Goal: Download file/media

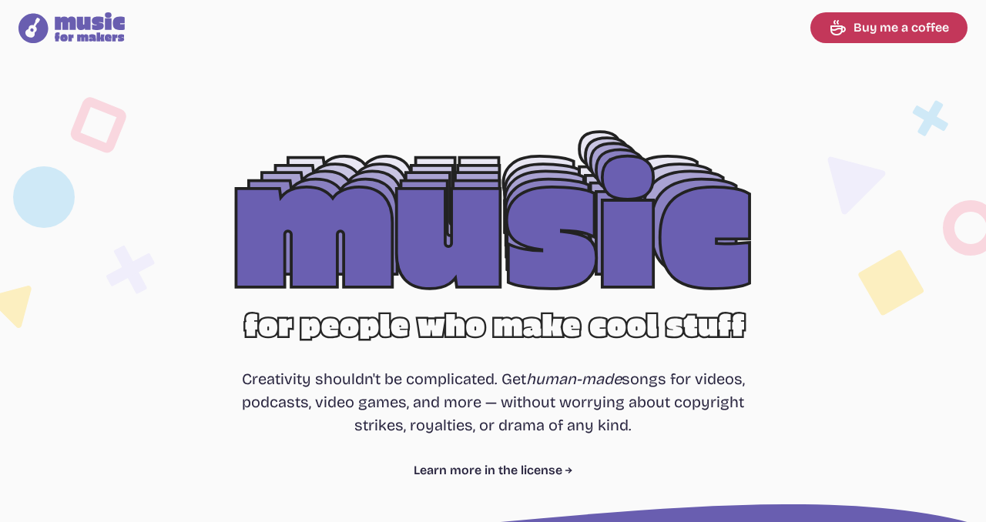
select select "most popular"
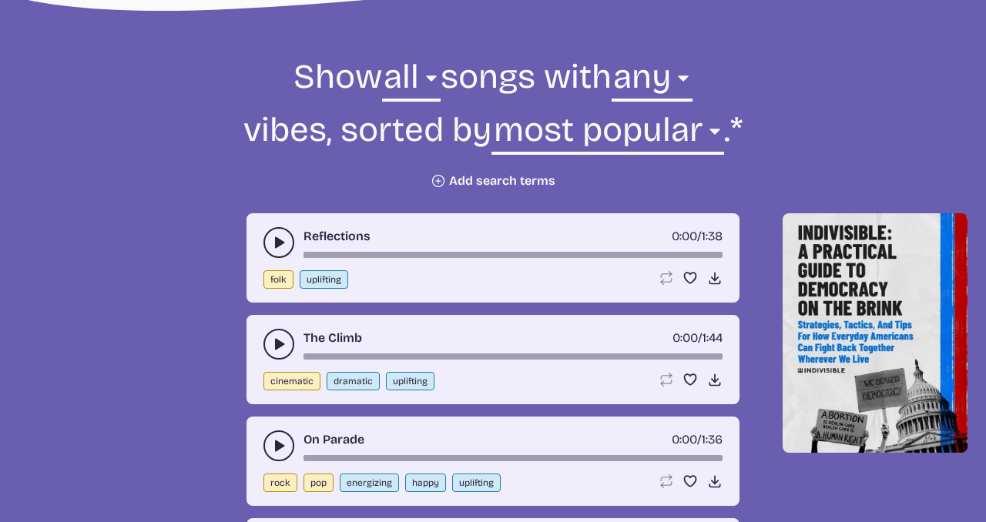
scroll to position [542, 0]
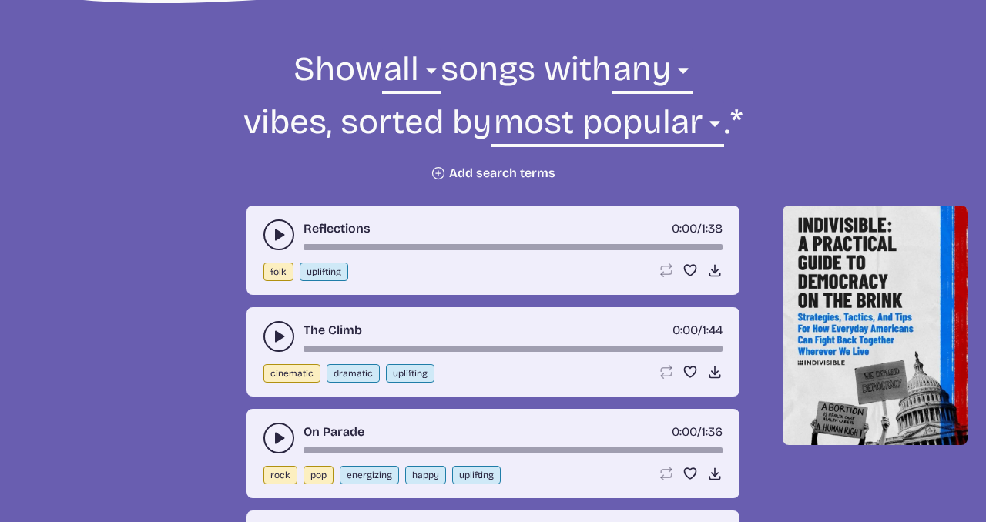
click at [274, 231] on icon "play-pause toggle" at bounding box center [278, 234] width 15 height 15
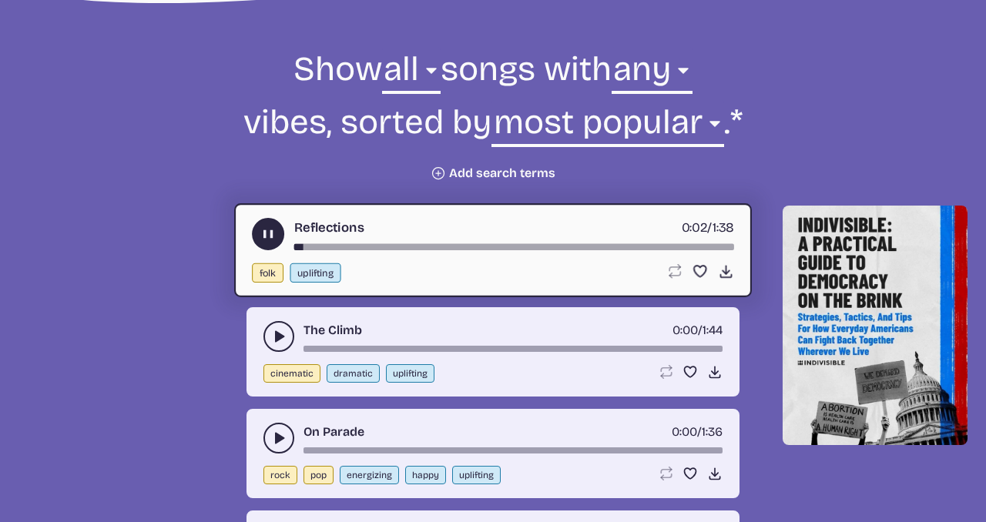
click at [274, 324] on button "play-pause toggle" at bounding box center [278, 336] width 31 height 31
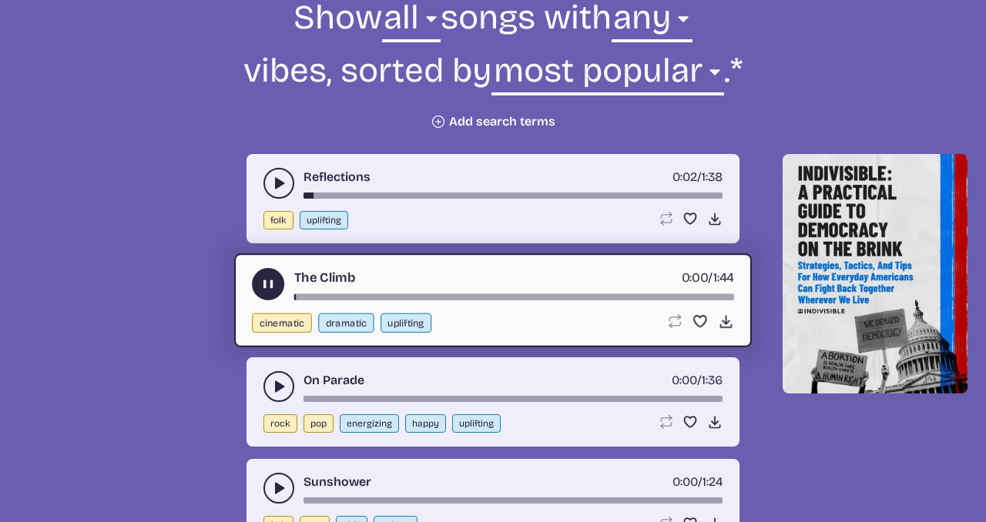
scroll to position [606, 0]
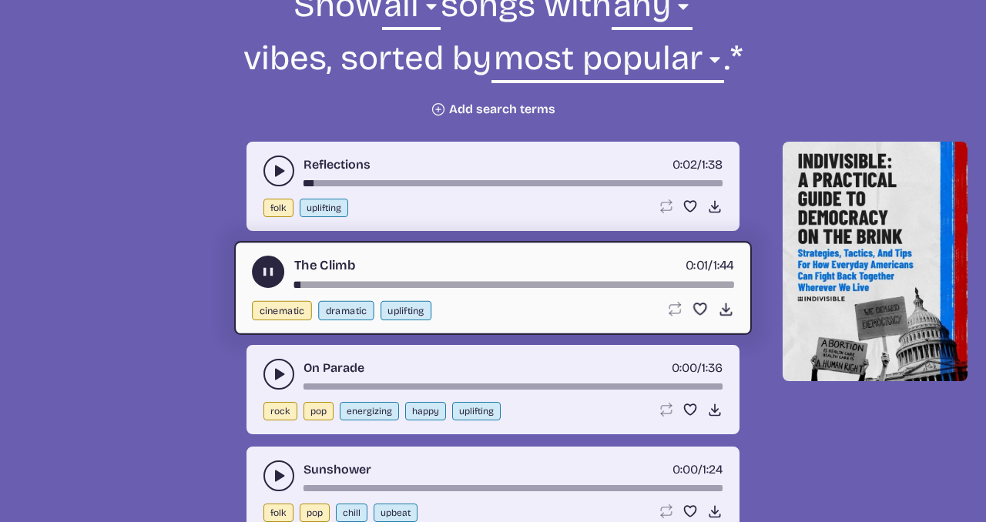
click at [274, 371] on icon "play-pause toggle" at bounding box center [278, 374] width 15 height 15
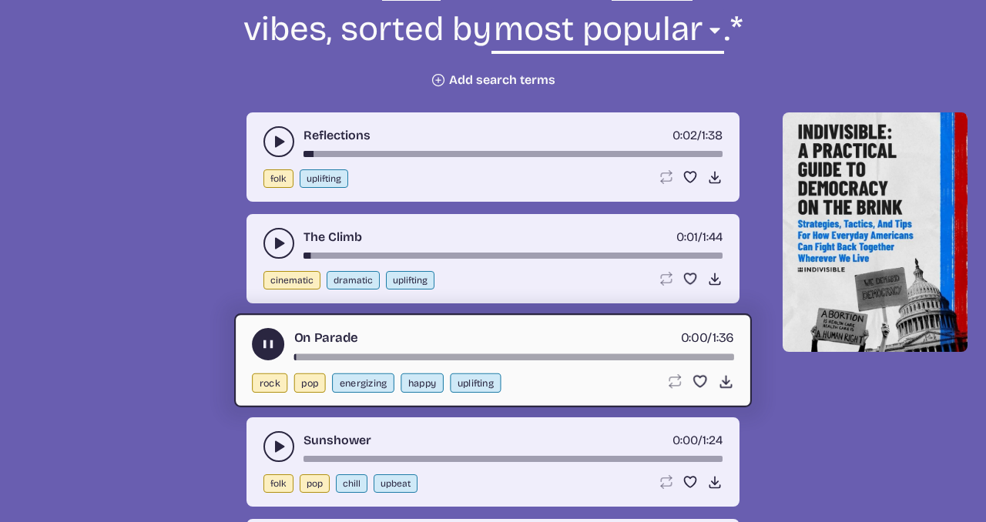
scroll to position [730, 0]
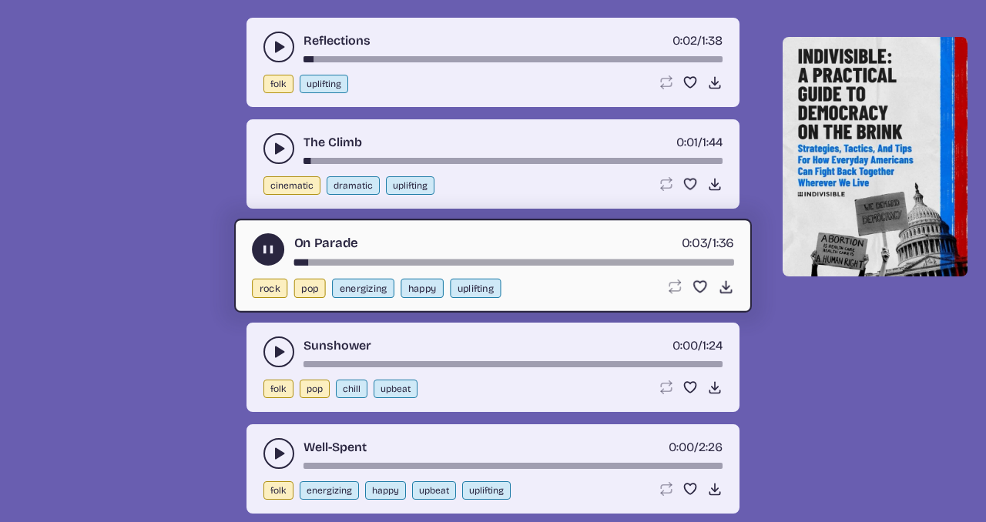
click at [274, 352] on icon "play-pause toggle" at bounding box center [278, 351] width 15 height 15
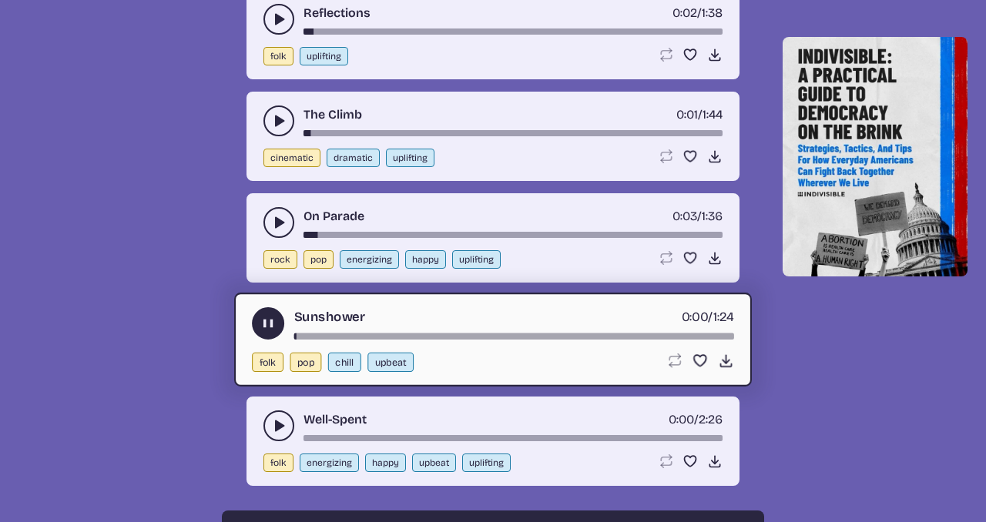
scroll to position [785, 0]
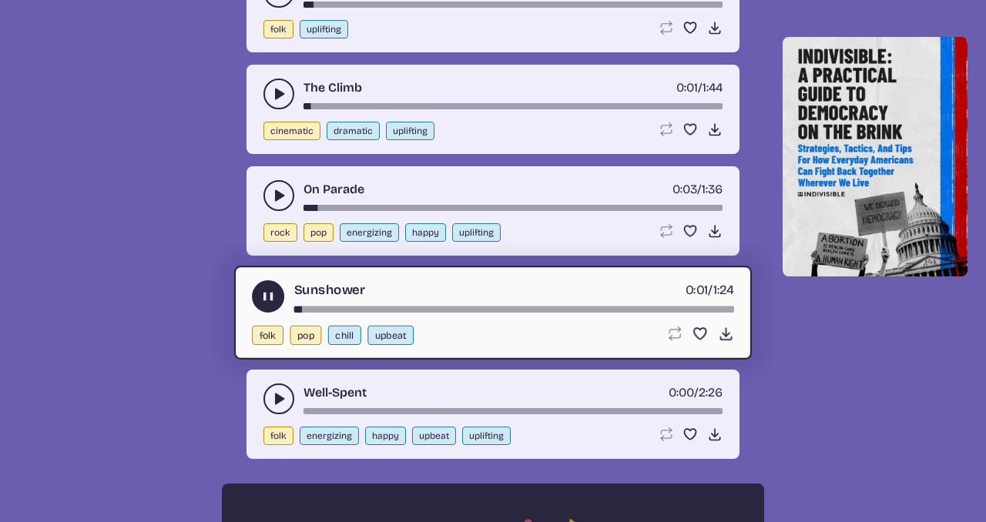
click at [273, 392] on icon "play-pause toggle" at bounding box center [278, 398] width 15 height 15
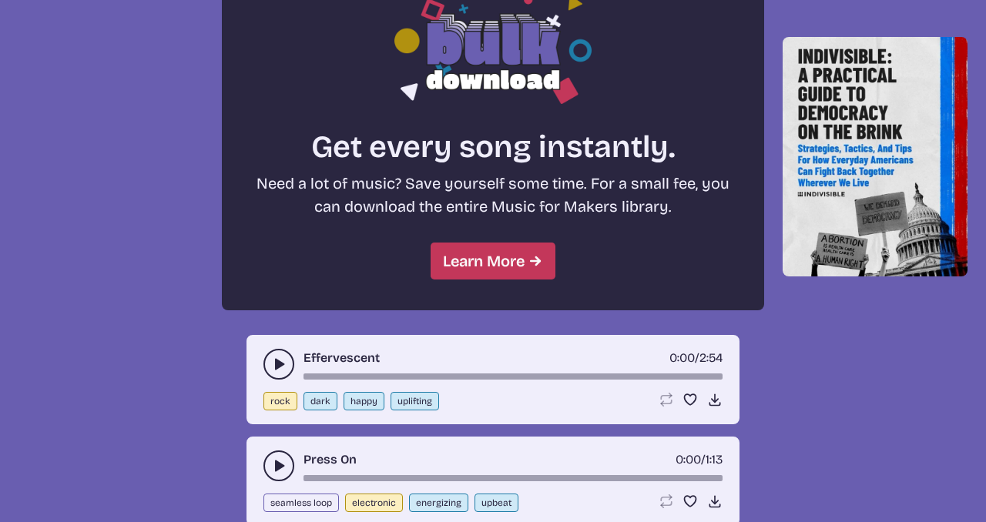
scroll to position [1310, 0]
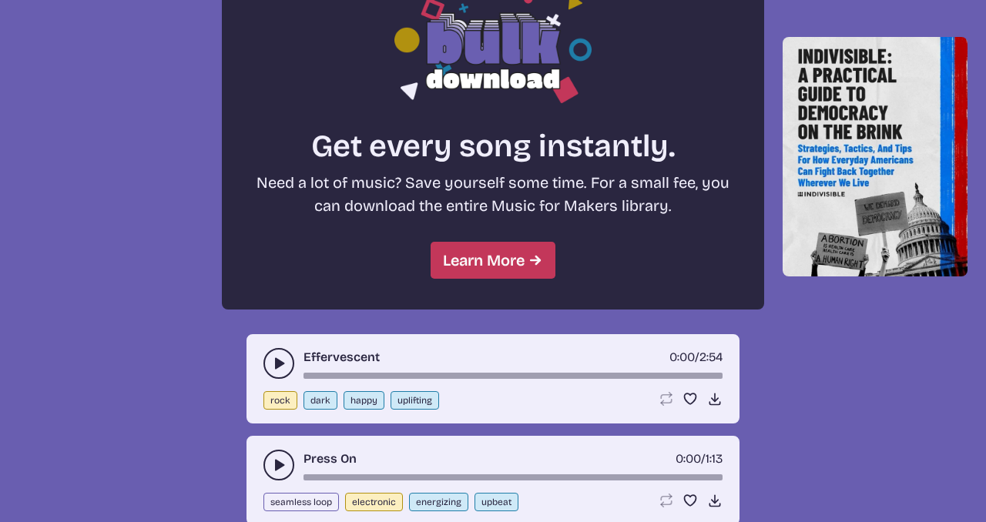
click at [275, 364] on use "play-pause toggle" at bounding box center [278, 363] width 15 height 15
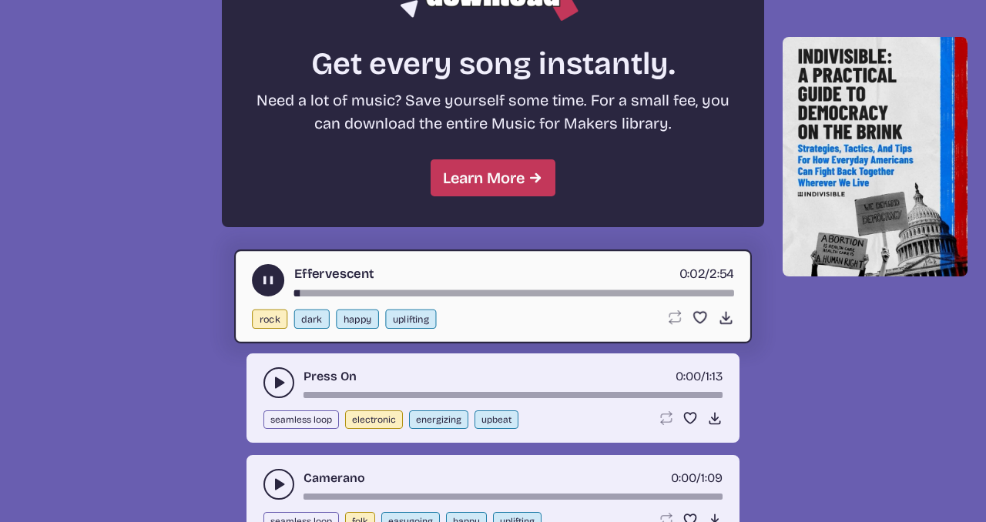
scroll to position [1424, 0]
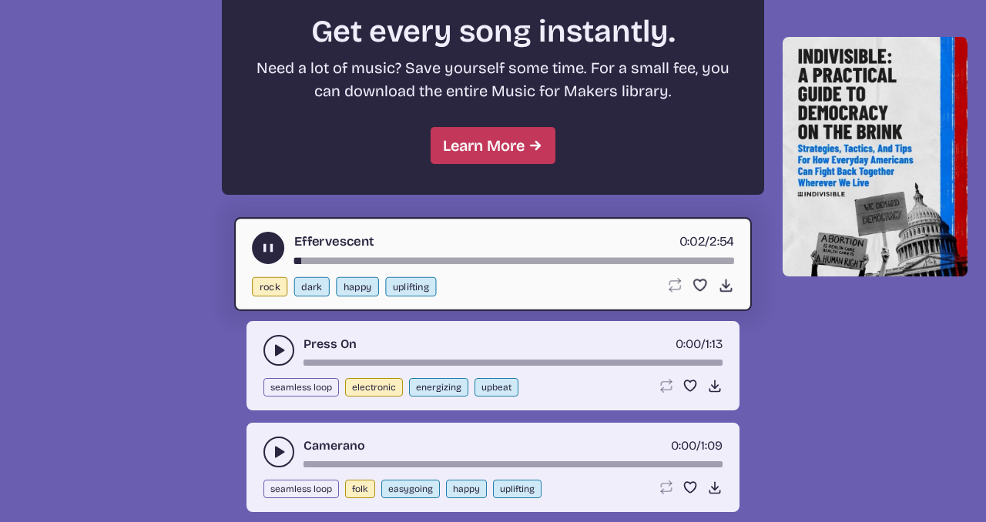
click at [273, 354] on icon "play-pause toggle" at bounding box center [278, 350] width 15 height 15
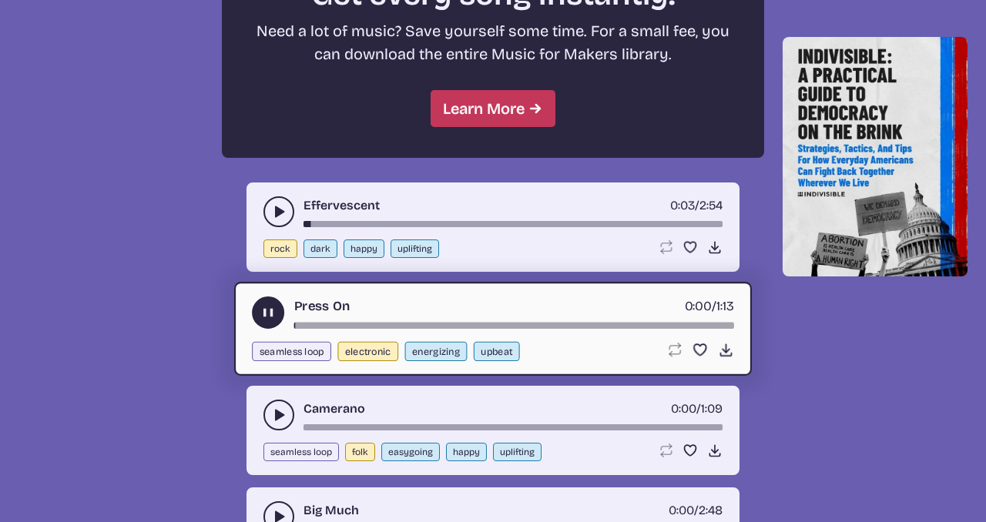
scroll to position [1496, 0]
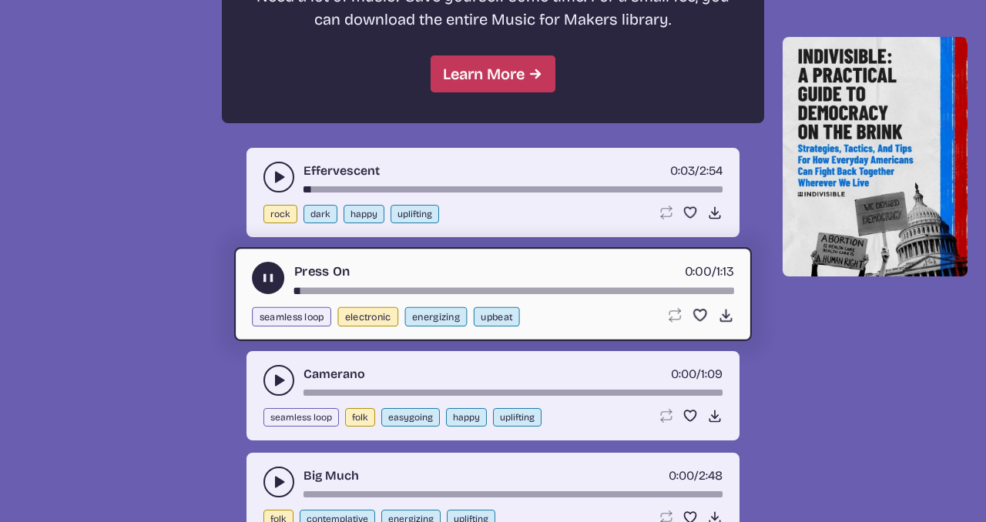
click at [274, 369] on button "play-pause toggle" at bounding box center [278, 380] width 31 height 31
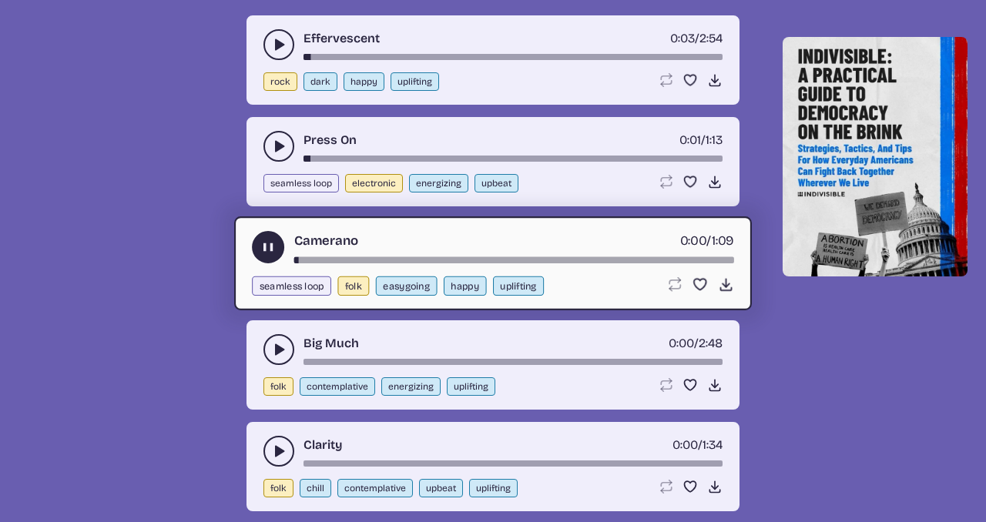
click at [272, 351] on icon "play-pause toggle" at bounding box center [278, 349] width 15 height 15
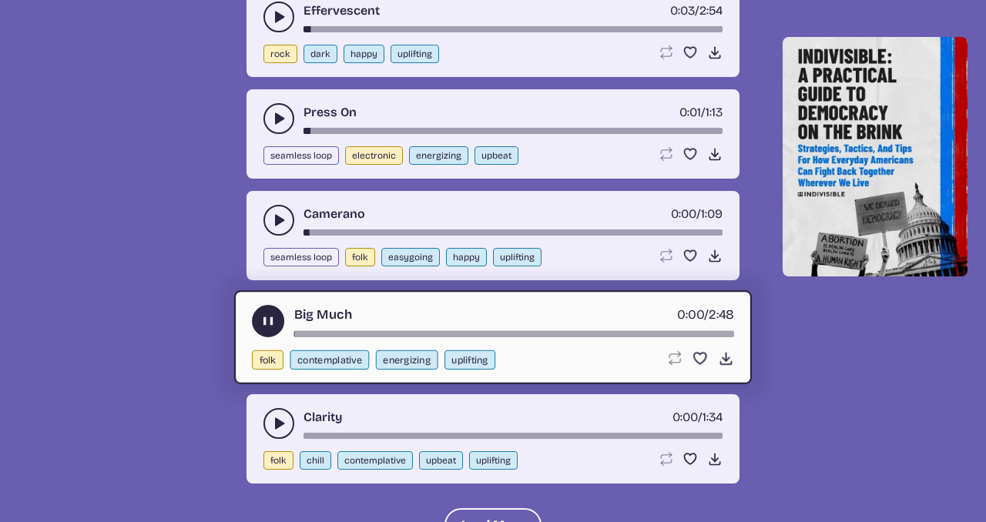
scroll to position [1668, 0]
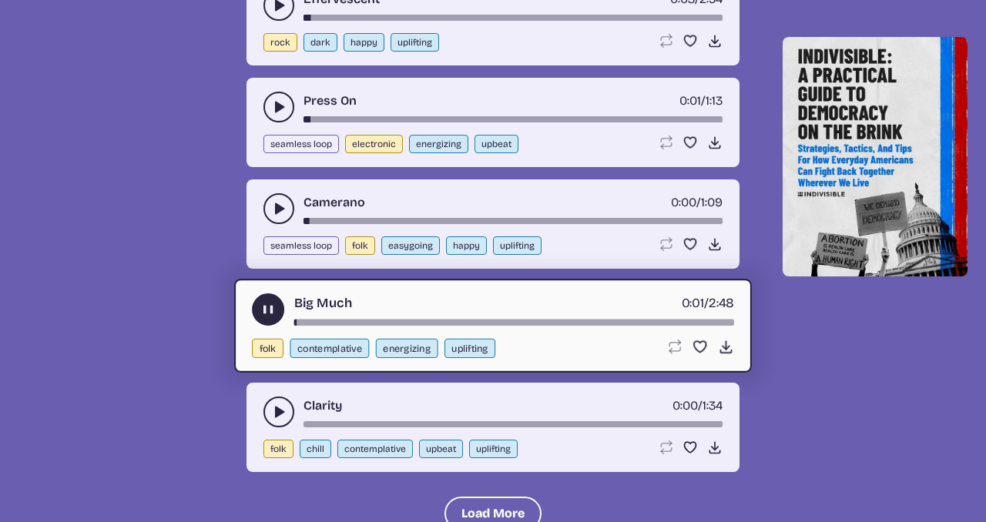
click at [273, 397] on div "Clarity 0:00 / 1:34" at bounding box center [492, 412] width 459 height 31
click at [278, 402] on button "play-pause toggle" at bounding box center [278, 412] width 31 height 31
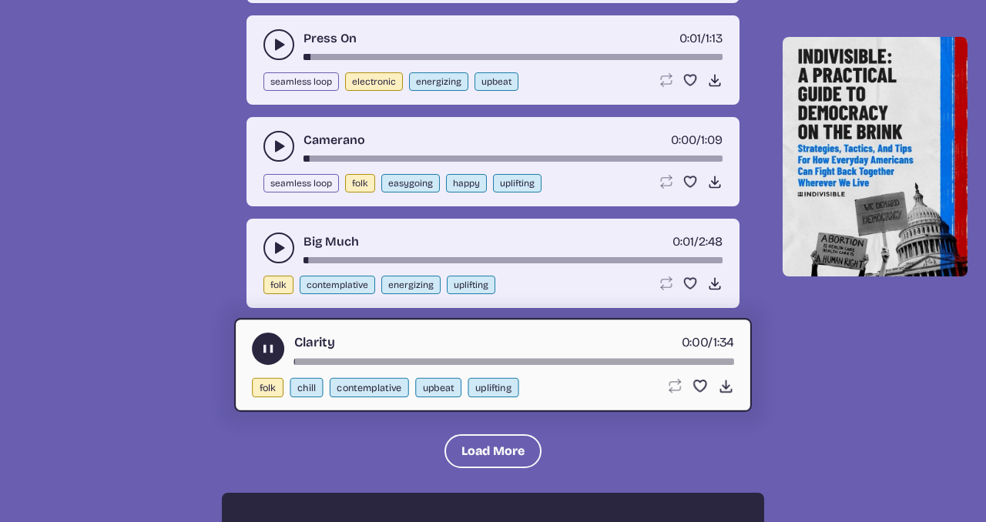
scroll to position [1845, 0]
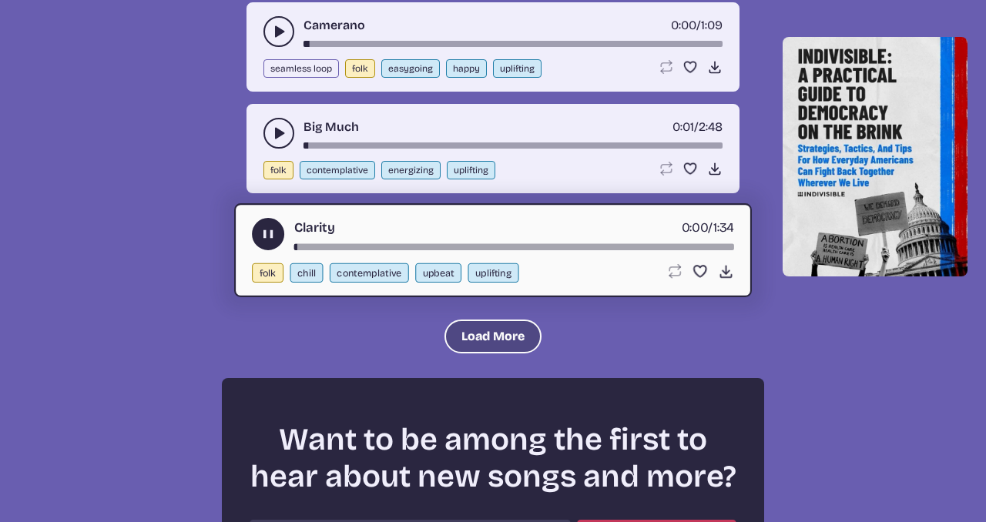
click at [491, 320] on button "Load More" at bounding box center [493, 337] width 97 height 34
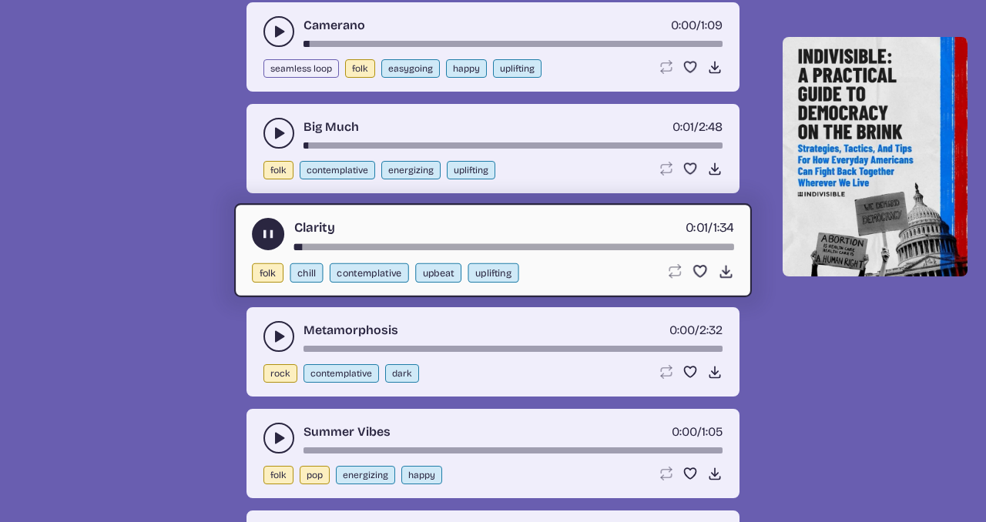
click at [276, 336] on use "play-pause toggle" at bounding box center [278, 336] width 15 height 15
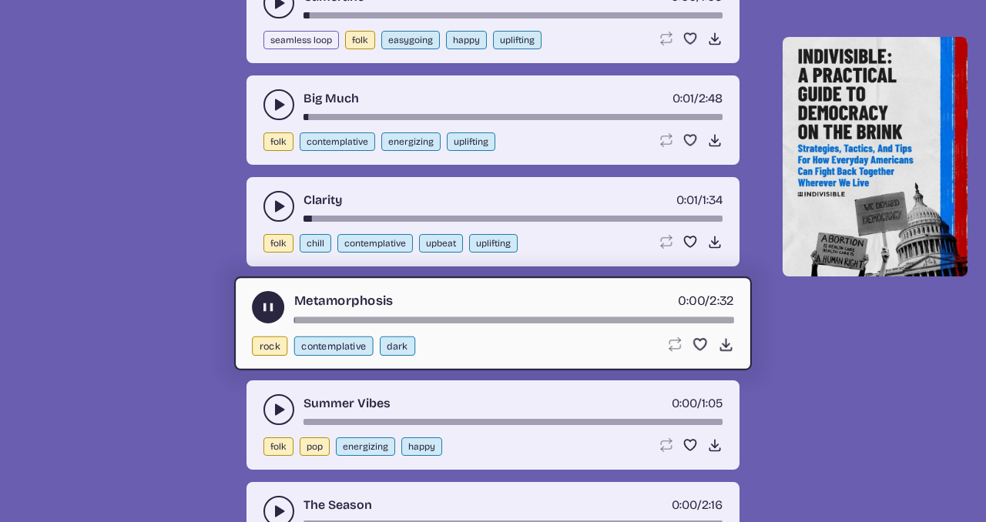
scroll to position [1905, 0]
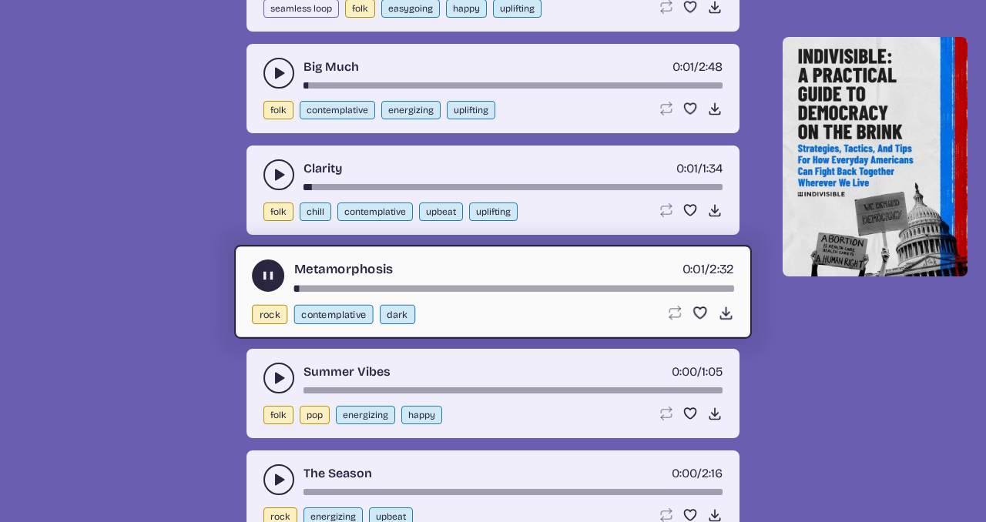
click at [275, 368] on button "play-pause toggle" at bounding box center [278, 378] width 31 height 31
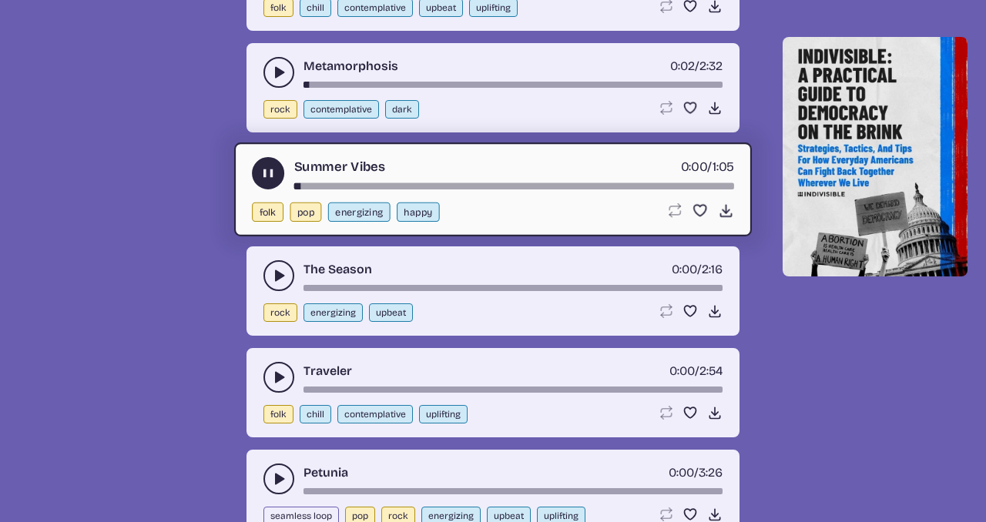
scroll to position [2113, 0]
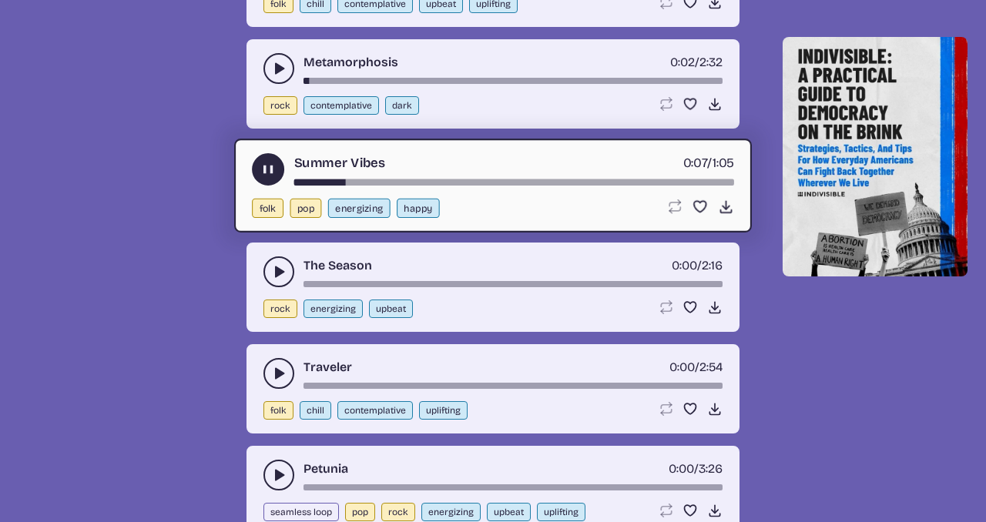
click at [271, 166] on use "play-pause toggle" at bounding box center [268, 170] width 16 height 16
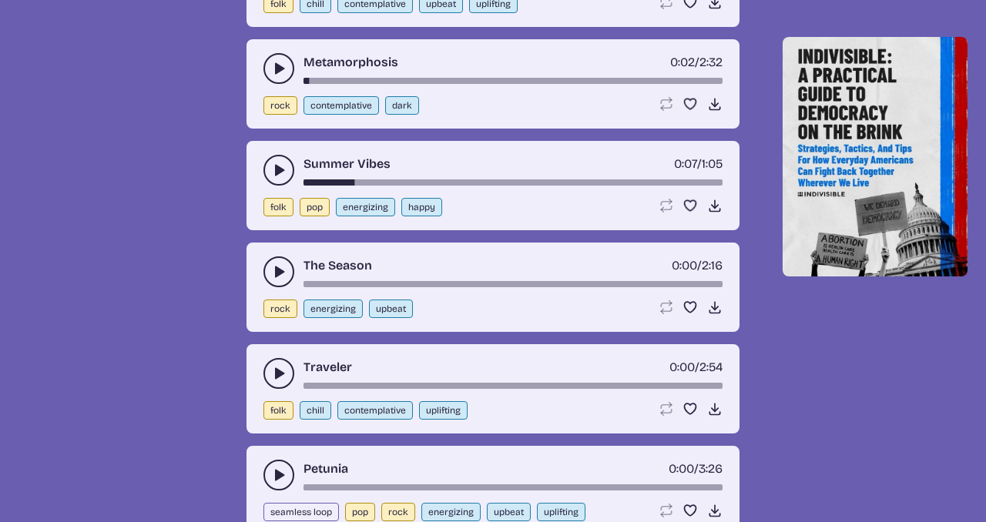
click at [270, 264] on button "play-pause toggle" at bounding box center [278, 272] width 31 height 31
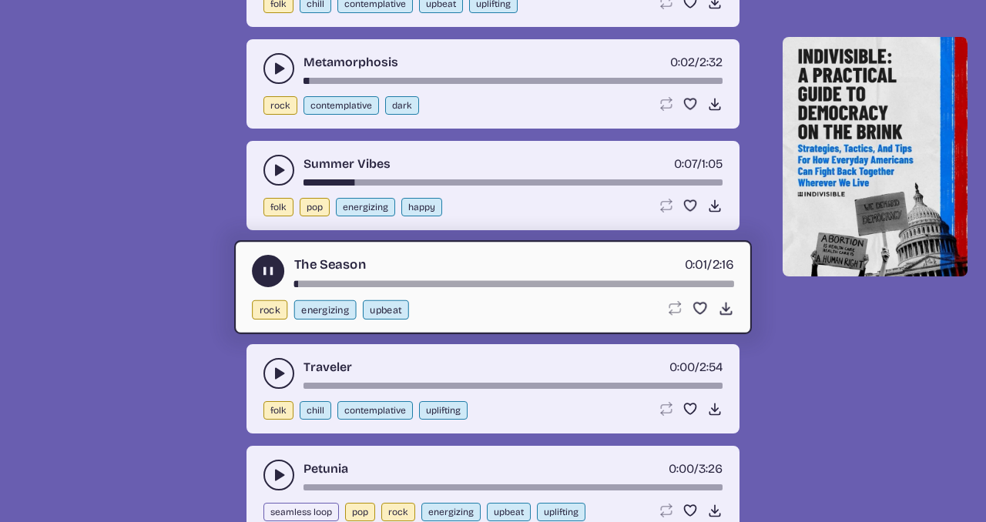
click at [276, 366] on icon "play-pause toggle" at bounding box center [278, 373] width 15 height 15
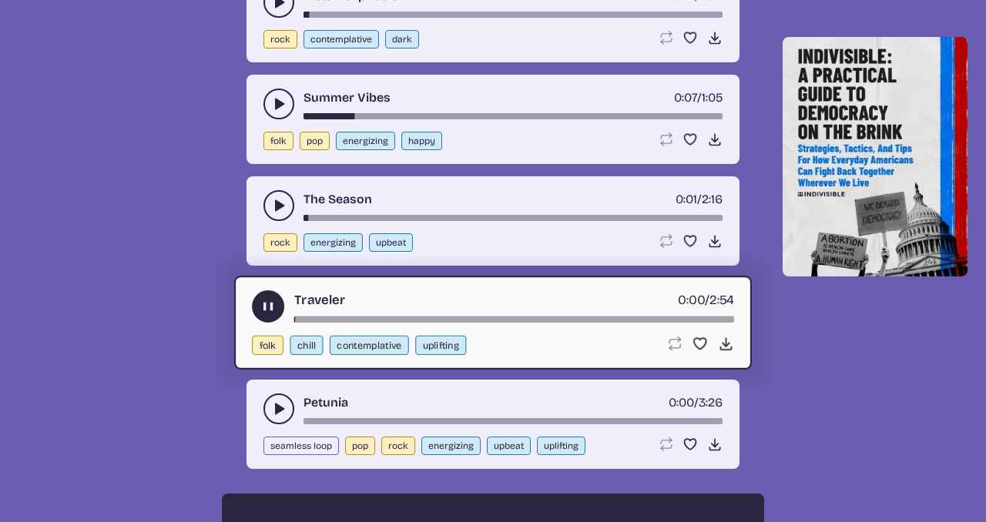
scroll to position [2217, 0]
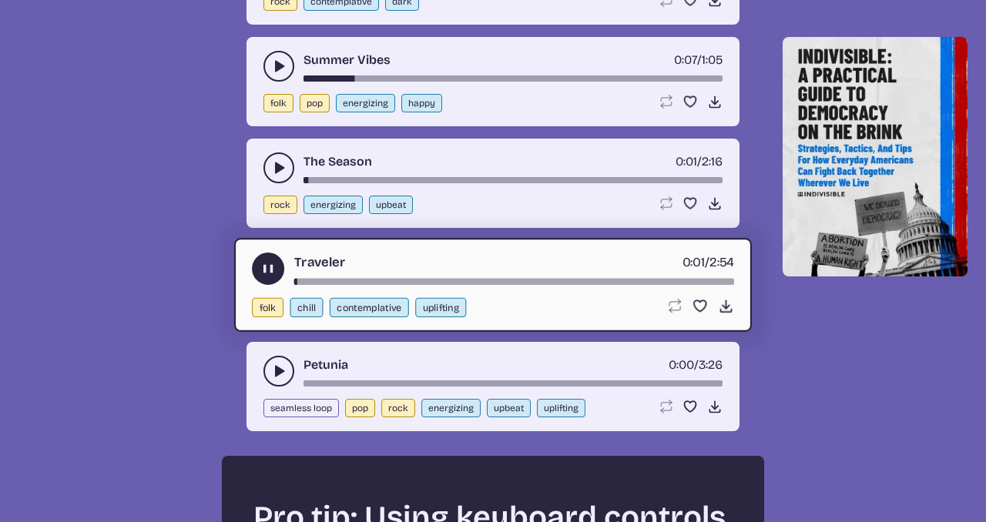
click at [276, 358] on button "play-pause toggle" at bounding box center [278, 371] width 31 height 31
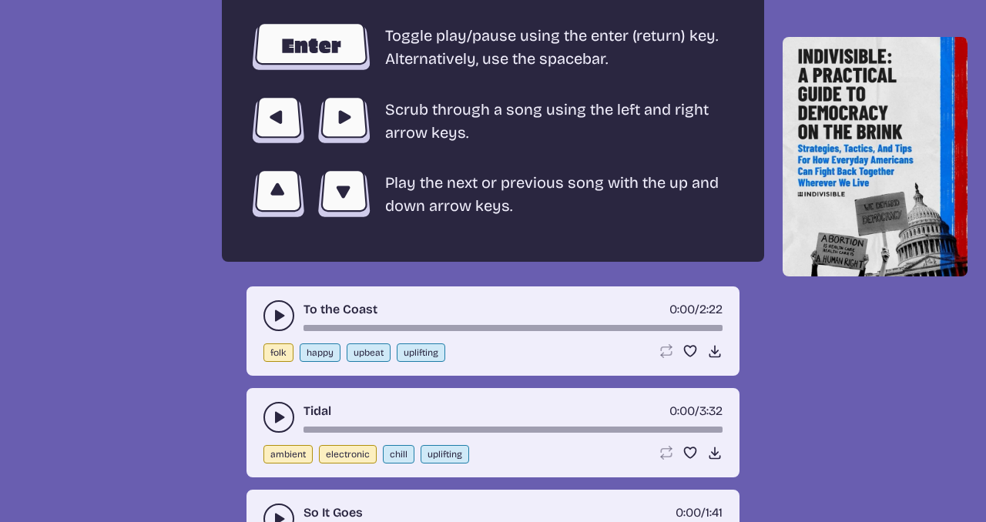
click at [280, 311] on icon "play-pause toggle" at bounding box center [278, 315] width 15 height 15
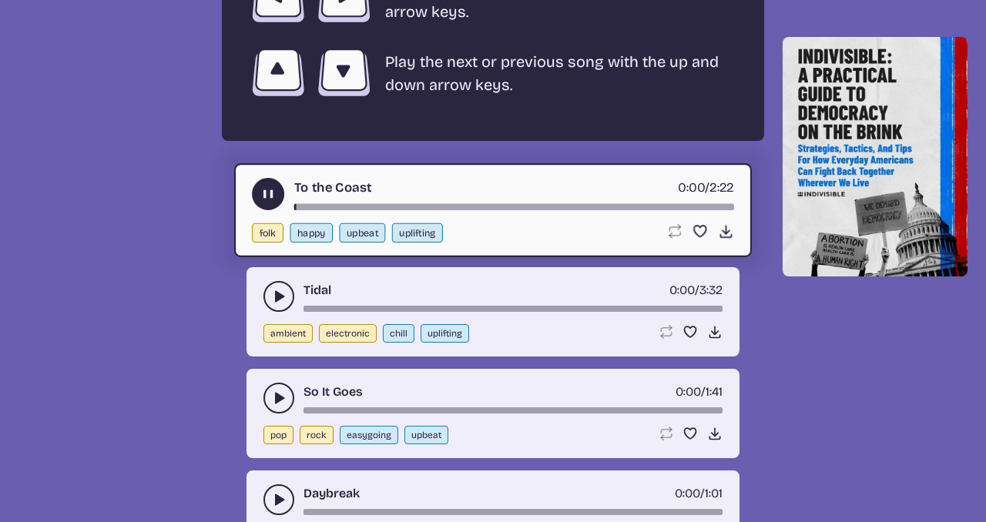
click at [279, 302] on icon "play-pause toggle" at bounding box center [278, 296] width 15 height 15
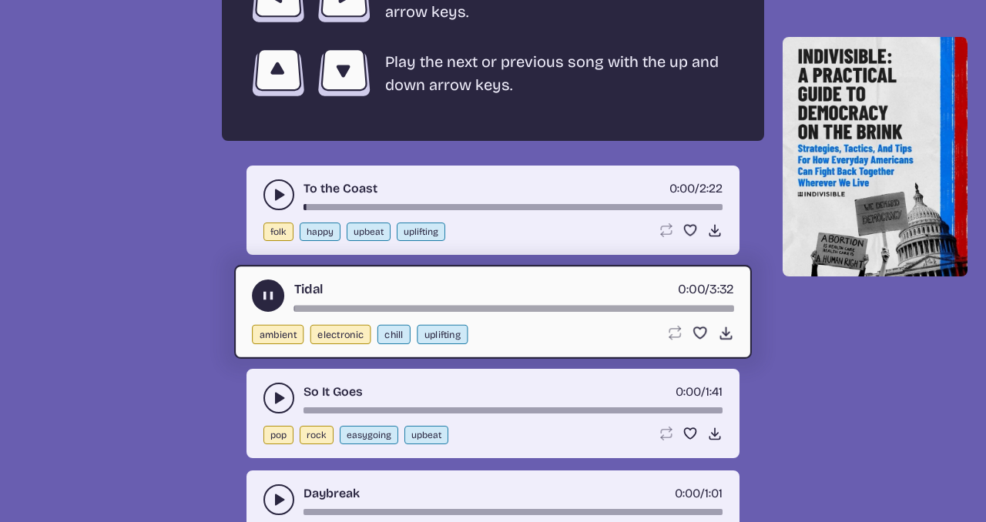
scroll to position [2976, 0]
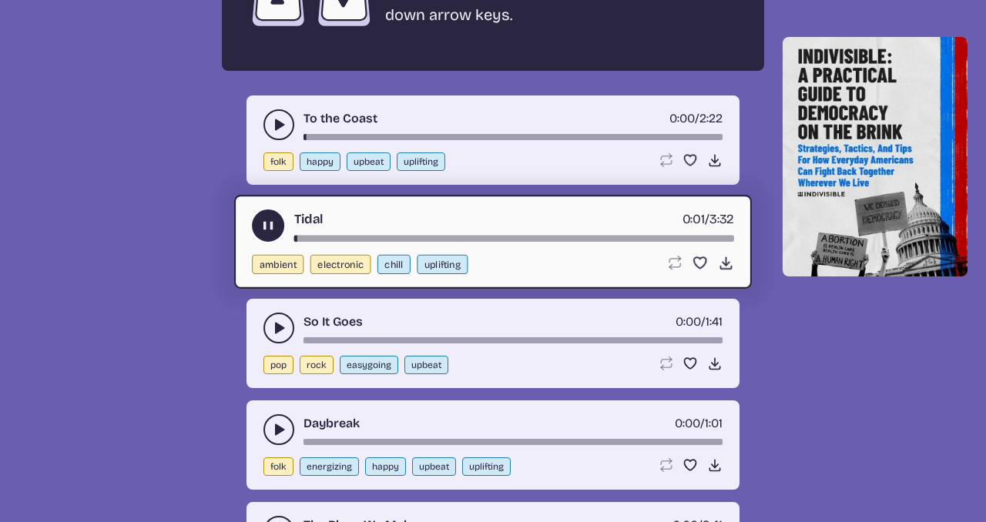
click at [275, 319] on button "play-pause toggle" at bounding box center [278, 328] width 31 height 31
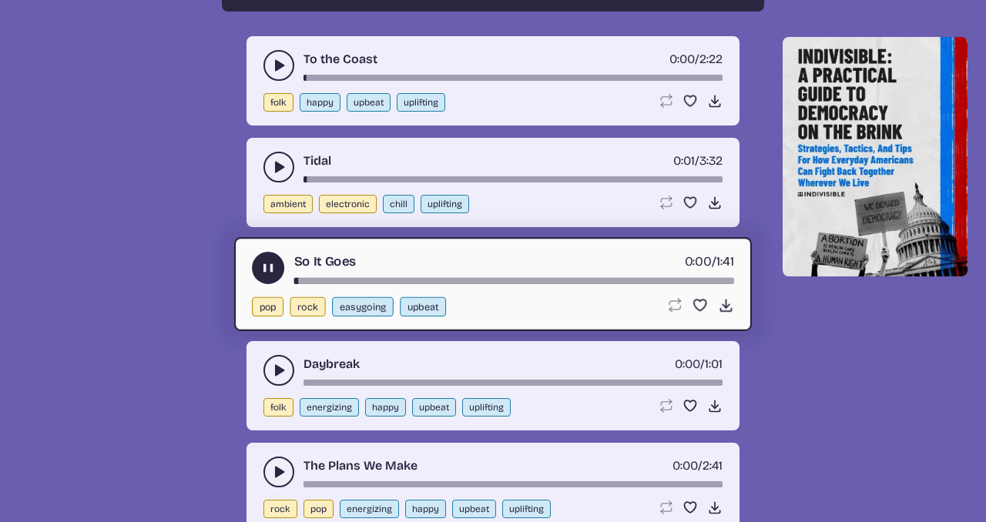
click at [273, 358] on button "play-pause toggle" at bounding box center [278, 370] width 31 height 31
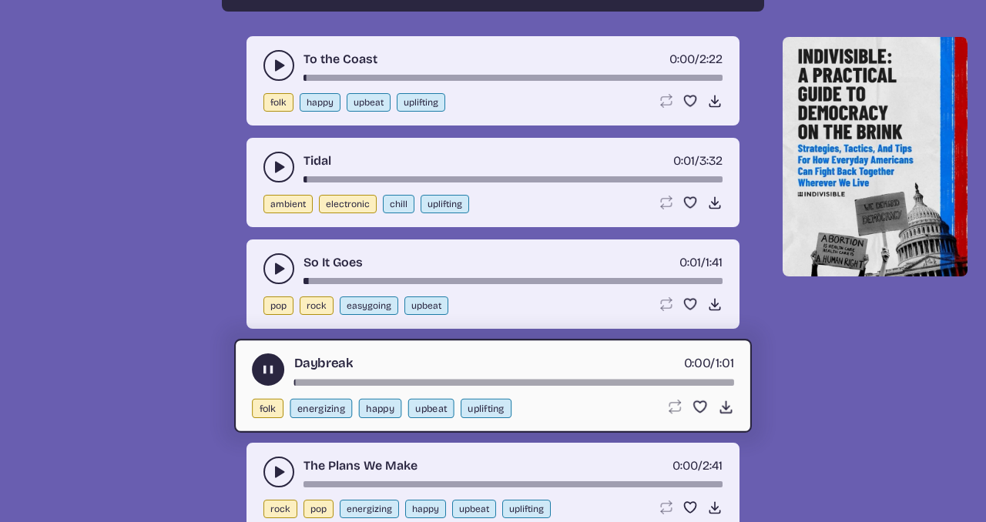
scroll to position [3199, 0]
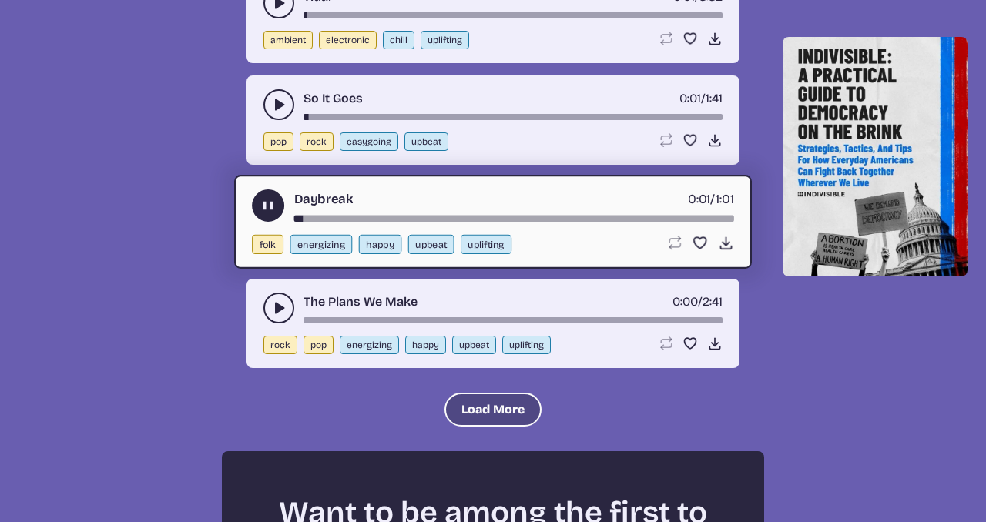
click at [475, 420] on button "Load More" at bounding box center [493, 410] width 97 height 34
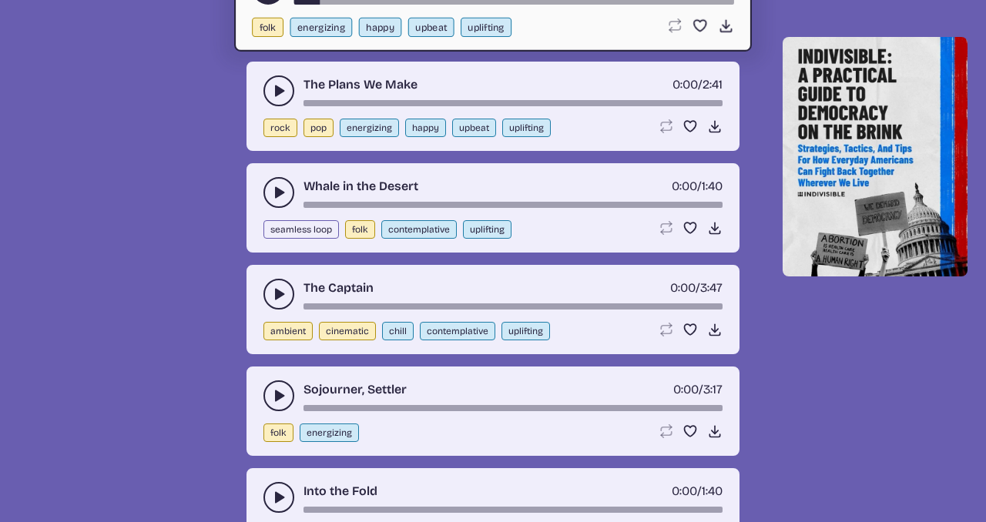
click at [285, 385] on button "play-pause toggle" at bounding box center [278, 396] width 31 height 31
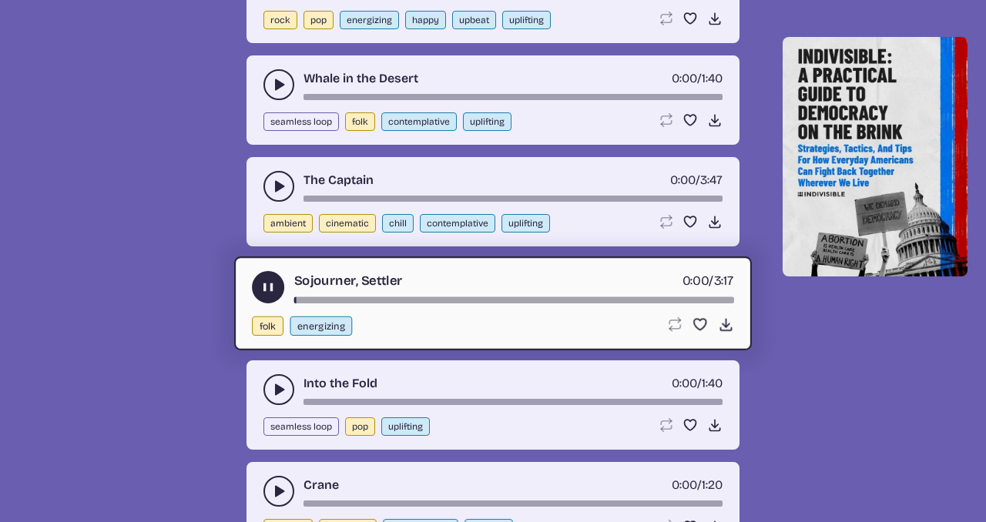
click at [277, 382] on icon "play-pause toggle" at bounding box center [278, 389] width 15 height 15
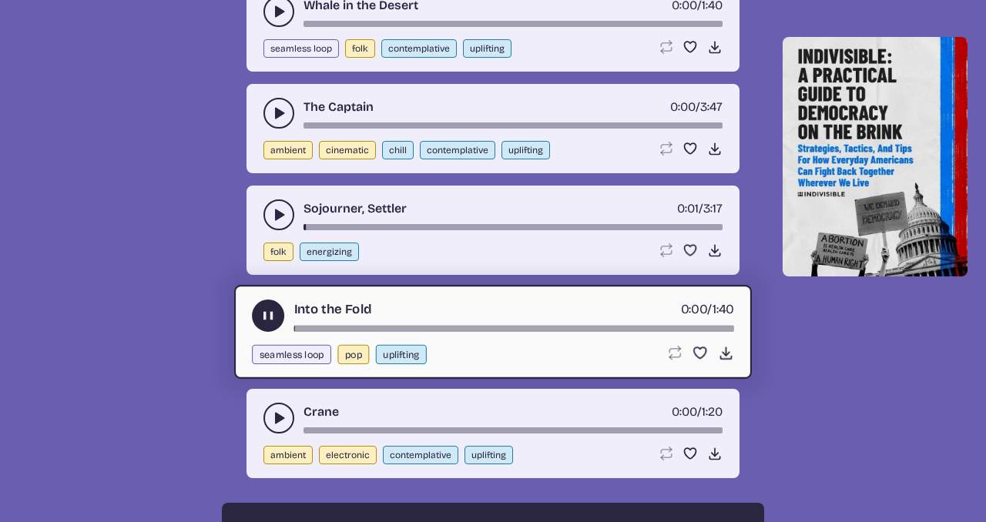
scroll to position [3617, 0]
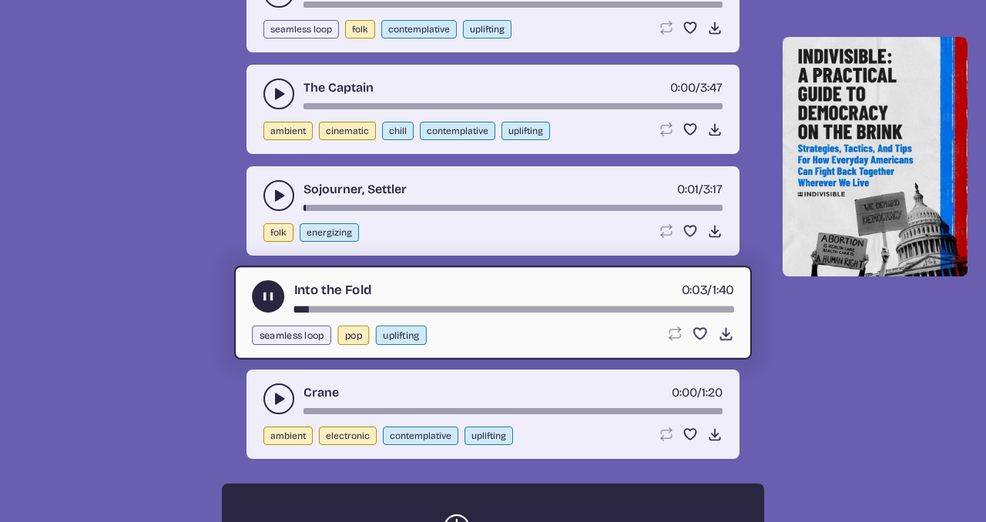
click at [273, 391] on icon "play-pause toggle" at bounding box center [278, 398] width 15 height 15
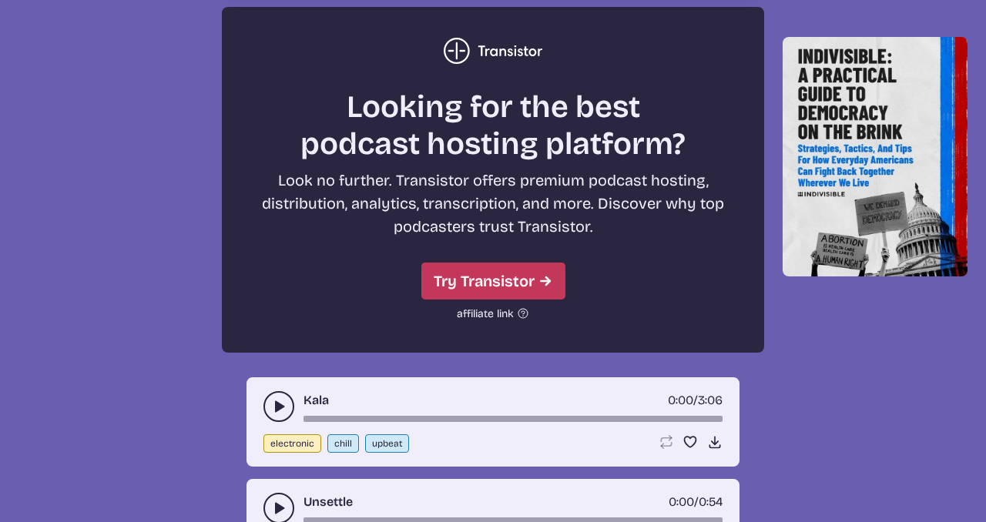
scroll to position [4100, 0]
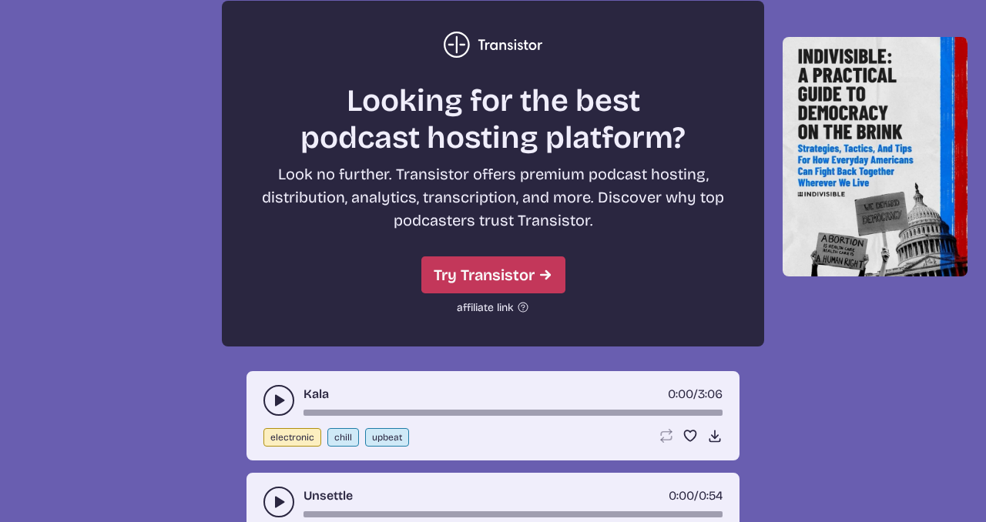
click at [273, 389] on button "play-pause toggle" at bounding box center [278, 400] width 31 height 31
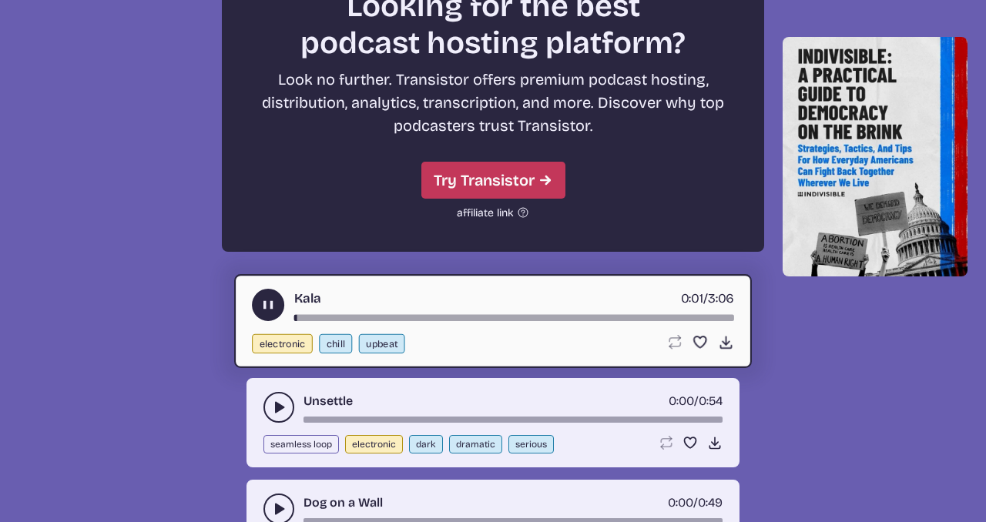
click at [275, 397] on button "play-pause toggle" at bounding box center [278, 407] width 31 height 31
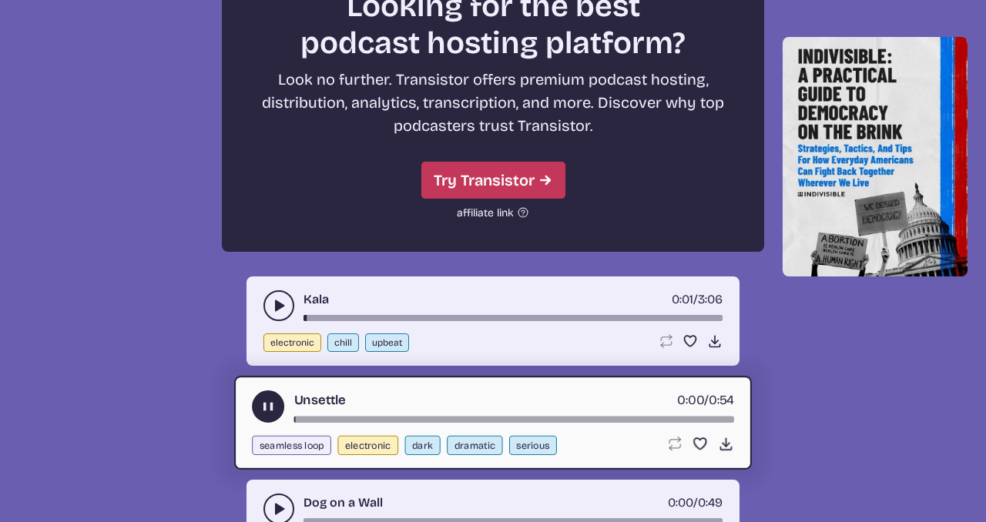
scroll to position [4312, 0]
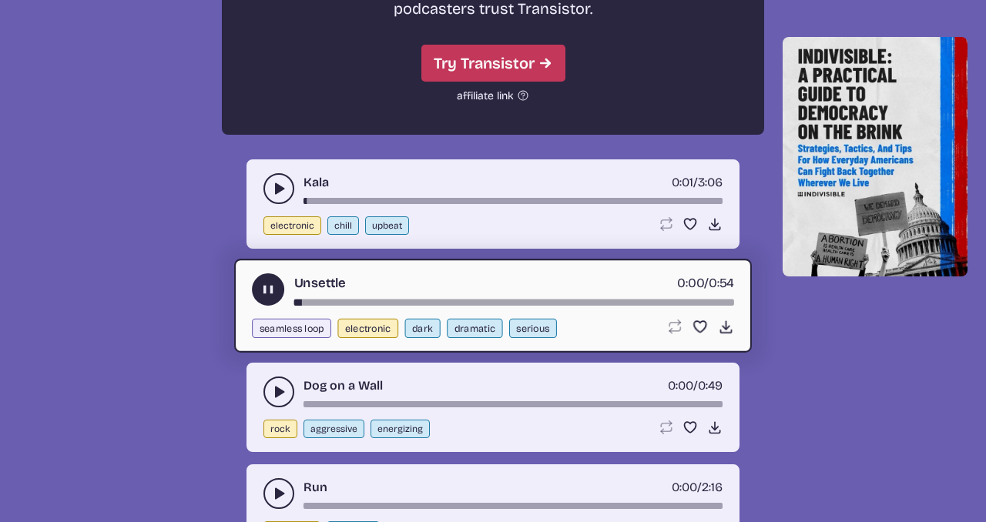
click at [275, 384] on icon "play-pause toggle" at bounding box center [278, 391] width 15 height 15
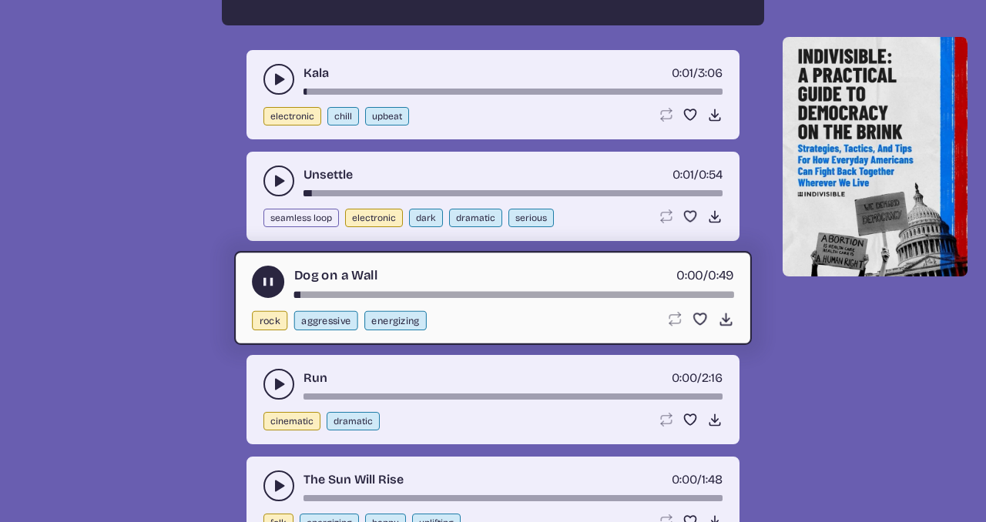
click at [274, 382] on icon "play-pause toggle" at bounding box center [278, 384] width 15 height 15
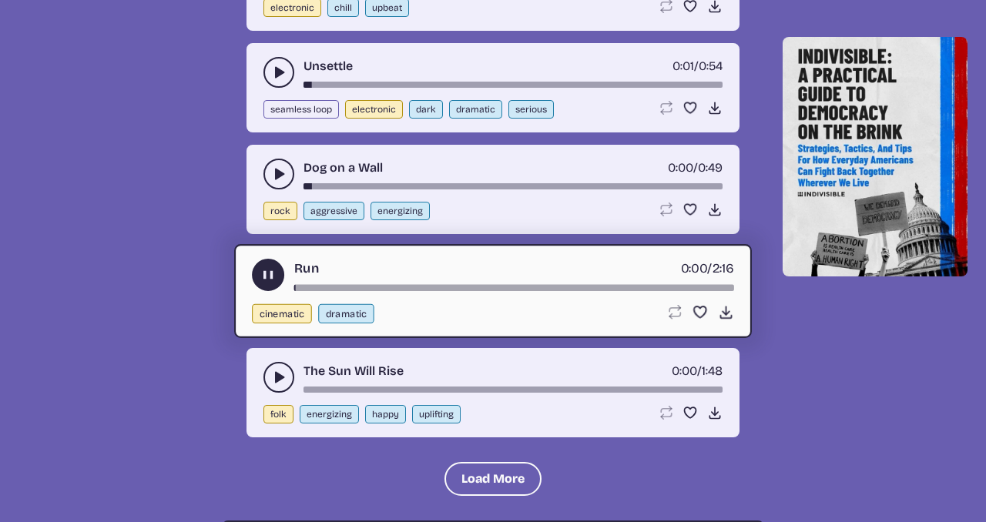
scroll to position [4554, 0]
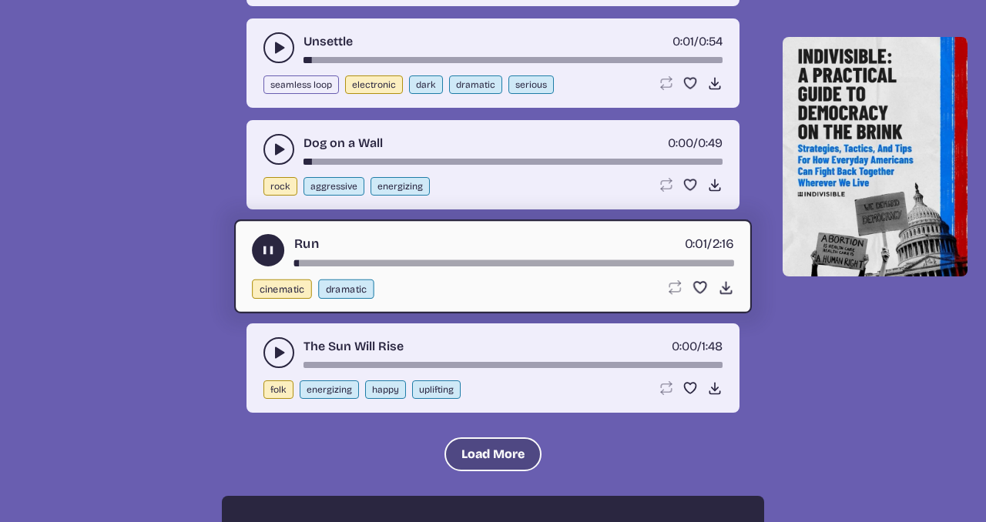
click at [466, 438] on button "Load More" at bounding box center [493, 455] width 97 height 34
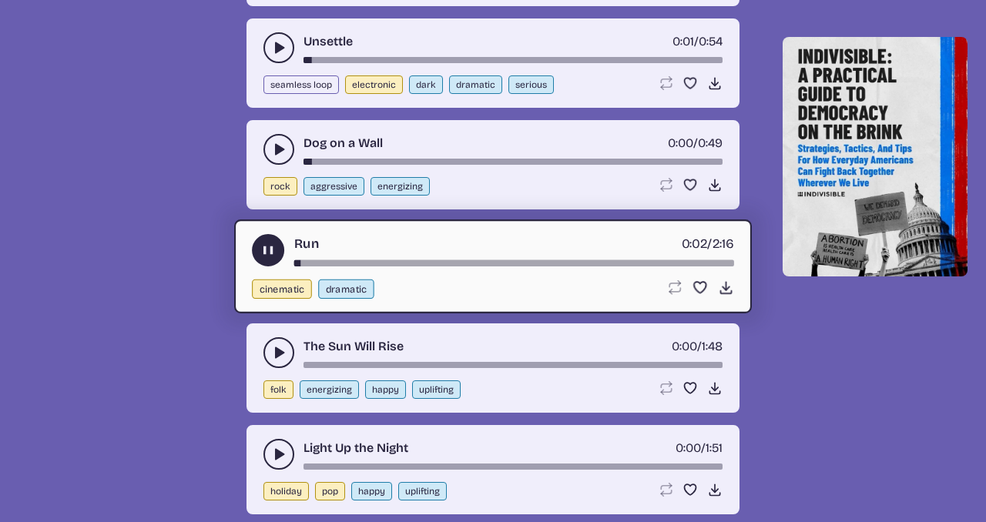
click at [281, 346] on icon "play-pause toggle" at bounding box center [278, 352] width 15 height 15
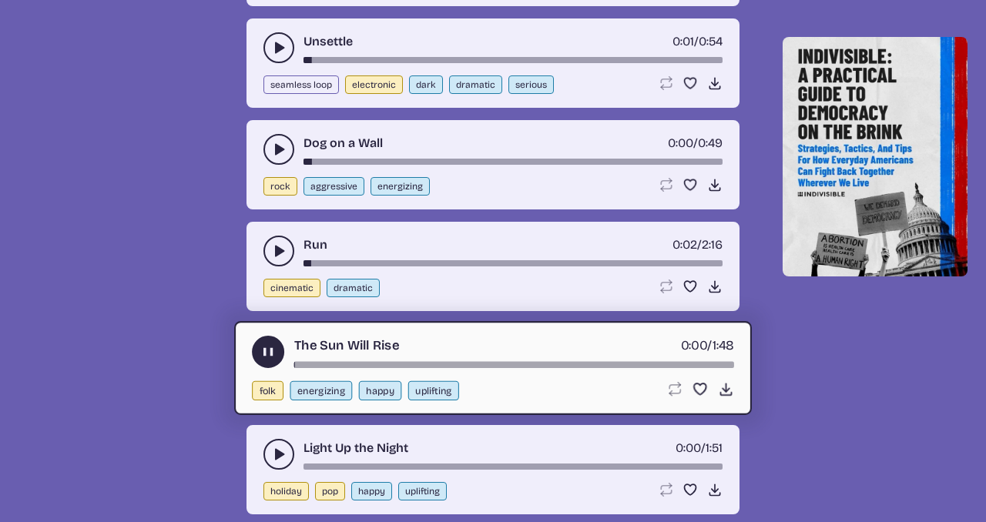
scroll to position [4655, 0]
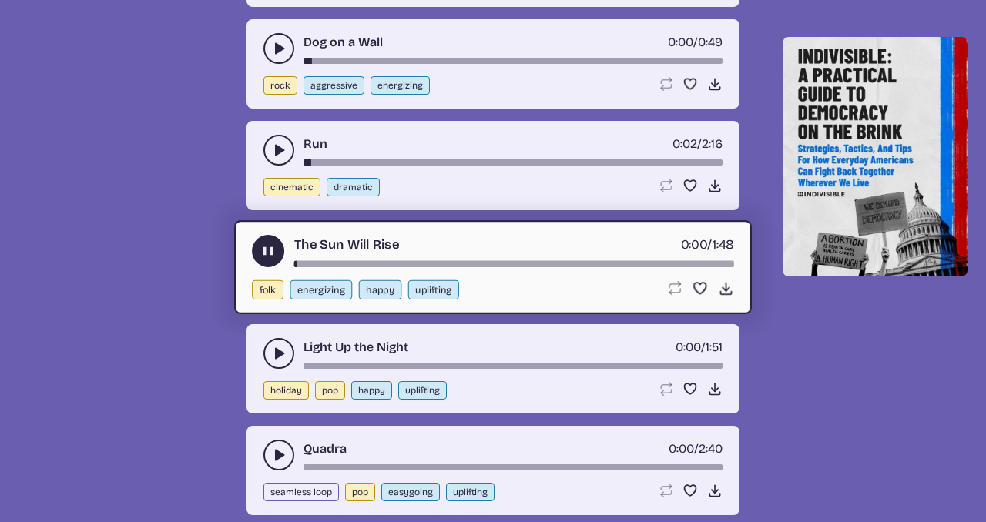
click at [281, 346] on icon "play-pause toggle" at bounding box center [278, 353] width 15 height 15
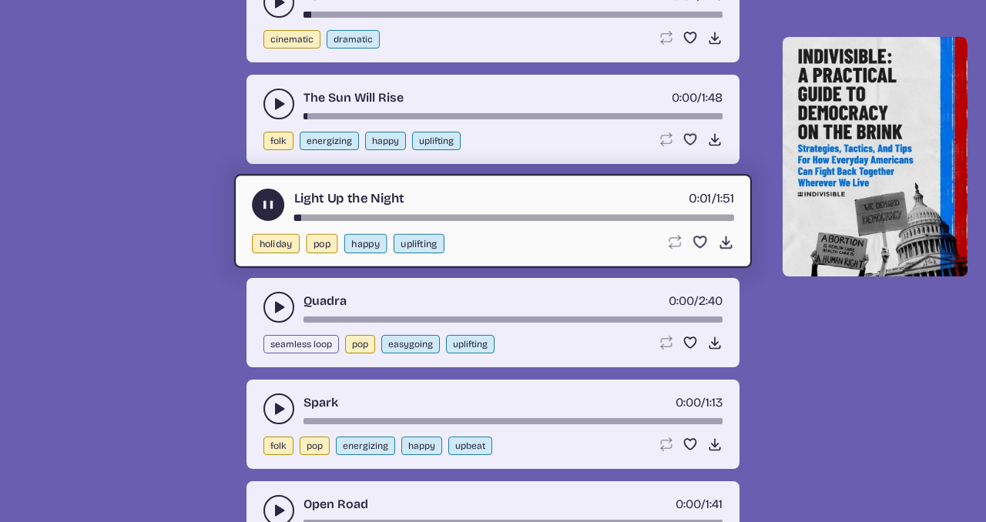
click at [276, 399] on button "play-pause toggle" at bounding box center [278, 409] width 31 height 31
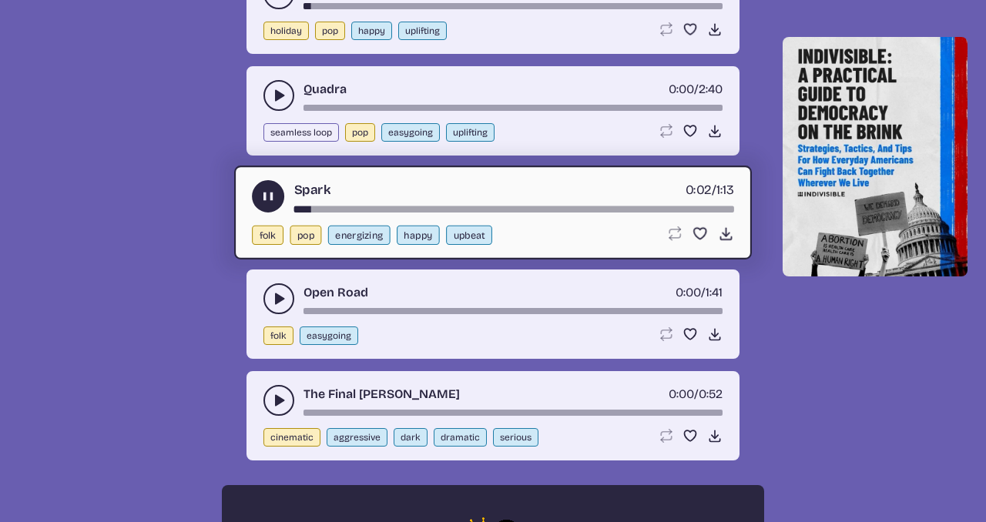
scroll to position [5033, 0]
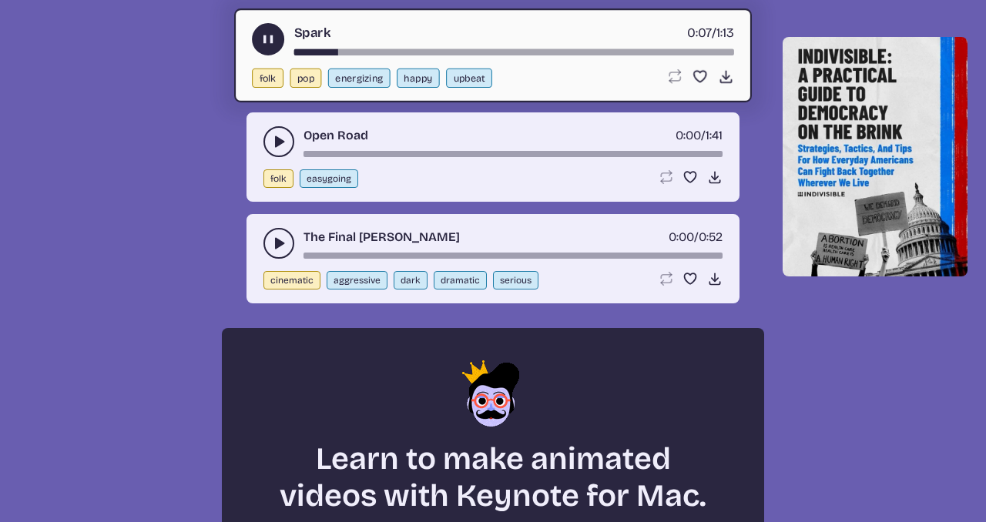
click at [279, 240] on use "play-pause toggle" at bounding box center [278, 243] width 15 height 15
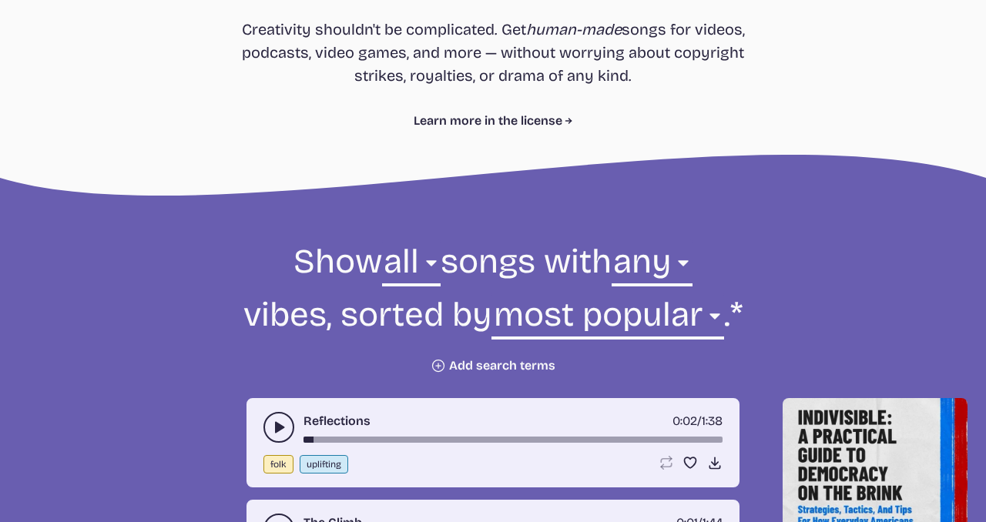
scroll to position [438, 0]
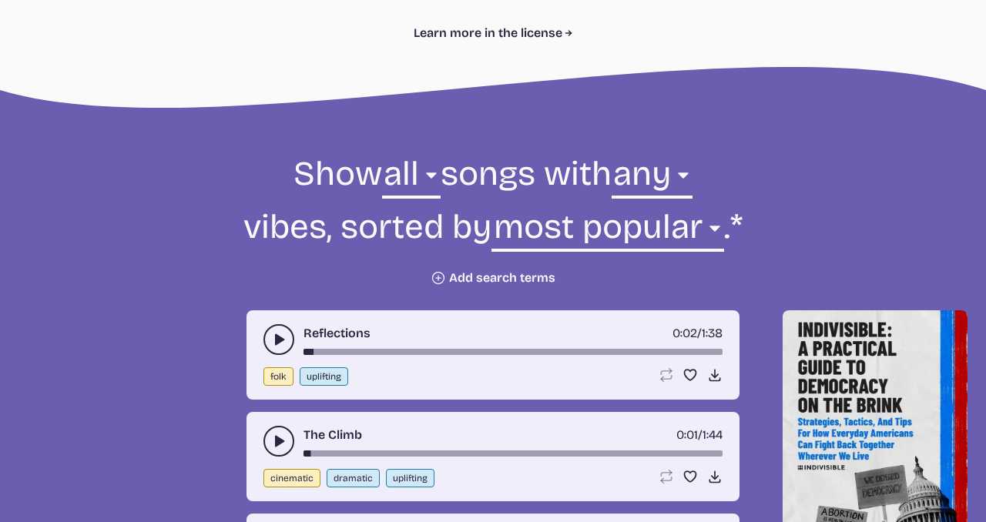
click at [453, 271] on button "Plus icon Add search terms" at bounding box center [493, 277] width 125 height 15
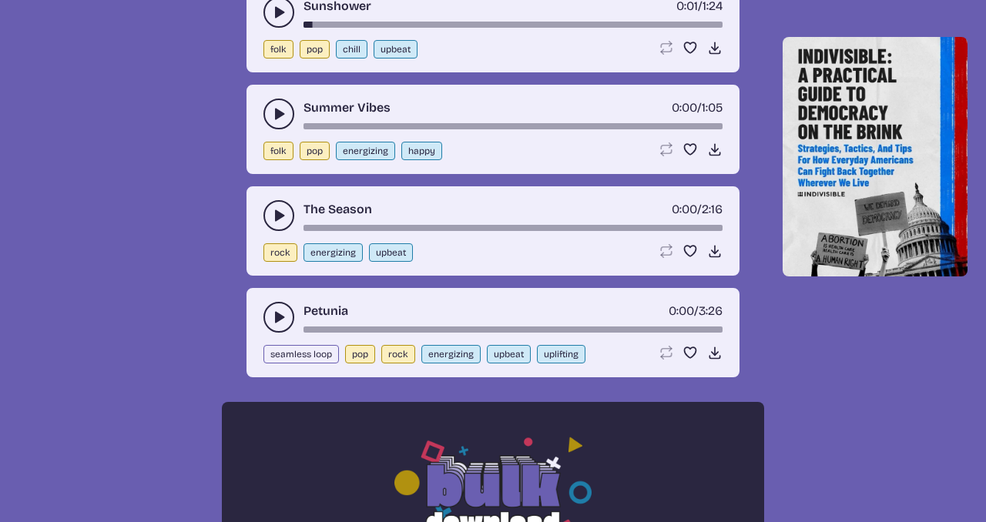
scroll to position [983, 0]
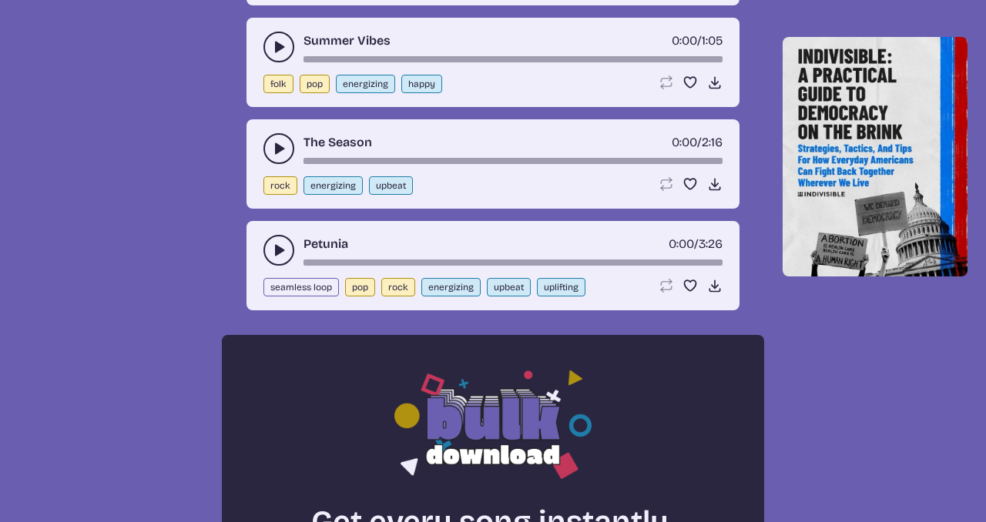
type input "pop"
click at [279, 139] on button "play-pause toggle" at bounding box center [278, 148] width 31 height 31
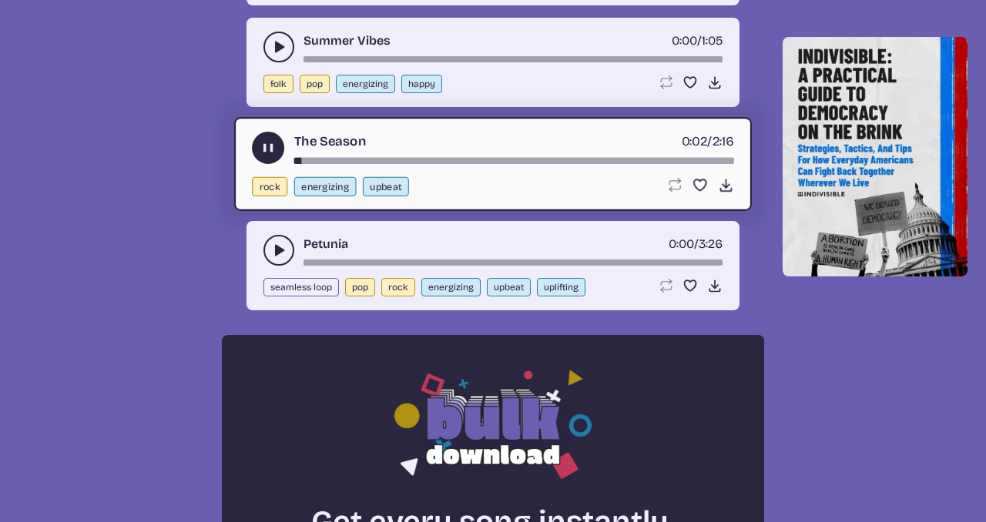
click at [327, 154] on div "The Season 0:02 / 2:16" at bounding box center [493, 148] width 482 height 32
drag, startPoint x: 302, startPoint y: 158, endPoint x: 325, endPoint y: 158, distance: 23.1
click at [325, 158] on div "song-time-bar" at bounding box center [514, 161] width 440 height 6
click at [722, 181] on icon "Download song" at bounding box center [726, 185] width 16 height 16
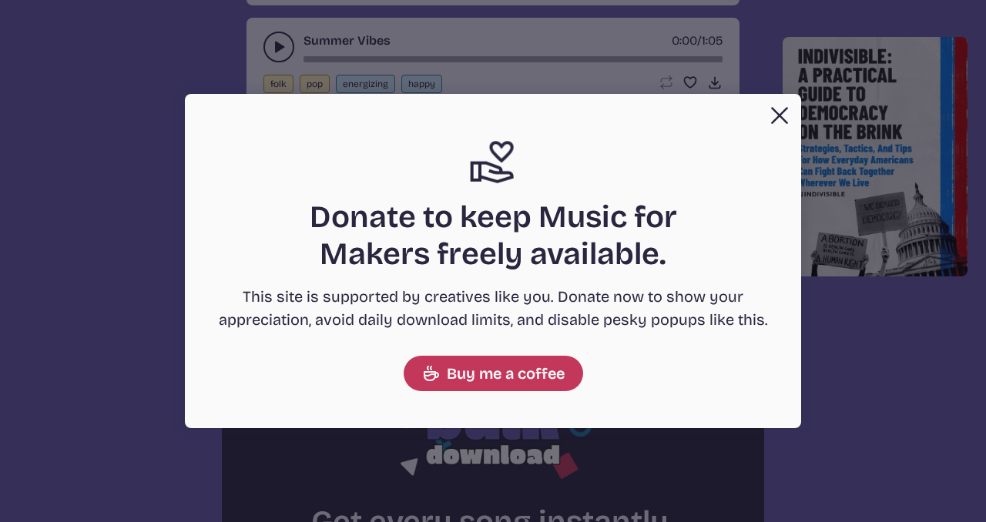
click at [776, 112] on button "Close" at bounding box center [779, 115] width 31 height 31
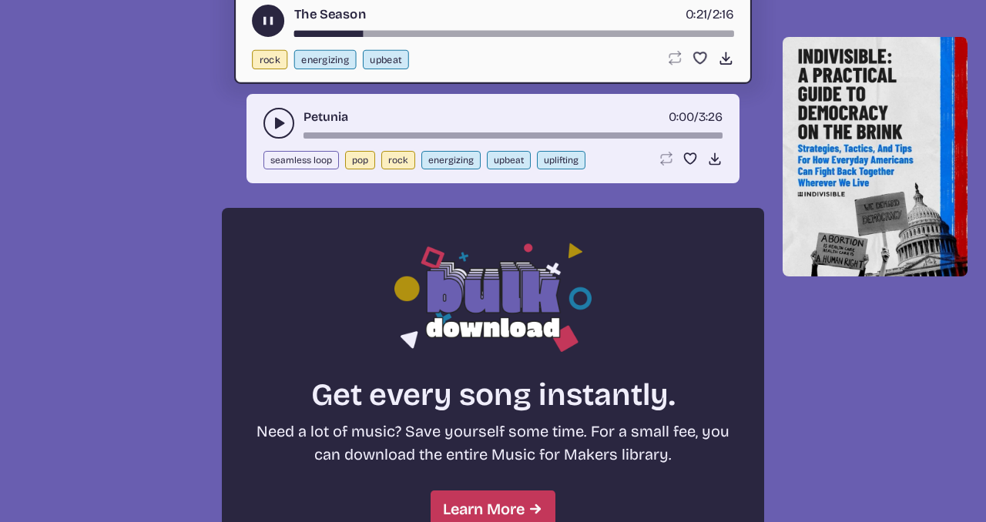
scroll to position [1111, 0]
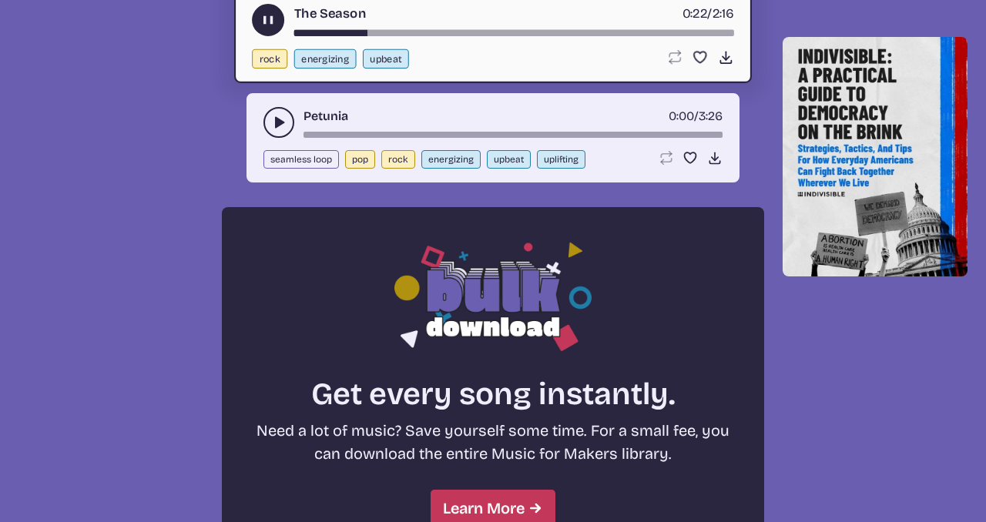
click at [278, 120] on use "play-pause toggle" at bounding box center [278, 122] width 15 height 15
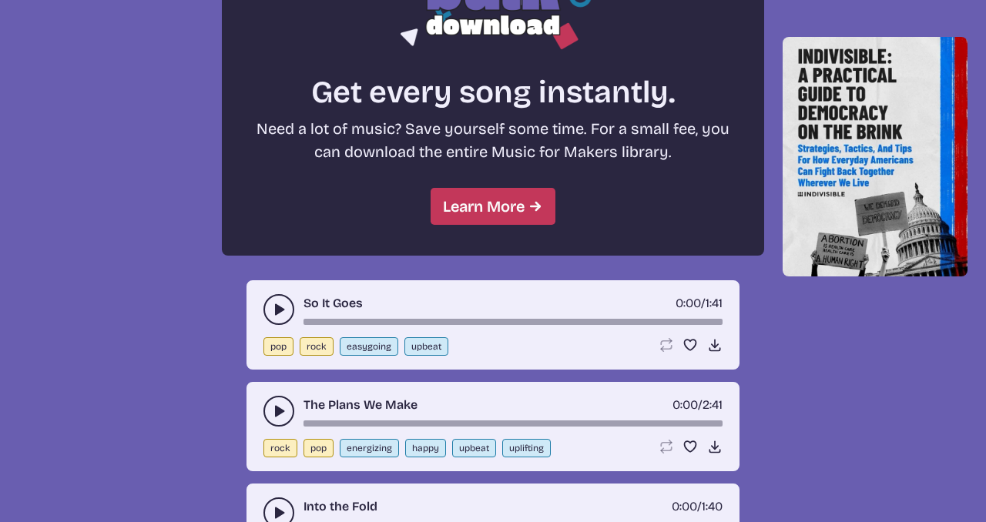
scroll to position [1510, 0]
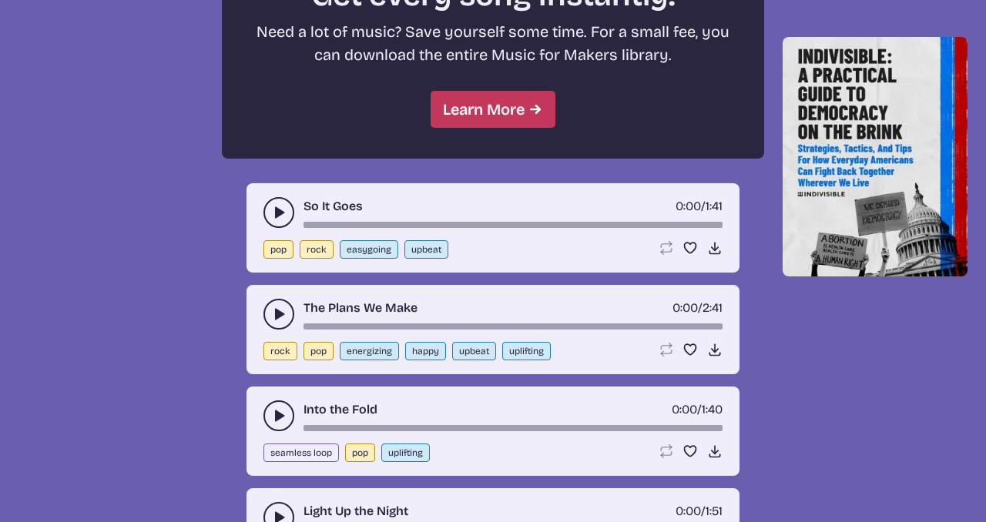
click at [279, 201] on button "play-pause toggle" at bounding box center [278, 212] width 31 height 31
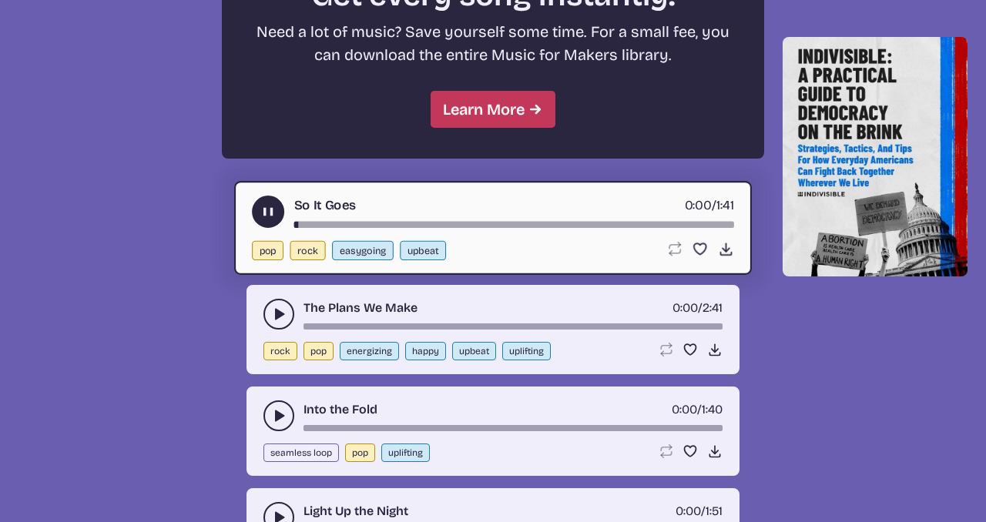
click at [281, 304] on button "play-pause toggle" at bounding box center [278, 314] width 31 height 31
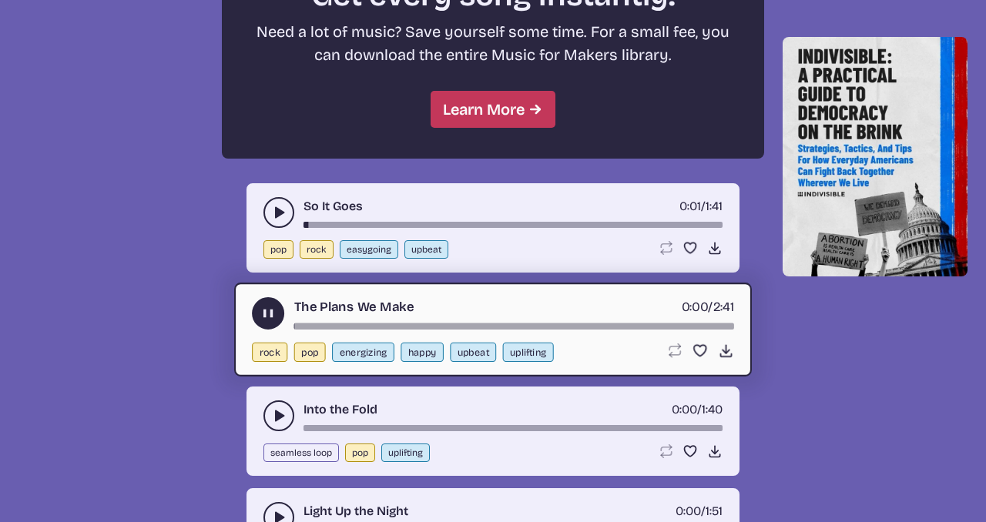
scroll to position [1629, 0]
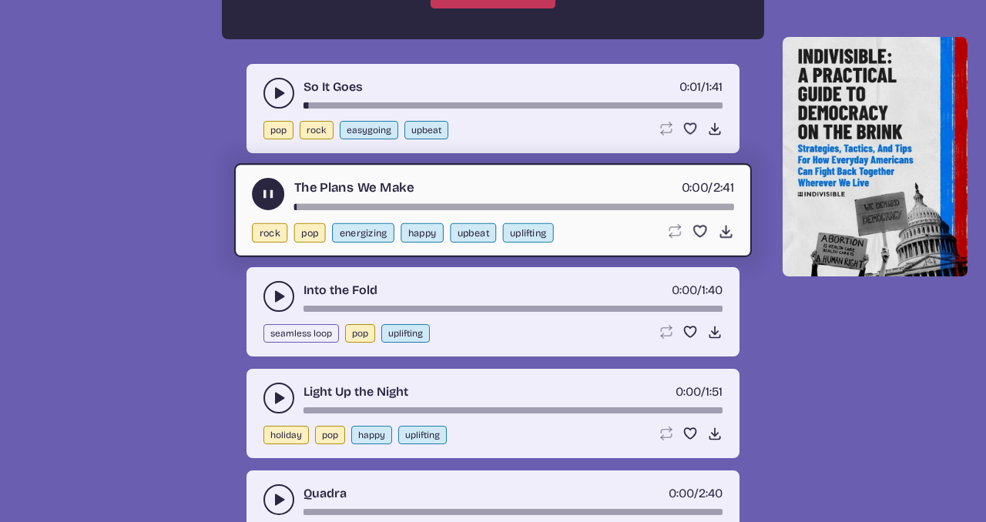
click at [274, 388] on button "play-pause toggle" at bounding box center [278, 398] width 31 height 31
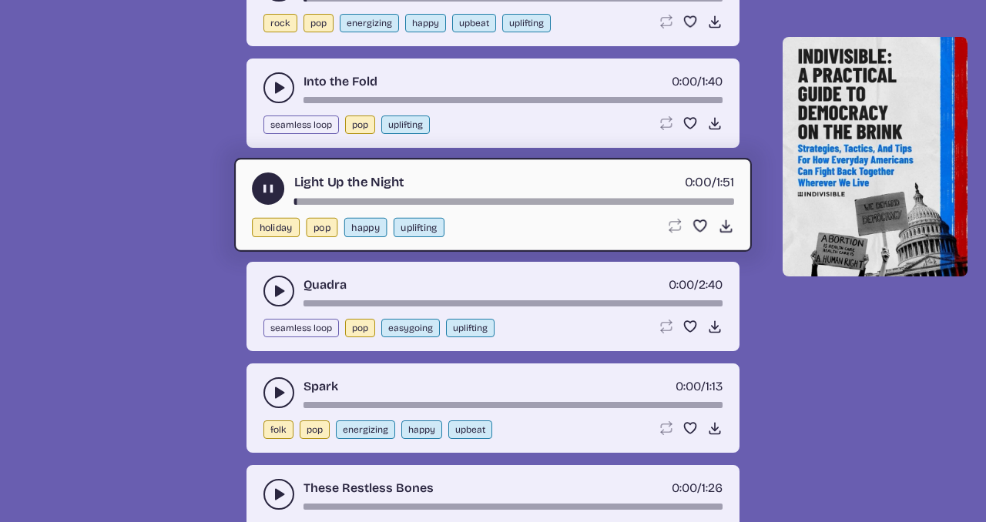
scroll to position [1860, 0]
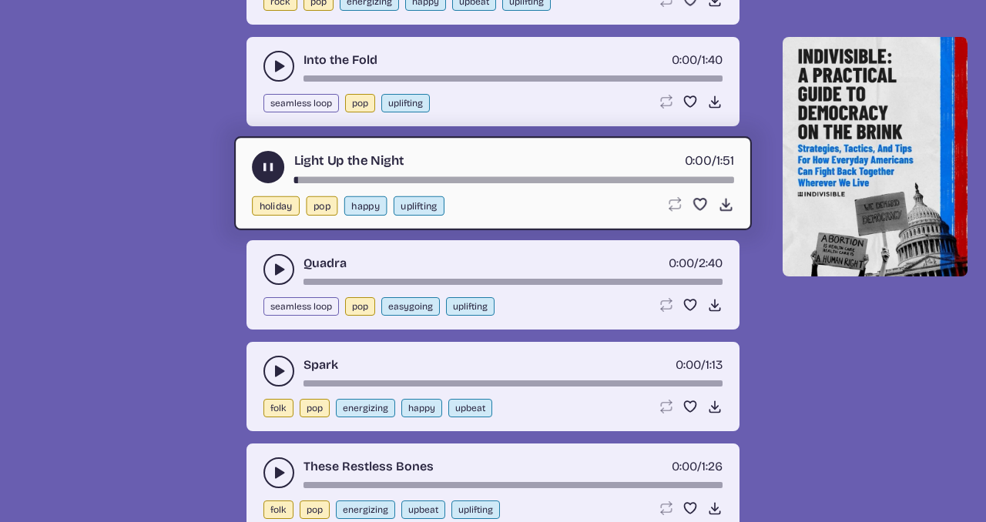
click at [275, 367] on use "play-pause toggle" at bounding box center [278, 371] width 15 height 15
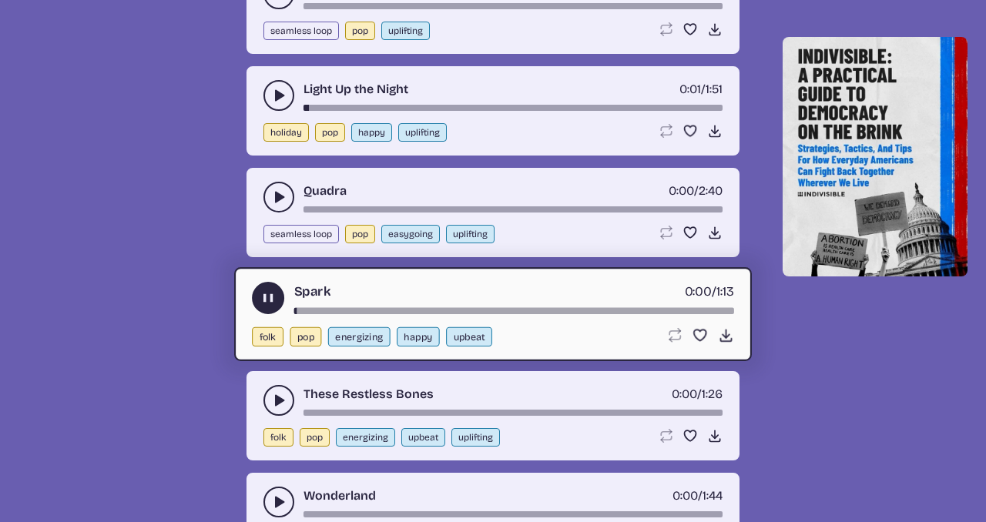
scroll to position [1971, 0]
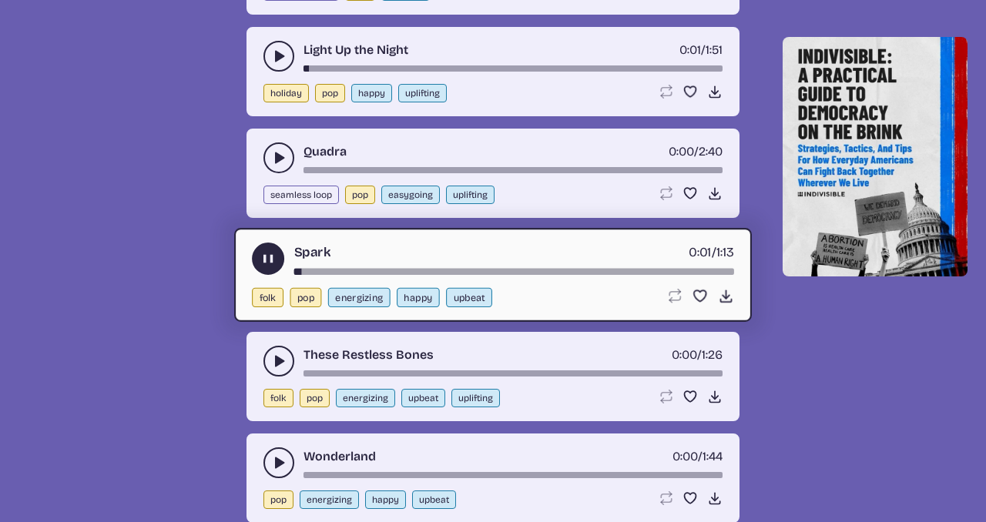
click at [274, 367] on icon "play-pause toggle" at bounding box center [278, 361] width 15 height 15
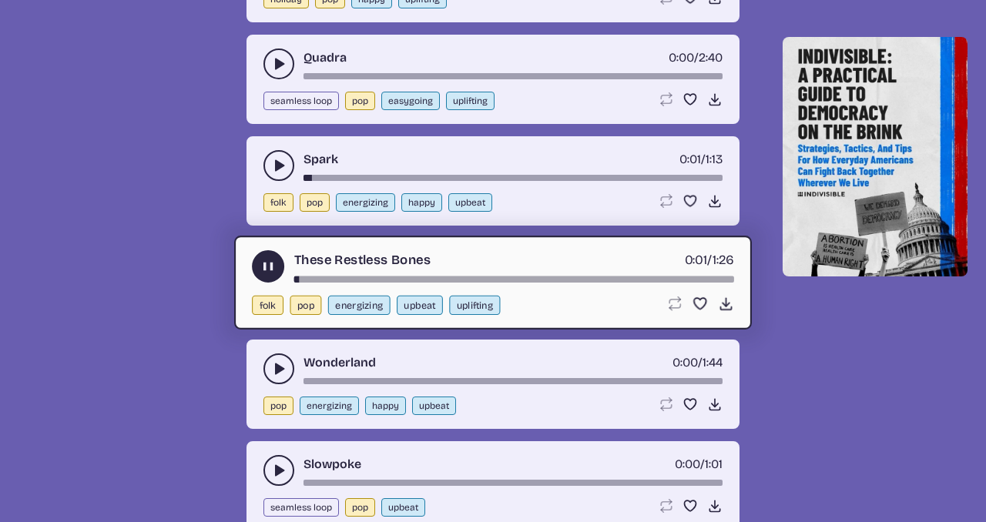
scroll to position [2105, 0]
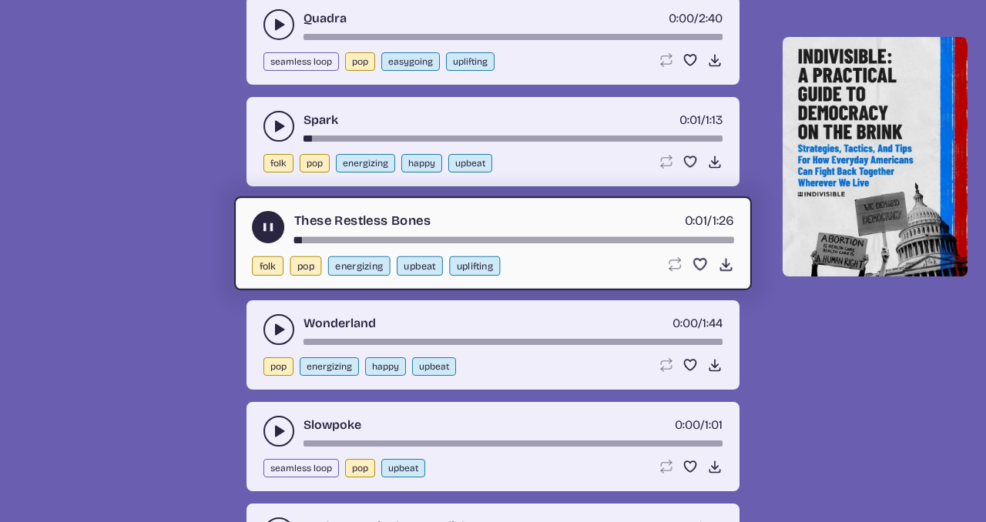
click at [274, 340] on button "play-pause toggle" at bounding box center [278, 329] width 31 height 31
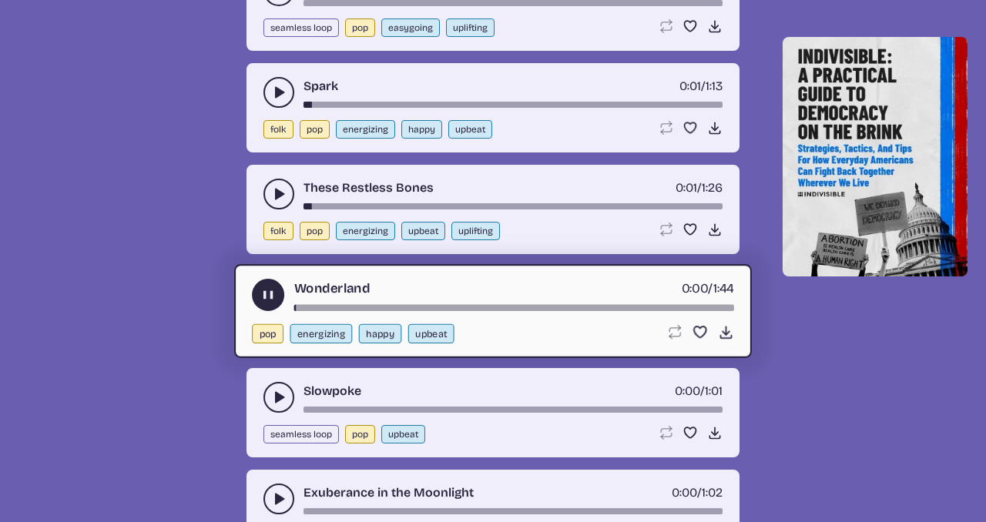
scroll to position [2180, 0]
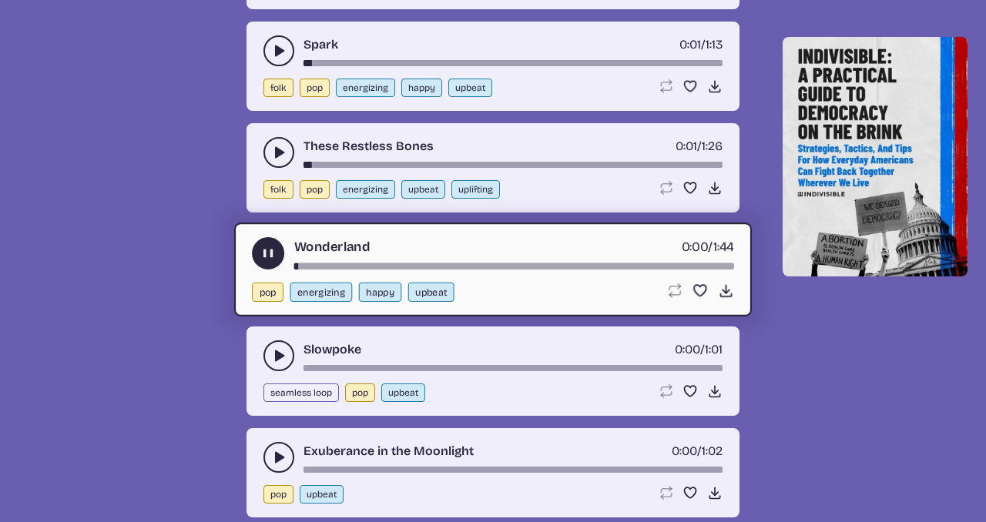
click at [273, 348] on icon "play-pause toggle" at bounding box center [278, 355] width 15 height 15
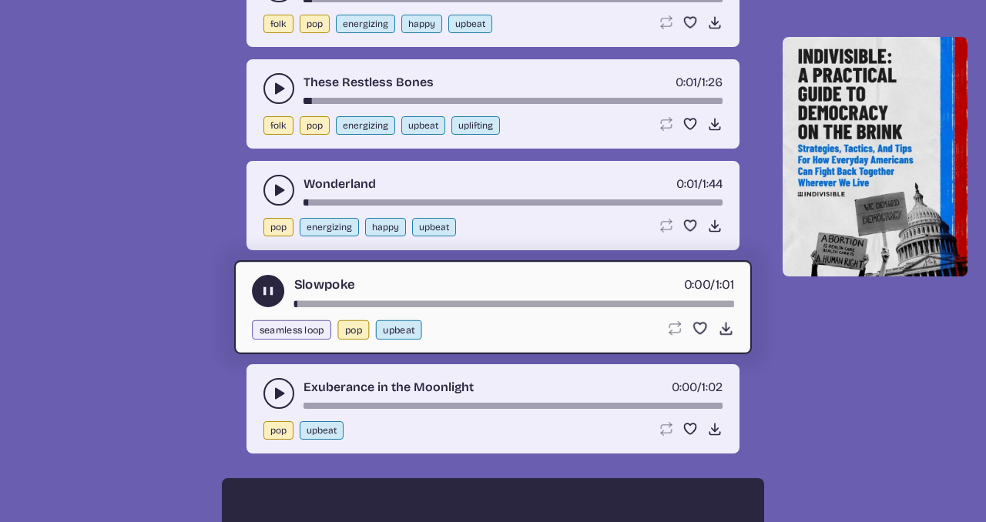
scroll to position [2270, 0]
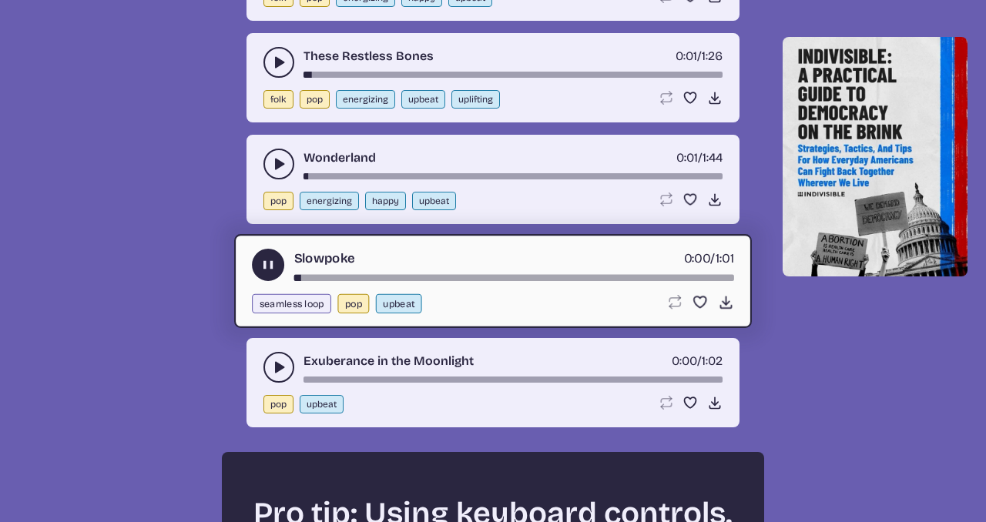
click at [274, 363] on icon "play-pause toggle" at bounding box center [278, 367] width 15 height 15
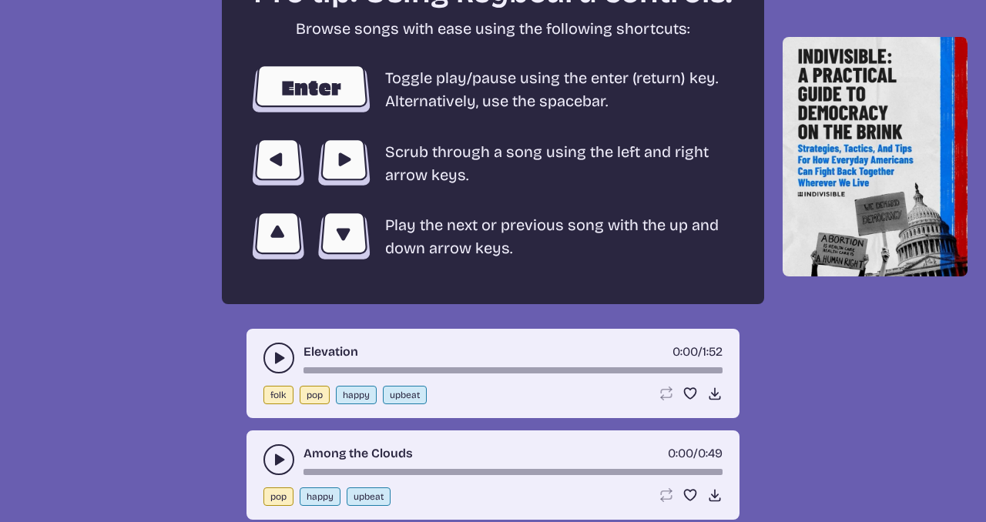
scroll to position [2844, 0]
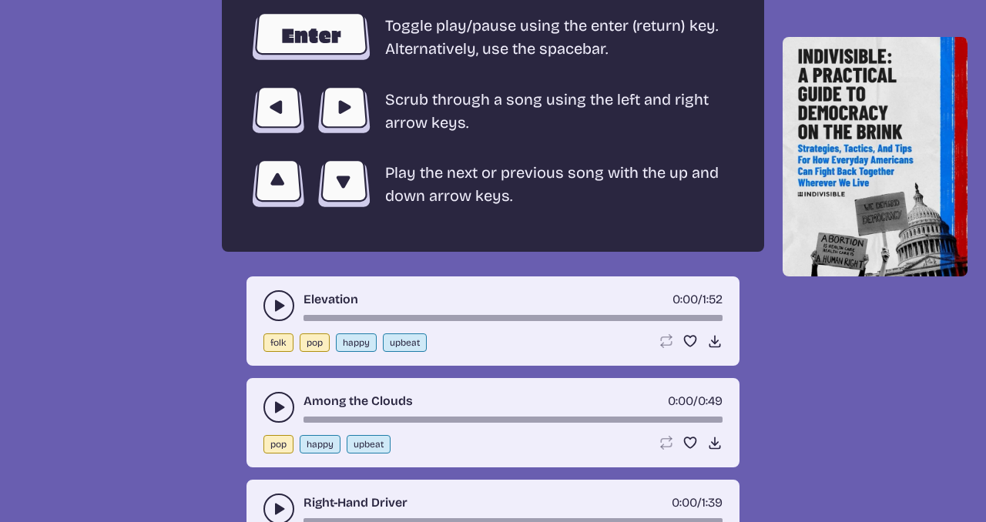
click at [275, 310] on use "play-pause toggle" at bounding box center [278, 305] width 15 height 15
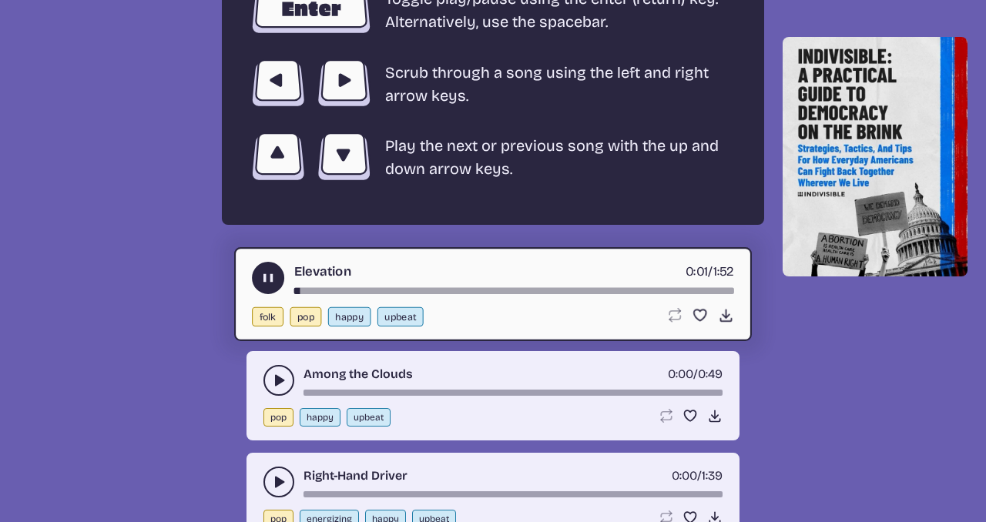
scroll to position [2882, 0]
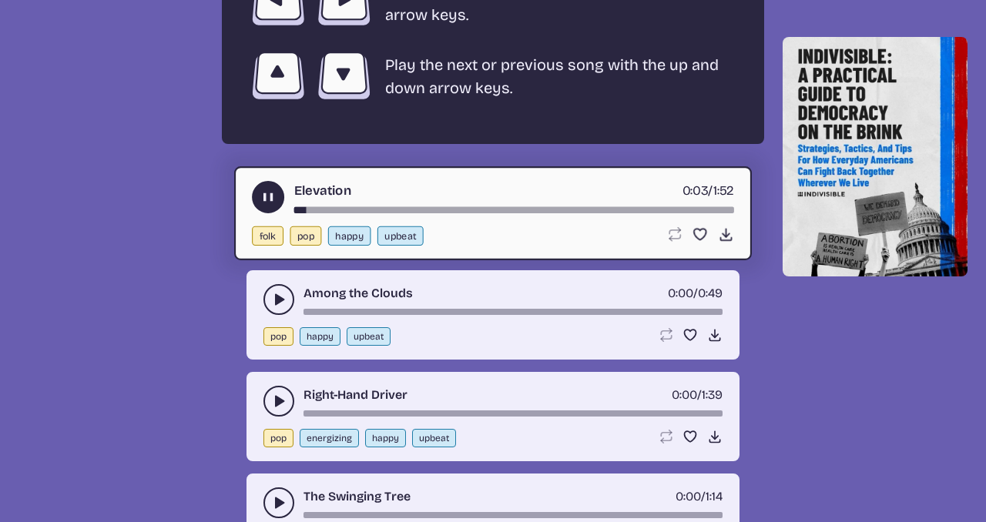
click at [280, 303] on icon "play-pause toggle" at bounding box center [278, 299] width 15 height 15
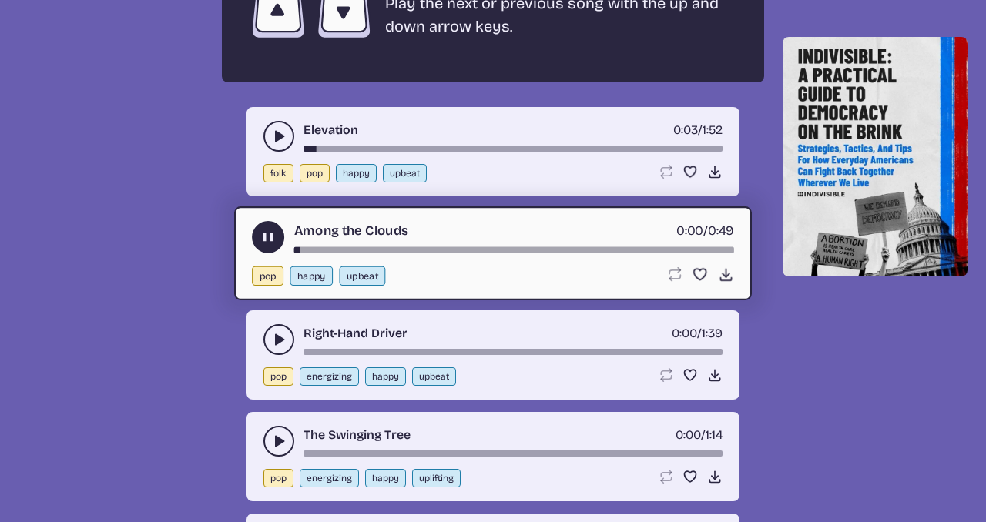
click at [275, 330] on button "play-pause toggle" at bounding box center [278, 339] width 31 height 31
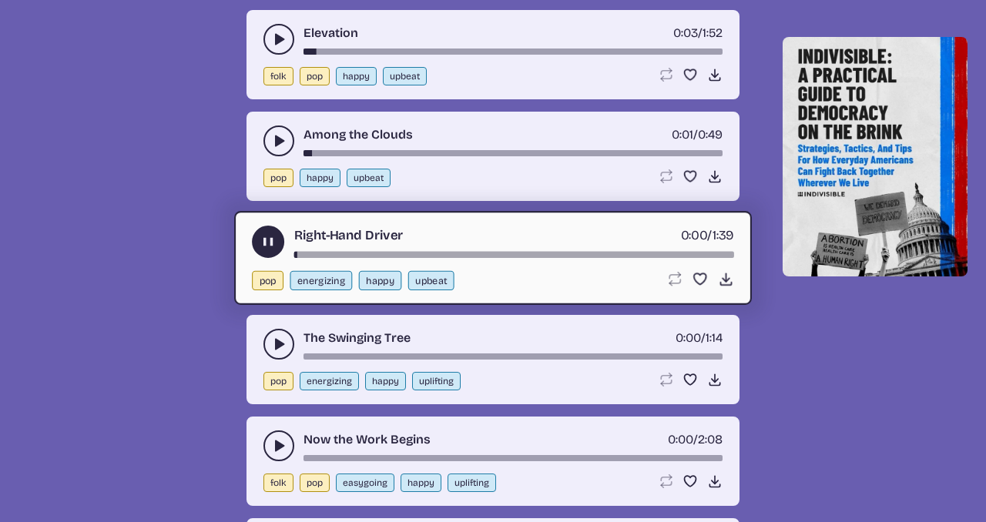
click at [275, 337] on icon "play-pause toggle" at bounding box center [278, 344] width 15 height 15
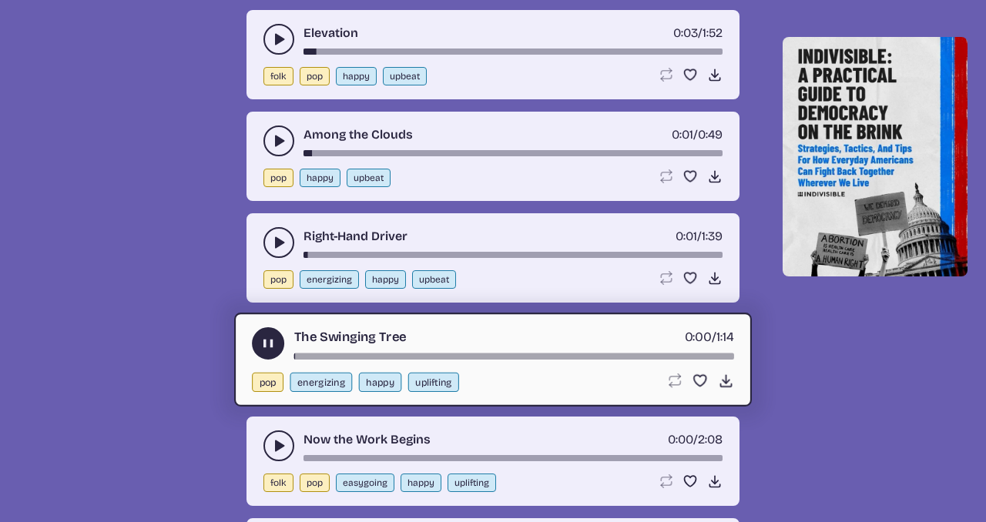
scroll to position [3212, 0]
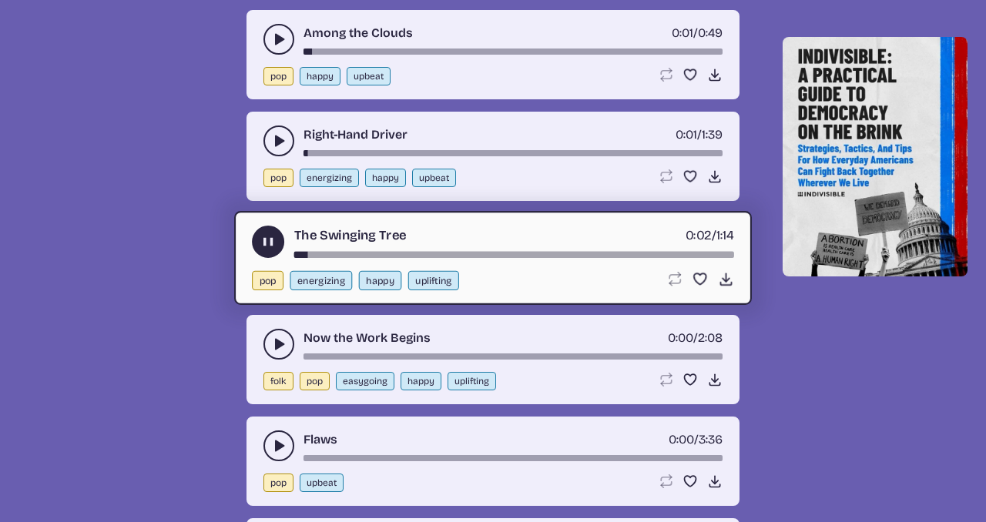
click at [275, 337] on icon "play-pause toggle" at bounding box center [278, 344] width 15 height 15
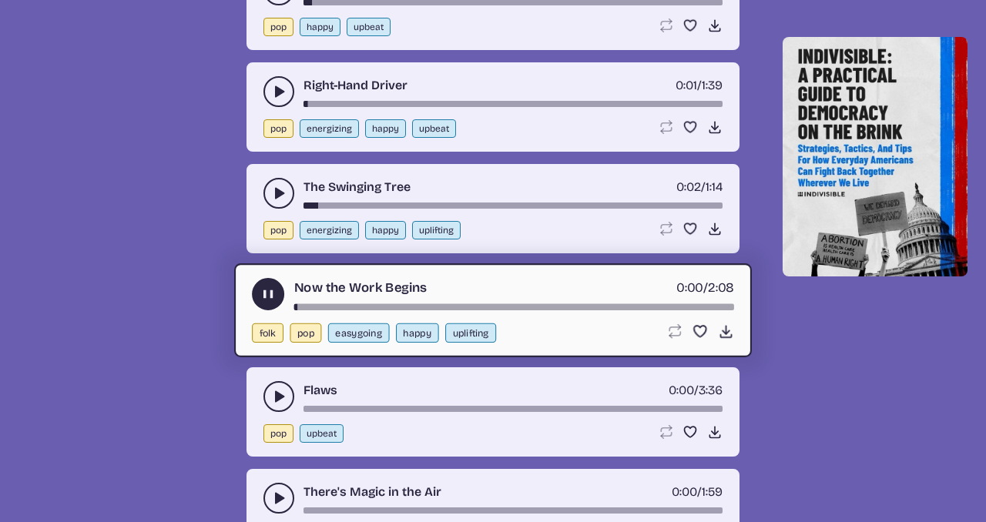
click at [273, 390] on icon "play-pause toggle" at bounding box center [278, 396] width 15 height 15
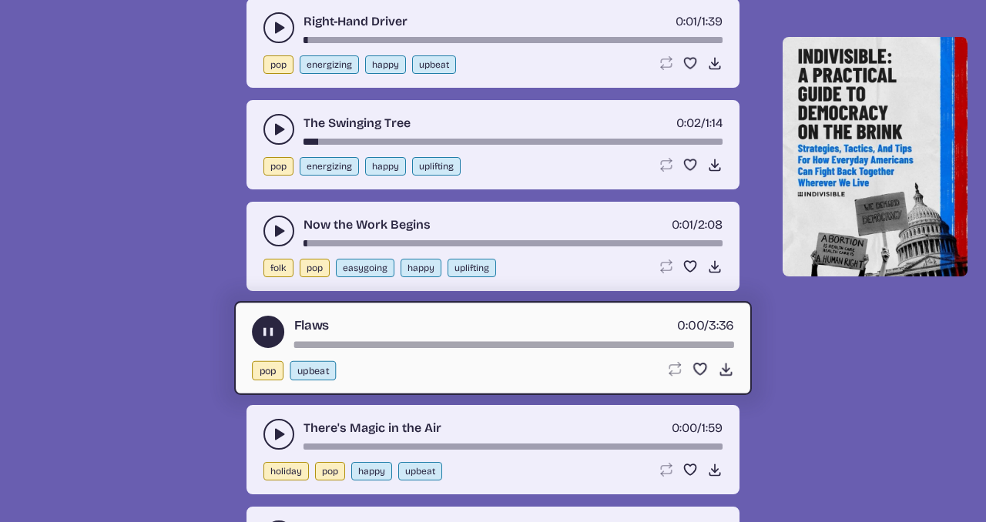
scroll to position [3403, 0]
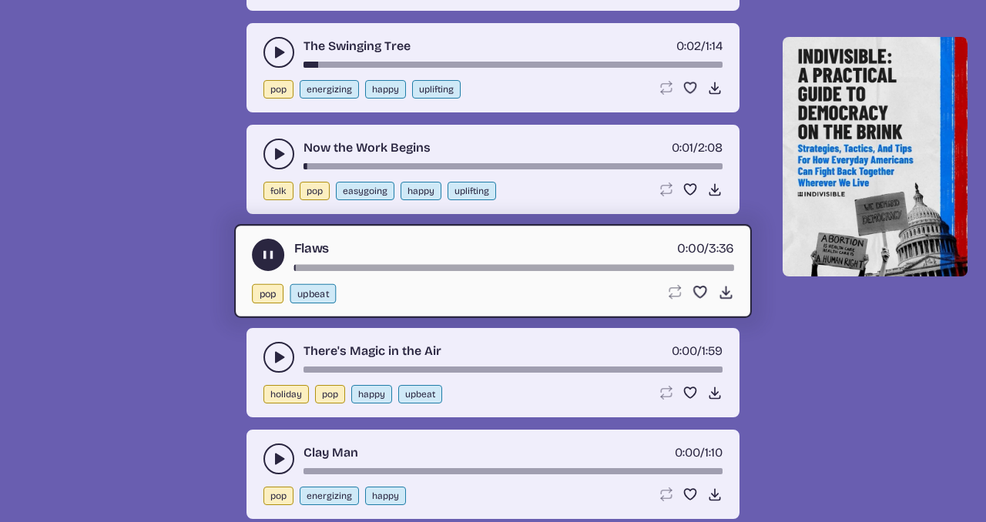
click at [276, 361] on use "play-pause toggle" at bounding box center [278, 357] width 15 height 15
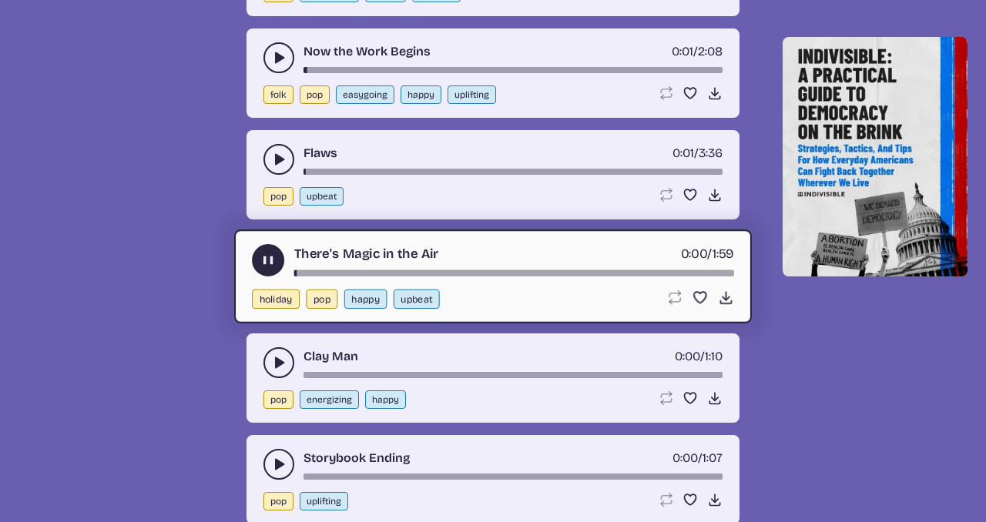
click at [276, 361] on use "play-pause toggle" at bounding box center [278, 362] width 15 height 15
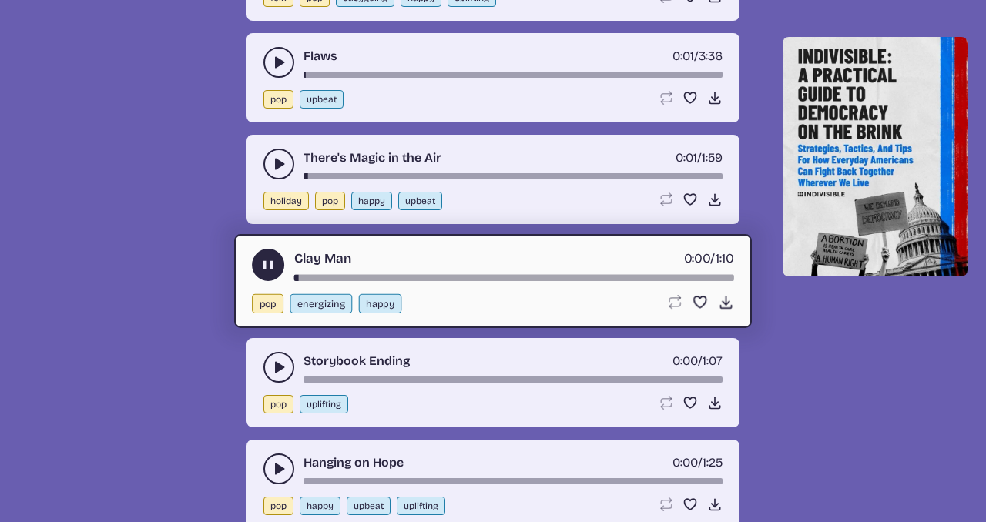
click at [276, 371] on use "play-pause toggle" at bounding box center [278, 367] width 15 height 15
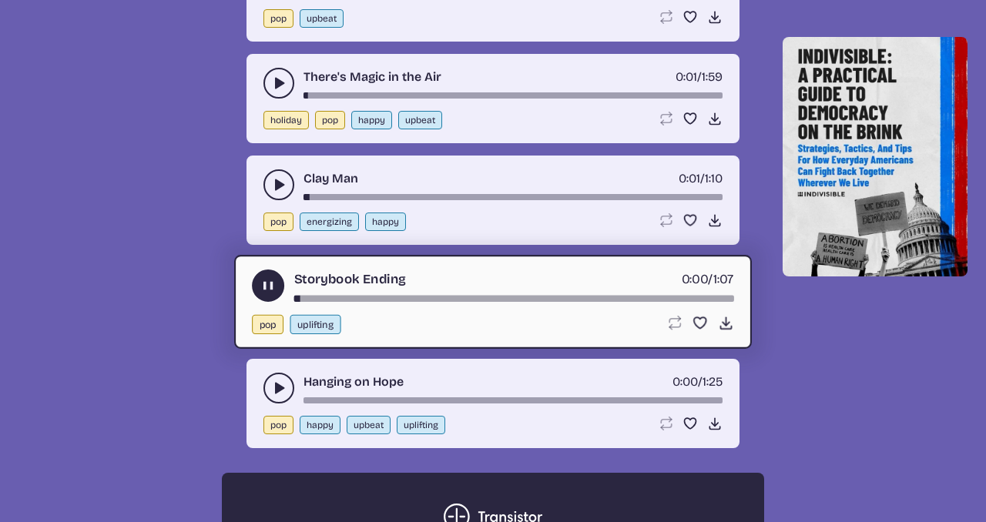
click at [277, 382] on icon "play-pause toggle" at bounding box center [278, 388] width 15 height 15
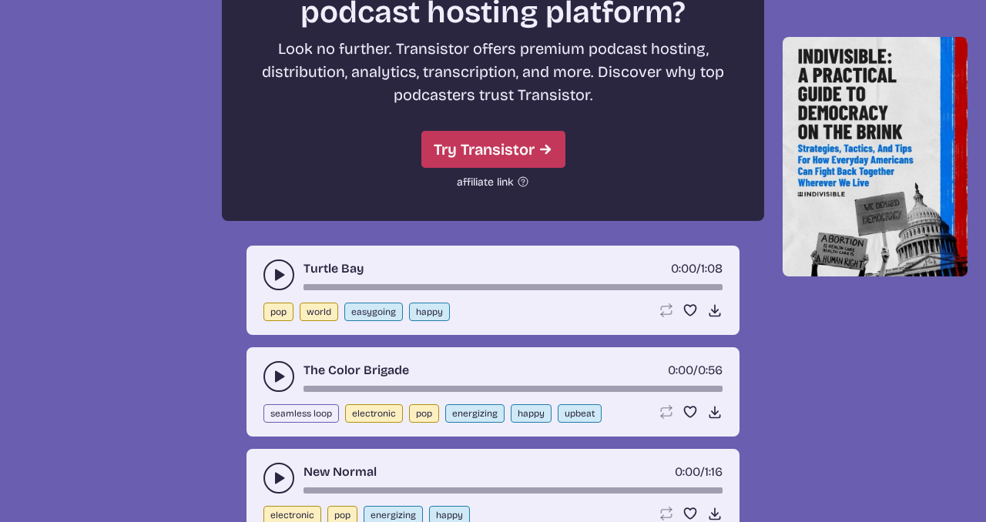
scroll to position [4291, 0]
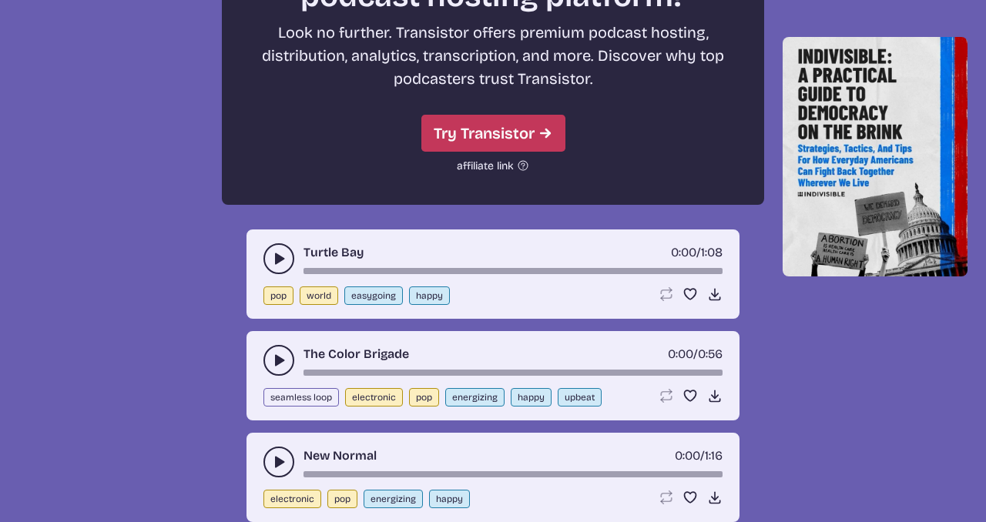
click at [277, 262] on use "play-pause toggle" at bounding box center [278, 258] width 15 height 15
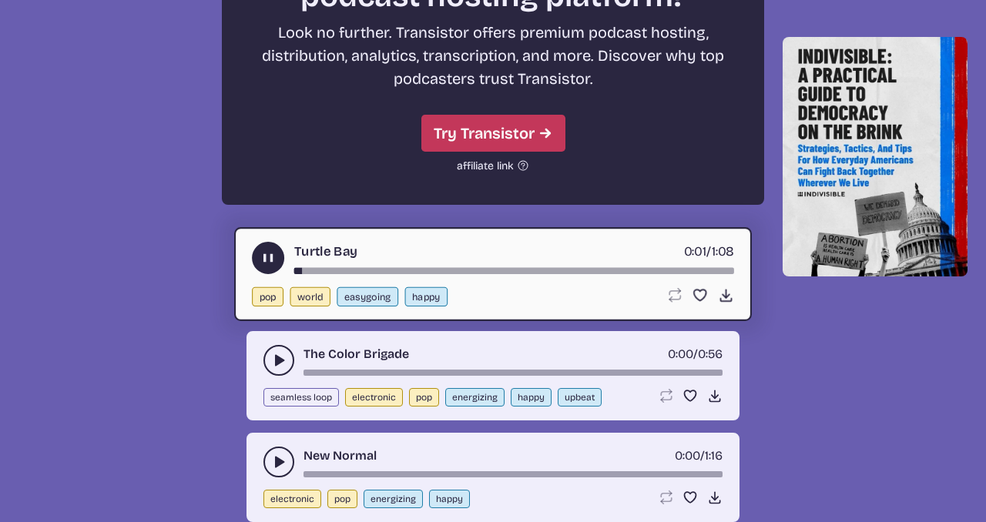
click at [273, 360] on icon "play-pause toggle" at bounding box center [278, 360] width 15 height 15
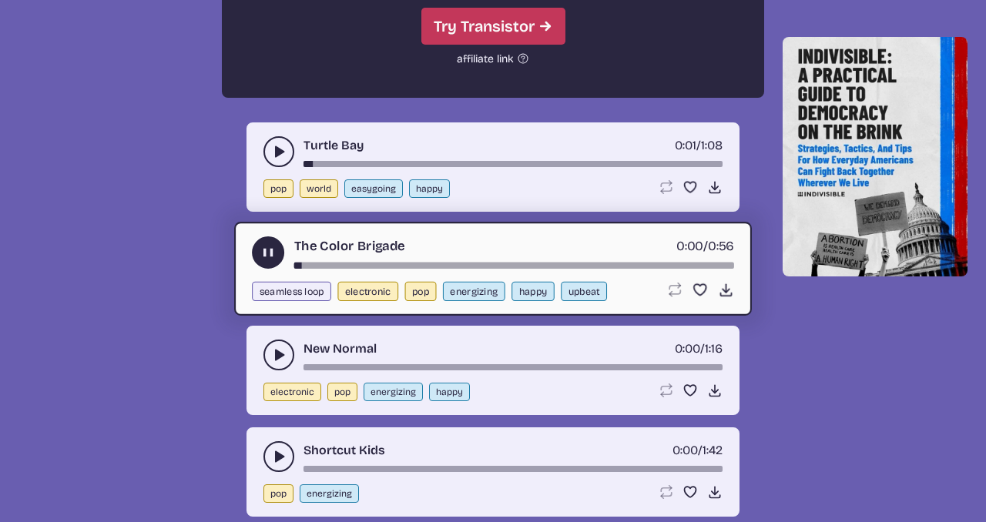
click at [273, 360] on icon "play-pause toggle" at bounding box center [278, 354] width 15 height 15
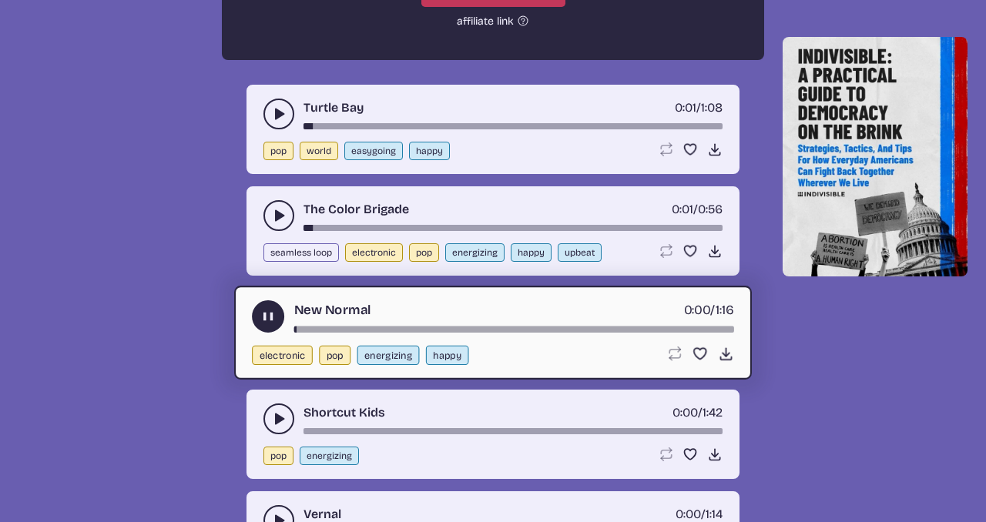
scroll to position [4447, 0]
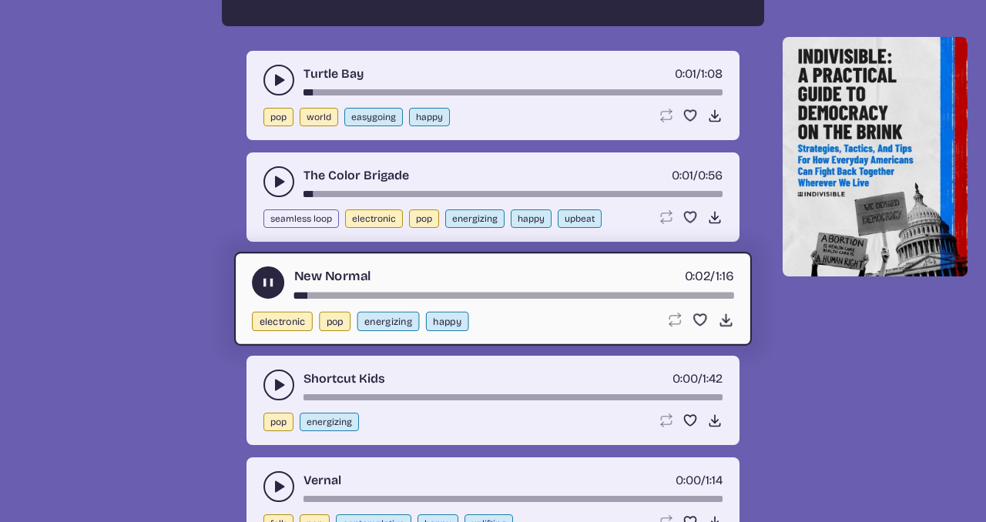
click at [277, 379] on icon "play-pause toggle" at bounding box center [278, 384] width 15 height 15
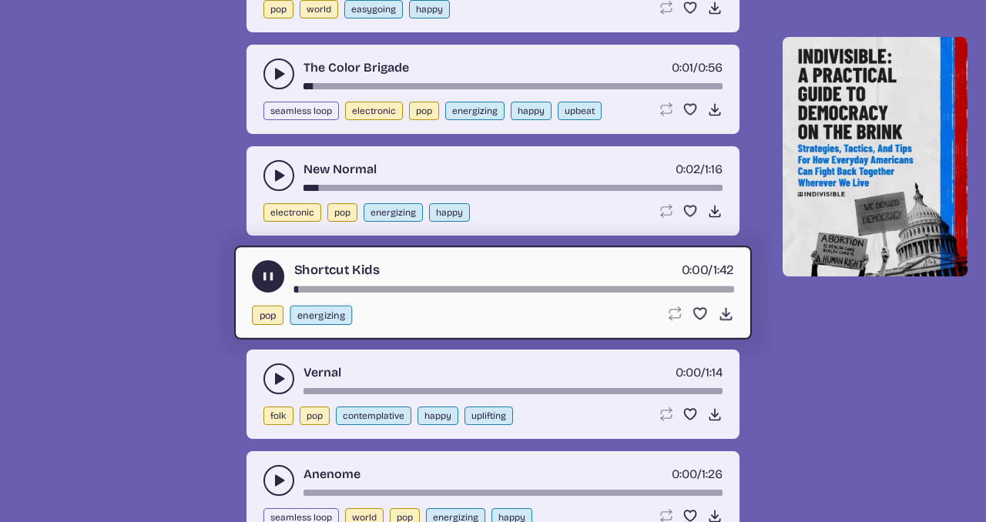
scroll to position [4592, 0]
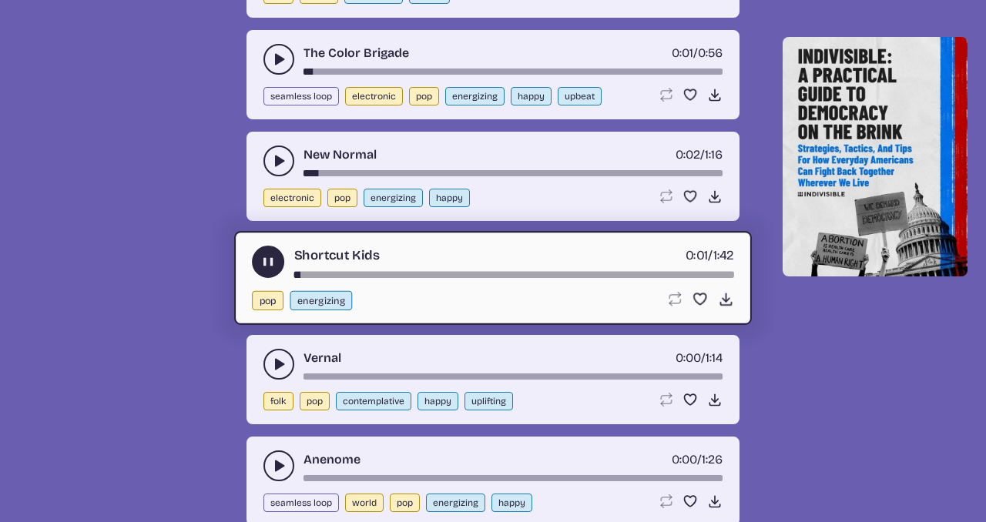
click at [275, 359] on use "play-pause toggle" at bounding box center [278, 364] width 15 height 15
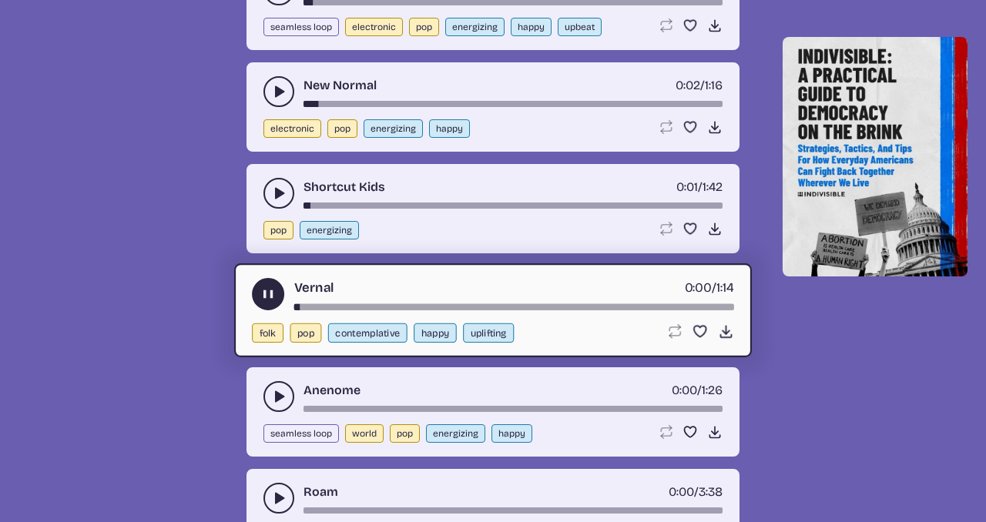
click at [273, 383] on button "play-pause toggle" at bounding box center [278, 396] width 31 height 31
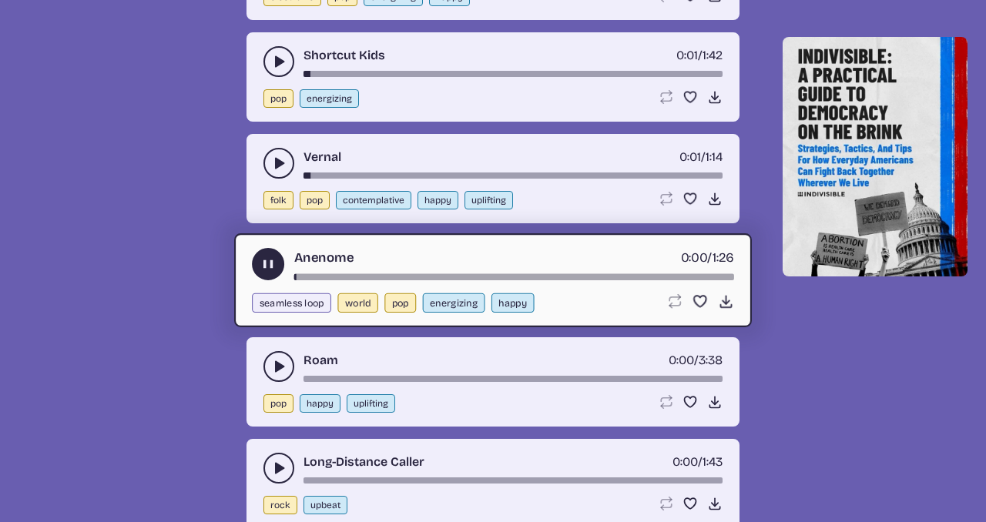
scroll to position [4794, 0]
click at [277, 364] on use "play-pause toggle" at bounding box center [278, 365] width 15 height 15
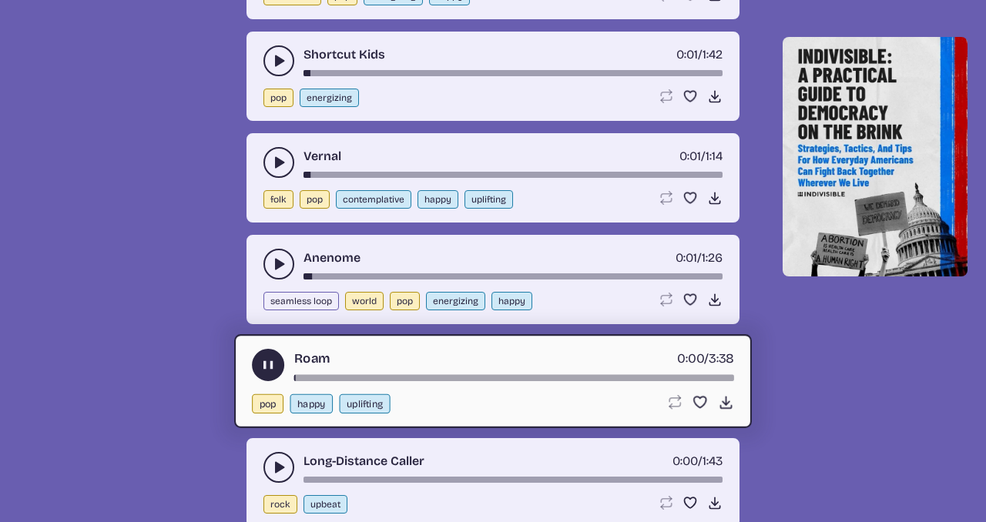
click at [280, 271] on button "play-pause toggle" at bounding box center [278, 264] width 31 height 31
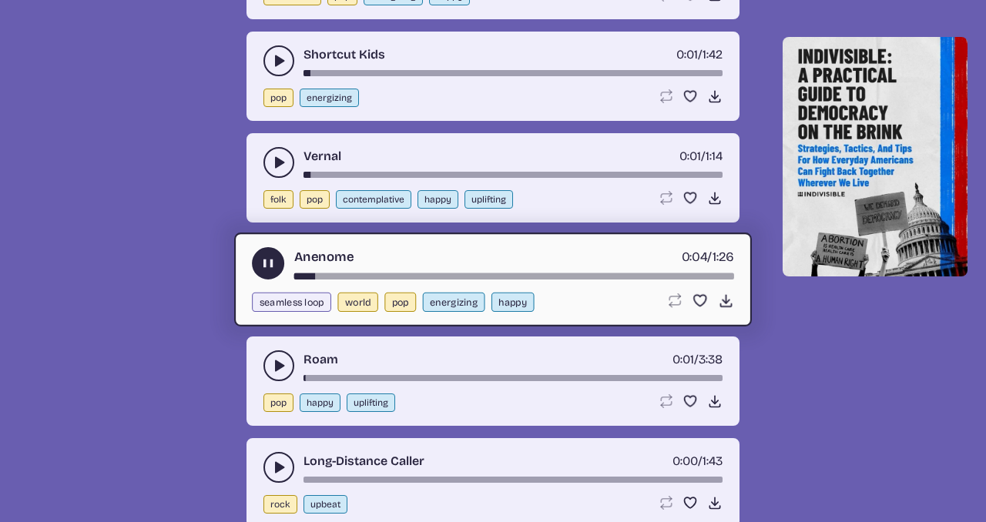
click at [279, 368] on use "play-pause toggle" at bounding box center [278, 365] width 15 height 15
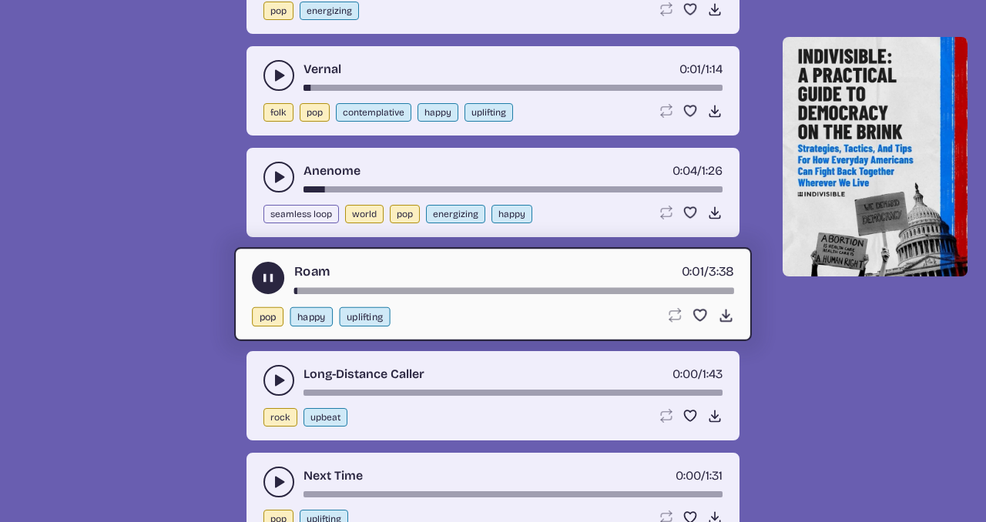
scroll to position [4902, 0]
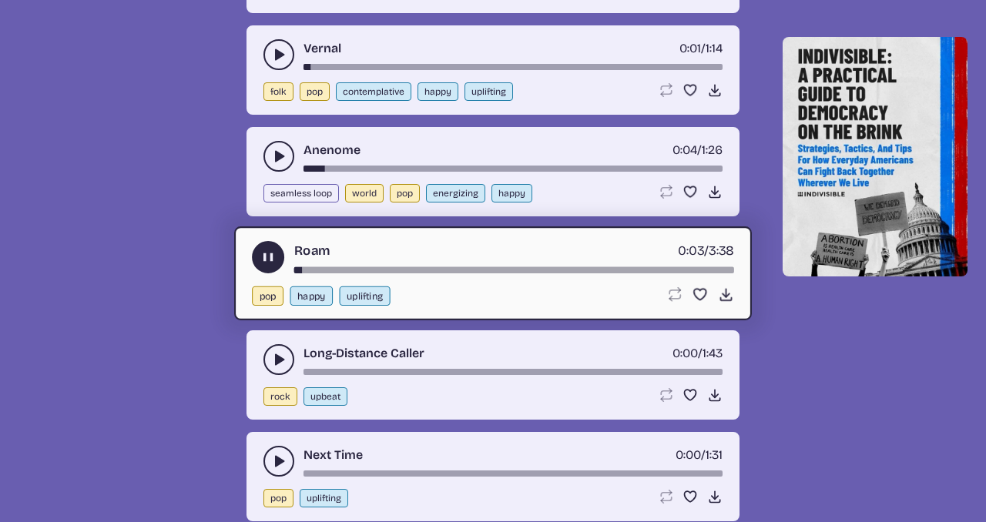
click at [269, 356] on button "play-pause toggle" at bounding box center [278, 359] width 31 height 31
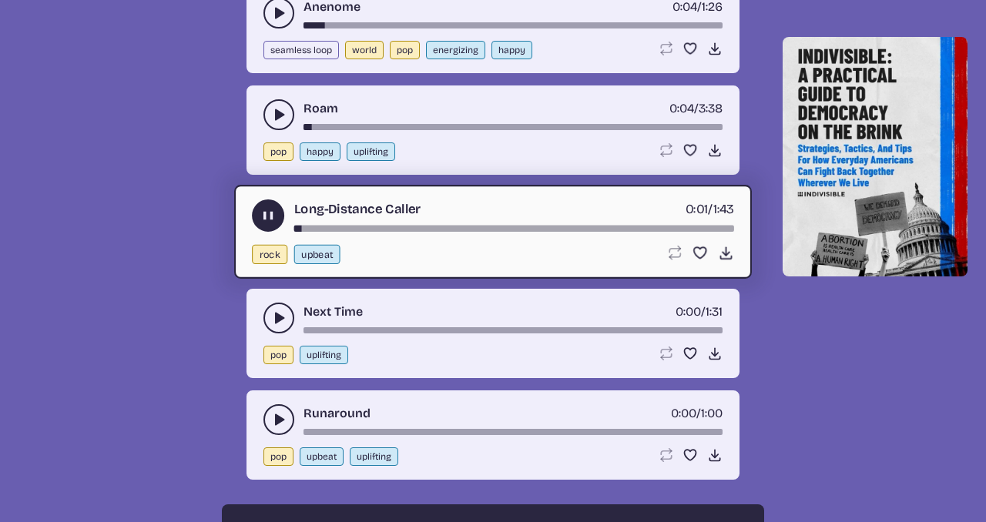
scroll to position [5047, 0]
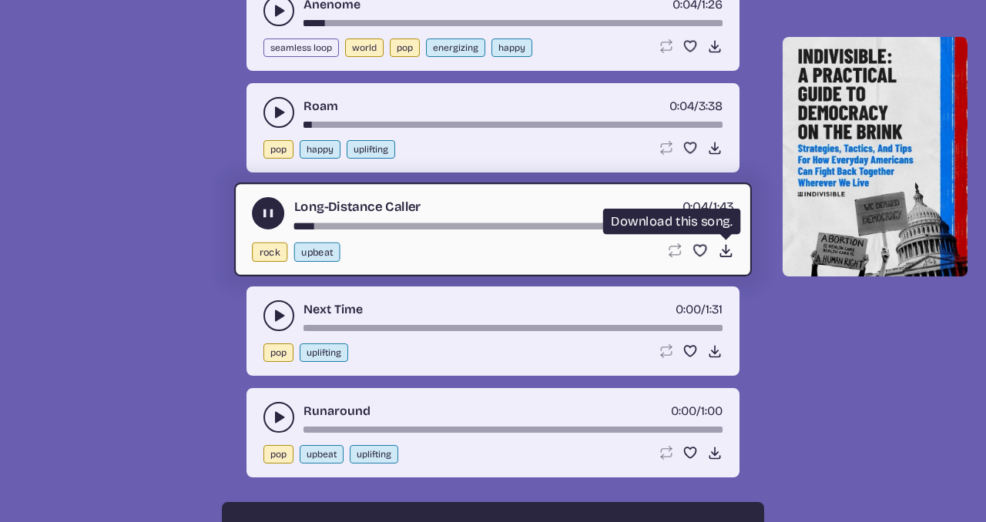
click at [722, 253] on icon "Download song" at bounding box center [726, 251] width 16 height 16
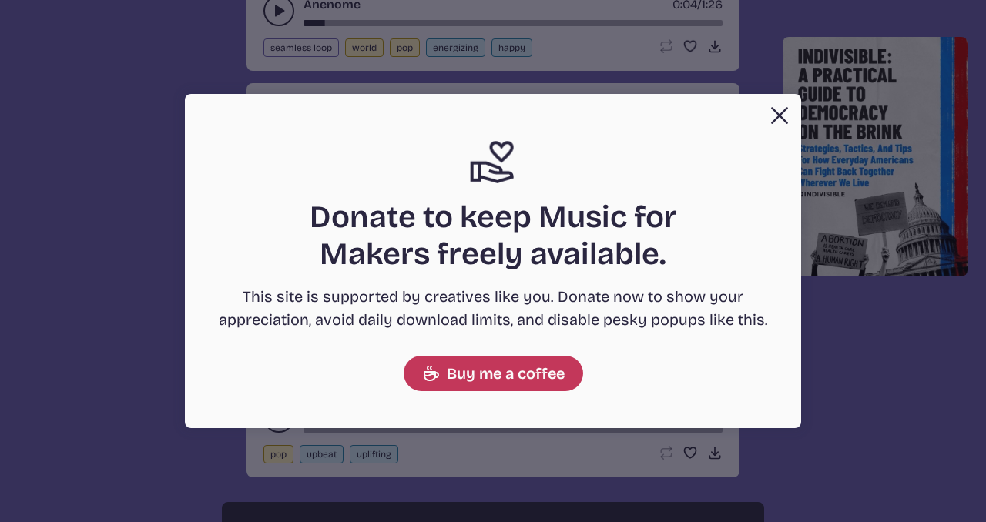
click at [777, 122] on button "Close" at bounding box center [779, 115] width 31 height 31
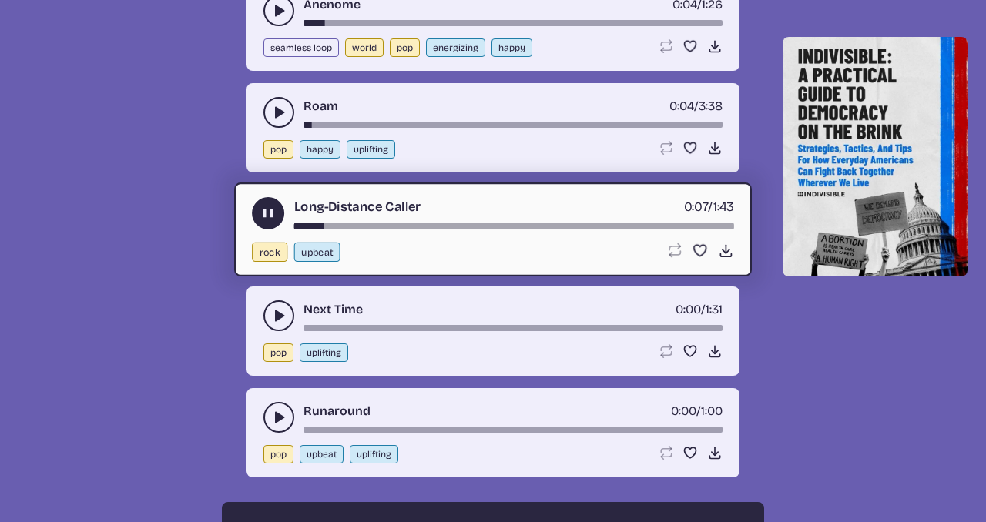
click at [286, 315] on icon "play-pause toggle" at bounding box center [278, 315] width 15 height 15
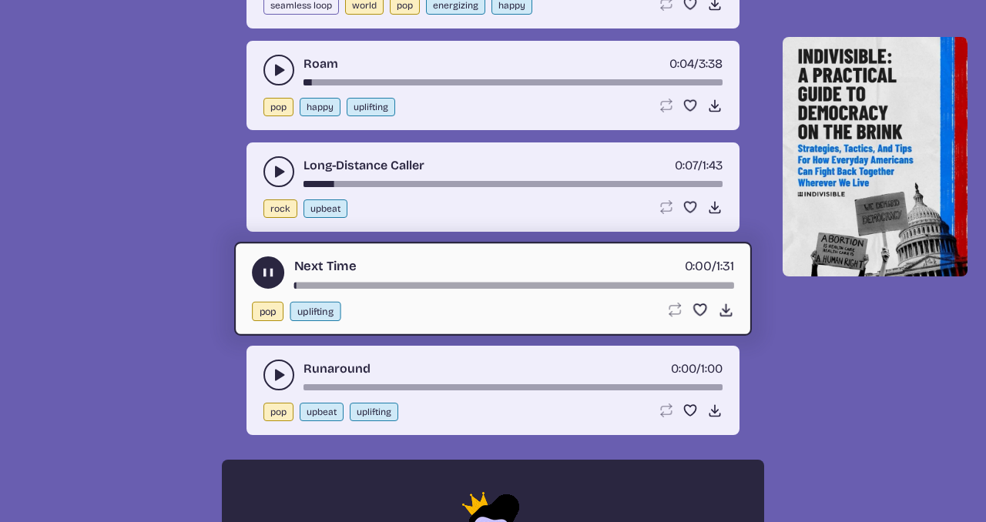
scroll to position [5156, 0]
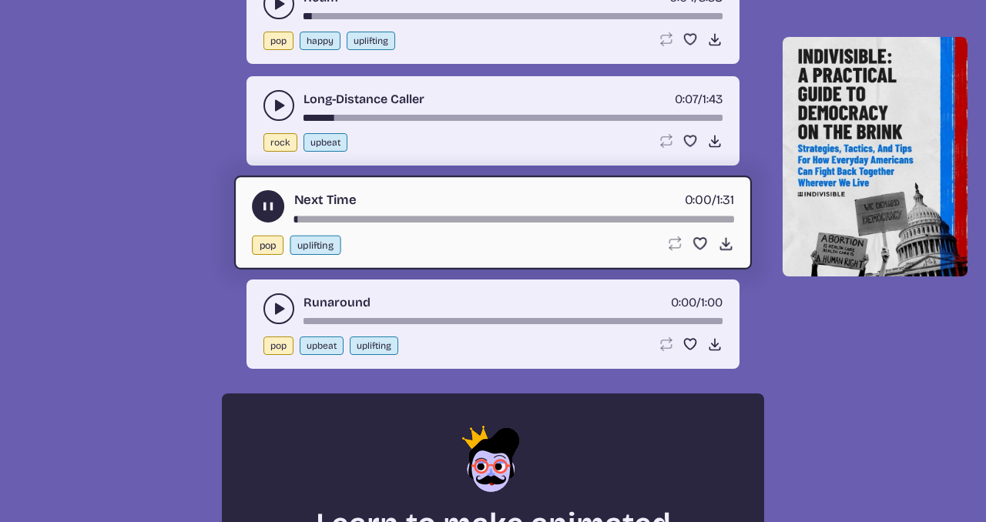
click at [280, 310] on use "play-pause toggle" at bounding box center [278, 308] width 15 height 15
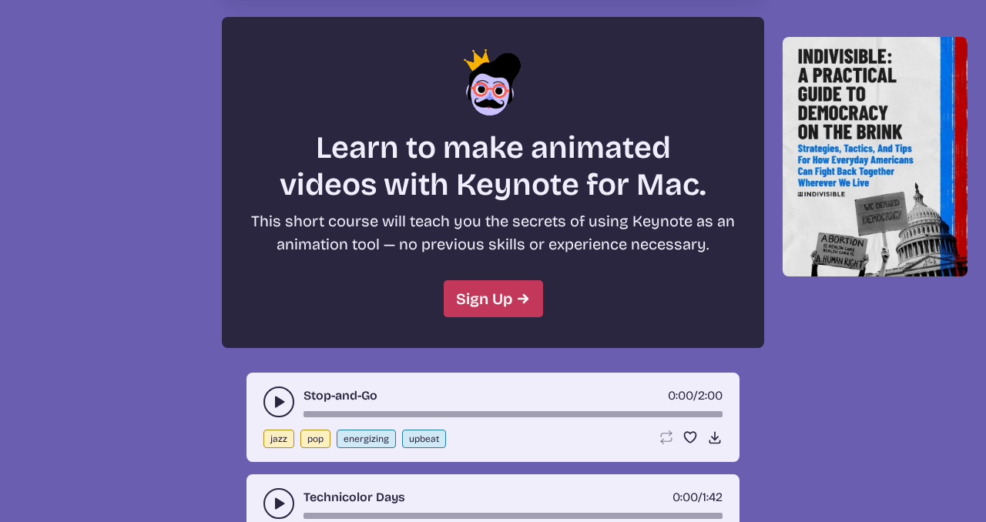
scroll to position [5578, 0]
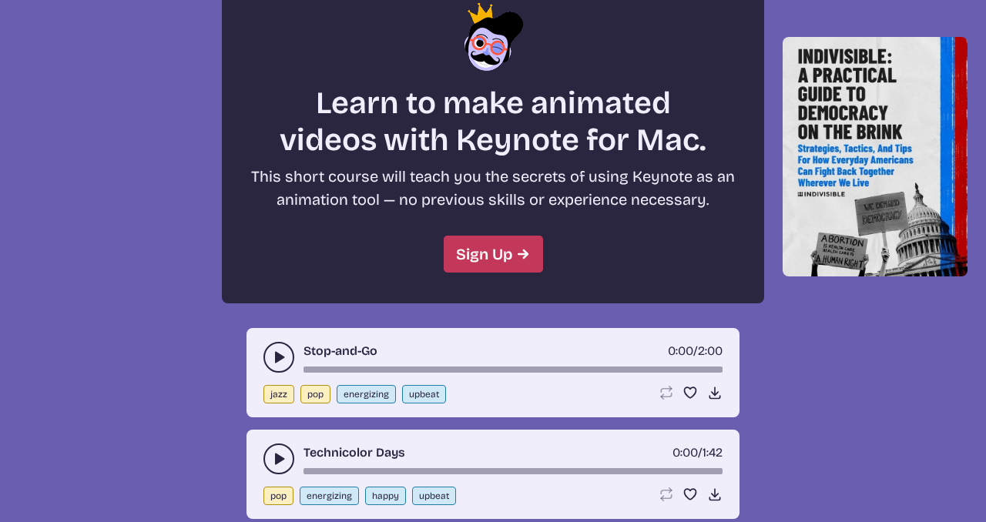
click at [273, 347] on button "play-pause toggle" at bounding box center [278, 357] width 31 height 31
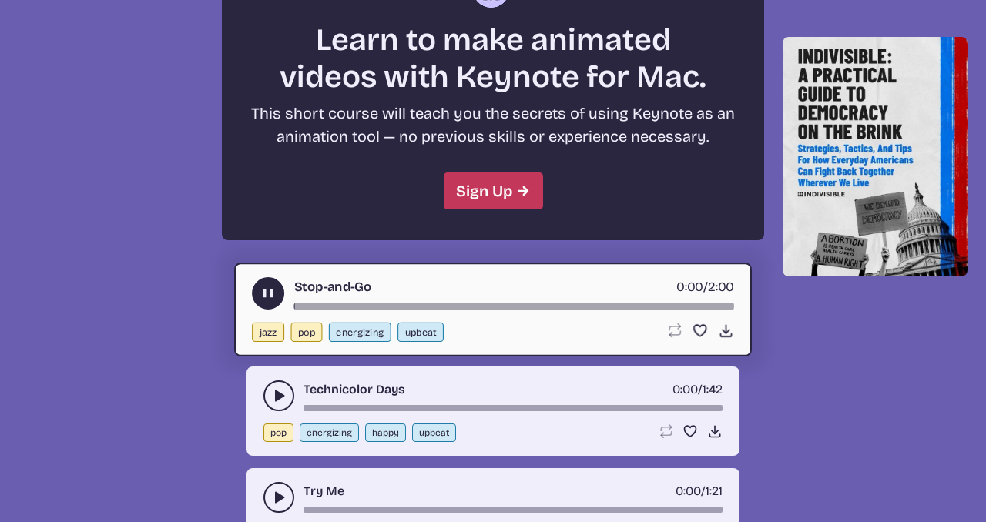
scroll to position [5729, 0]
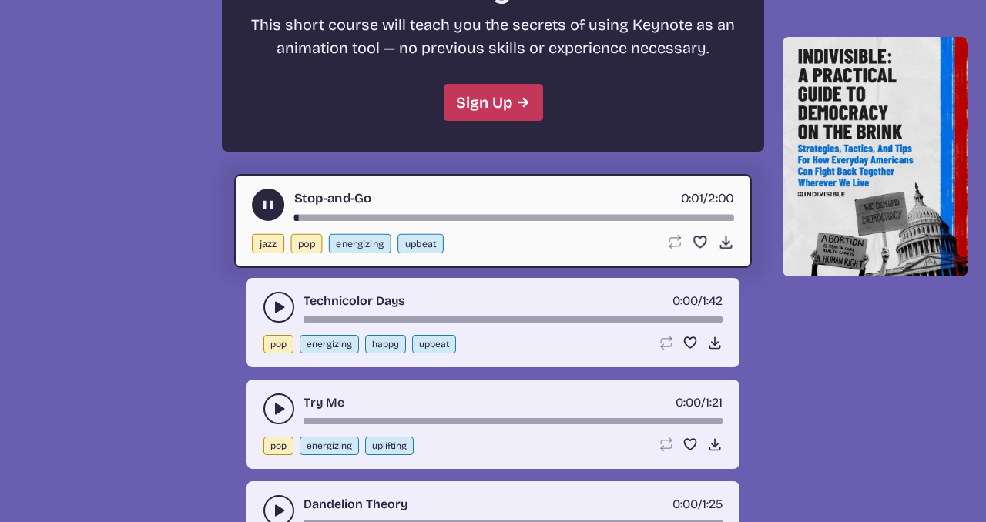
click at [272, 307] on icon "play-pause toggle" at bounding box center [278, 307] width 15 height 15
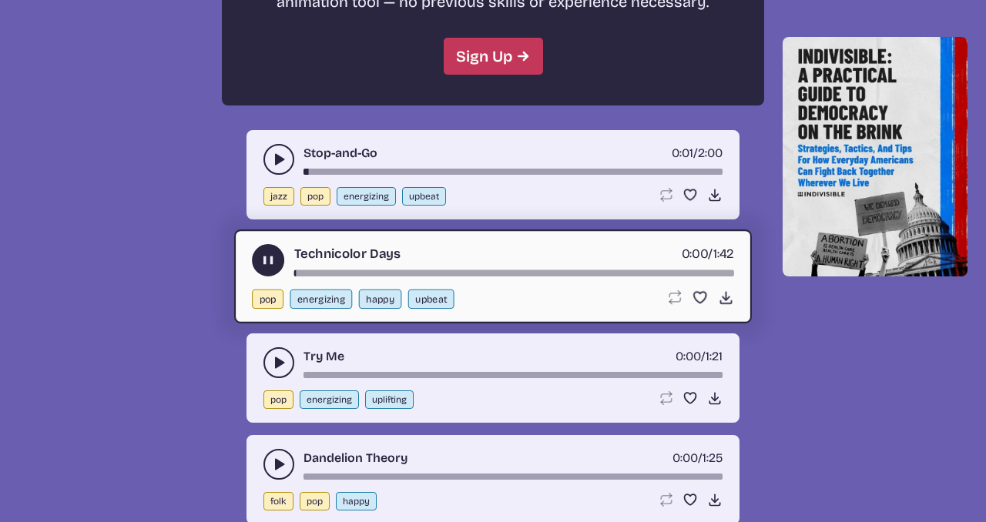
scroll to position [5776, 0]
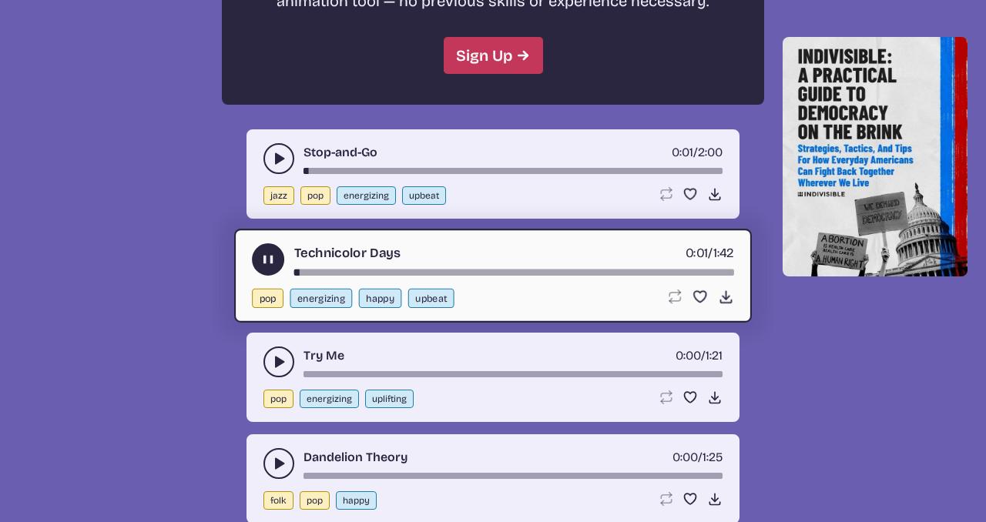
click at [273, 362] on icon "play-pause toggle" at bounding box center [278, 361] width 15 height 15
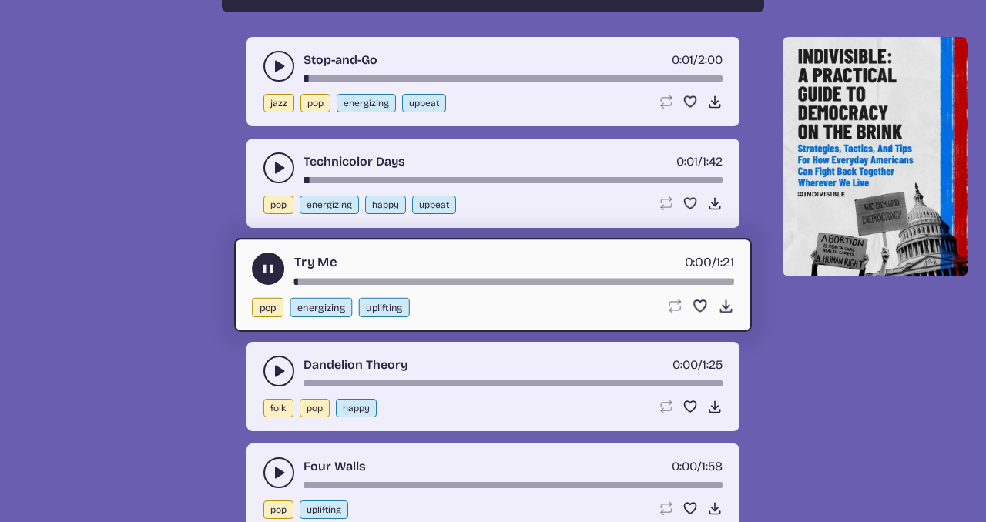
click at [272, 367] on icon "play-pause toggle" at bounding box center [278, 371] width 15 height 15
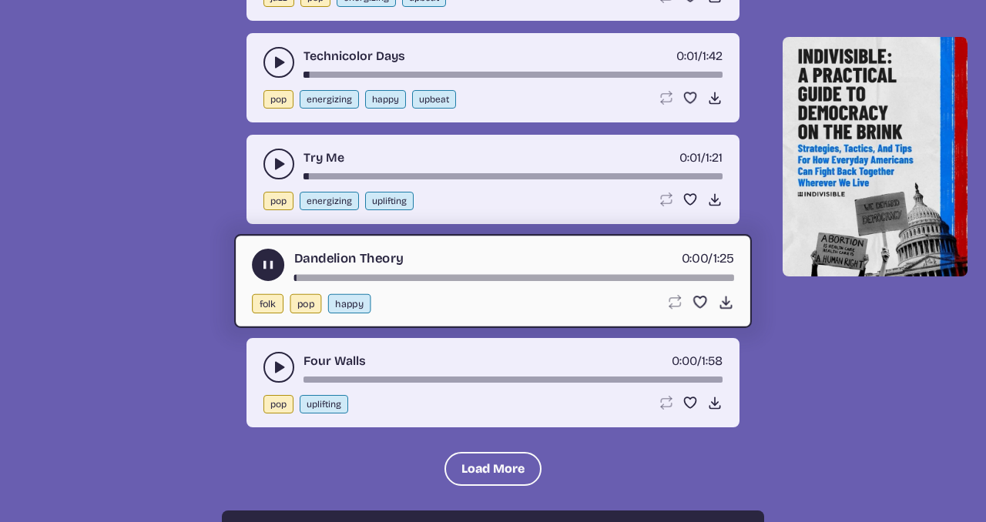
scroll to position [5977, 0]
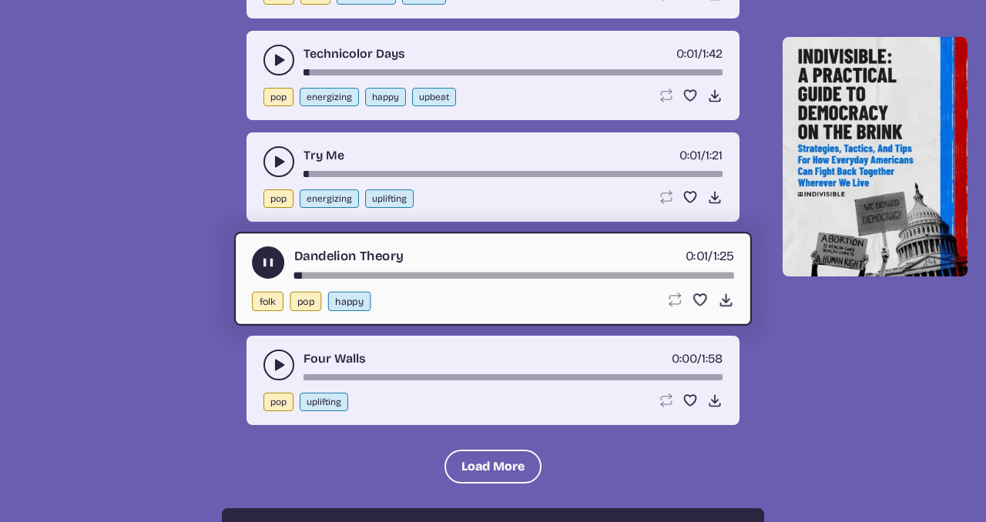
click at [272, 367] on icon "play-pause toggle" at bounding box center [278, 364] width 15 height 15
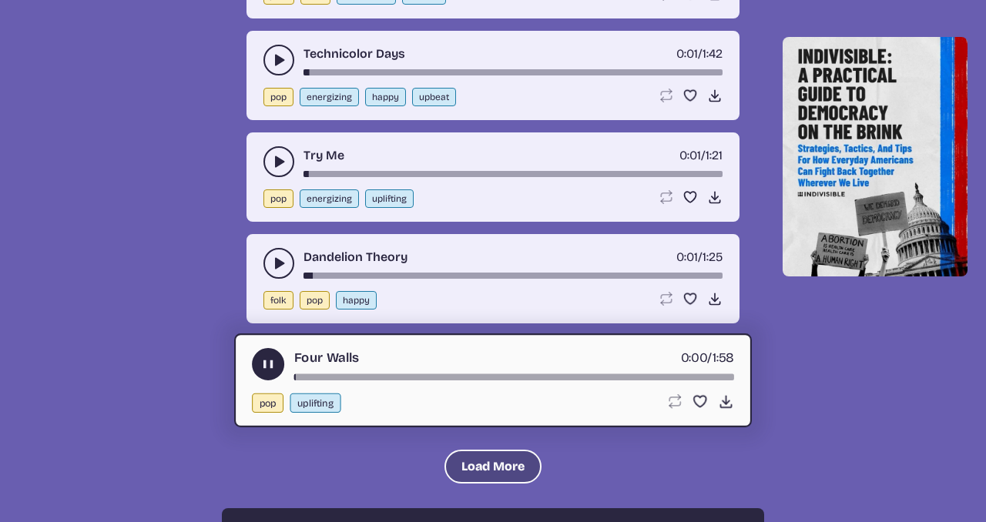
click at [461, 455] on button "Load More" at bounding box center [493, 467] width 97 height 34
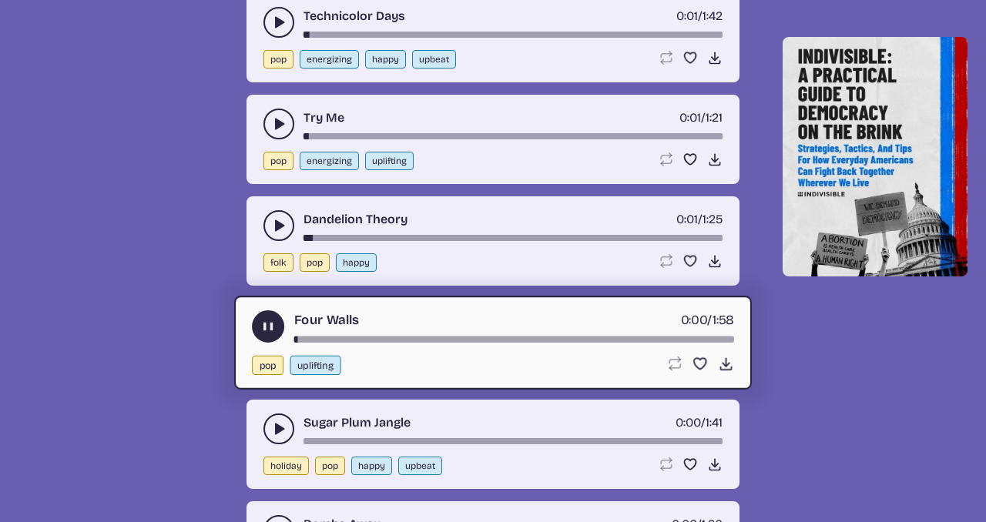
scroll to position [6060, 0]
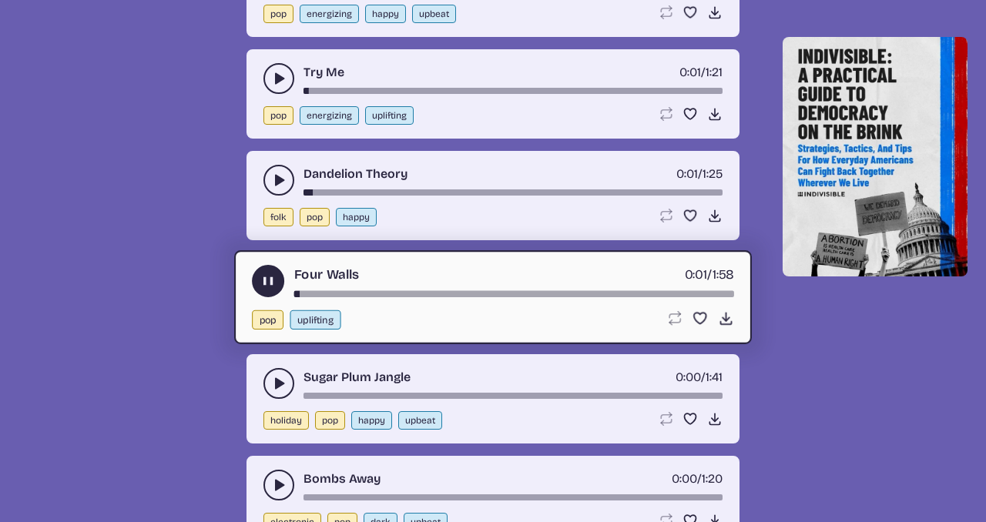
click at [279, 376] on icon "play-pause toggle" at bounding box center [278, 383] width 15 height 15
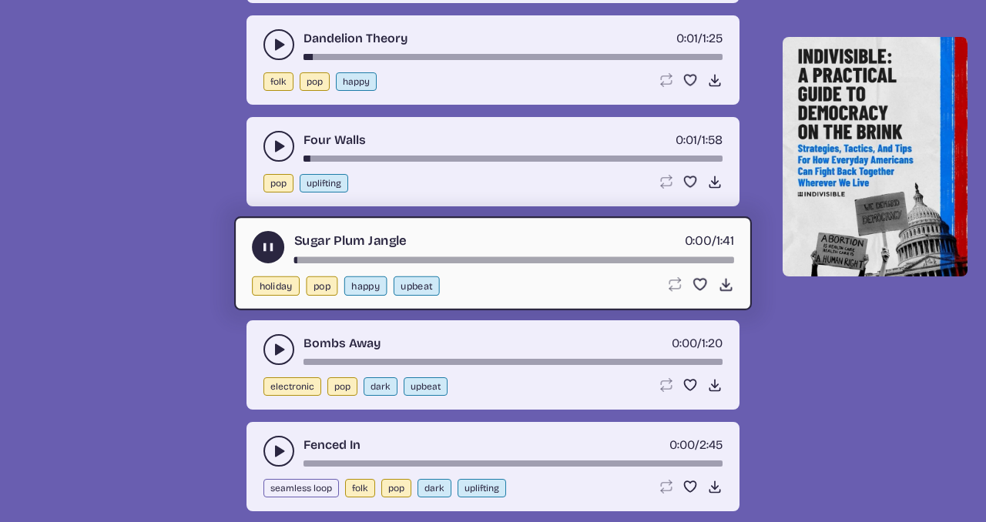
scroll to position [6198, 0]
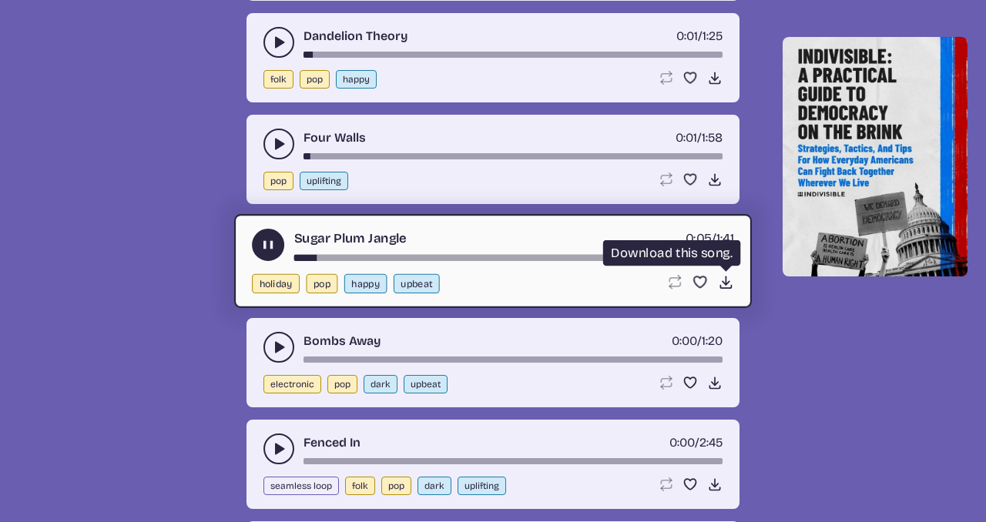
click at [729, 277] on icon "Download song" at bounding box center [726, 282] width 16 height 16
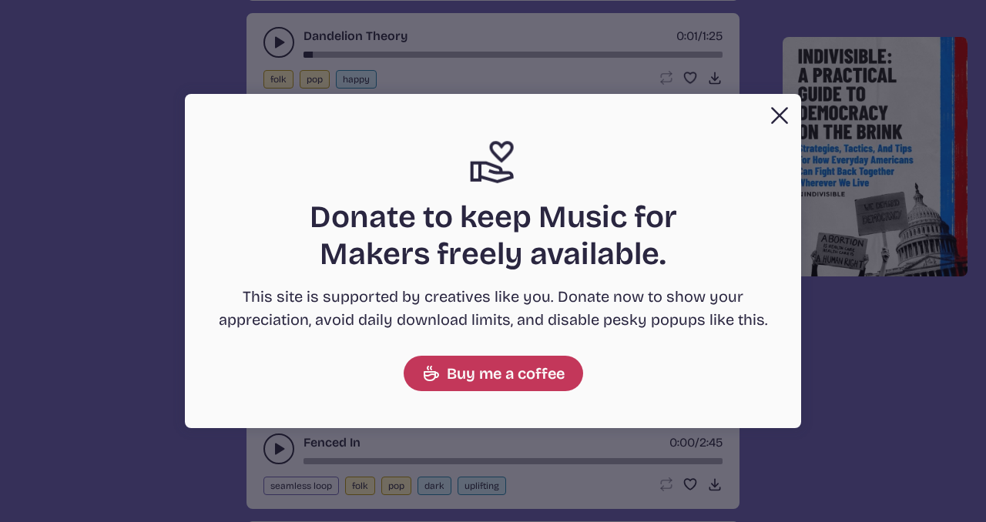
click at [805, 297] on button "Close Support icon Donate to keep Music for Makers freely available. This site …" at bounding box center [493, 261] width 986 height 522
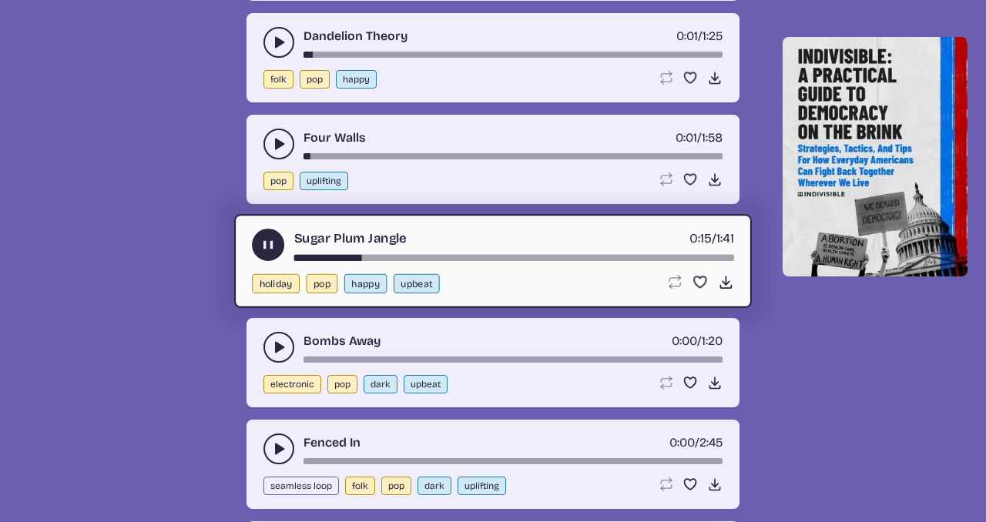
click at [284, 344] on icon "play-pause toggle" at bounding box center [278, 347] width 15 height 15
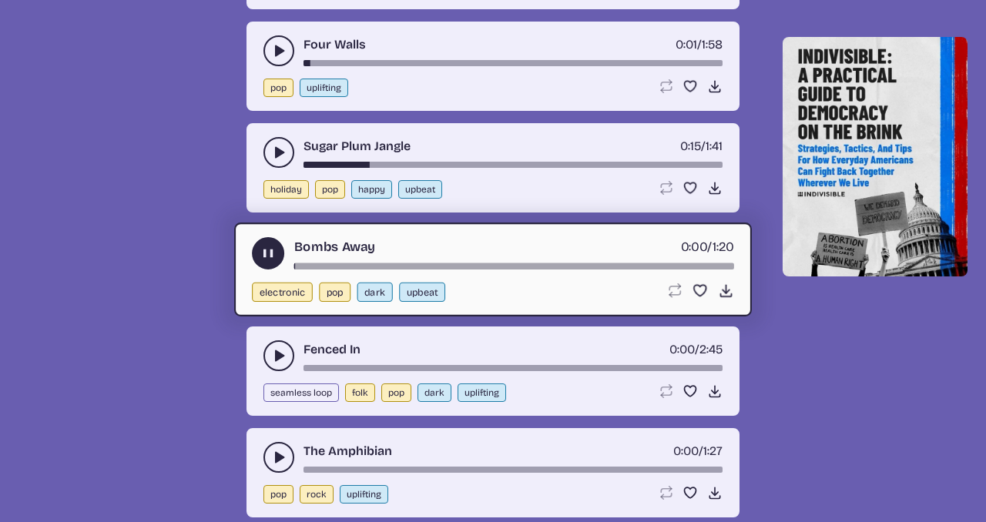
scroll to position [6312, 0]
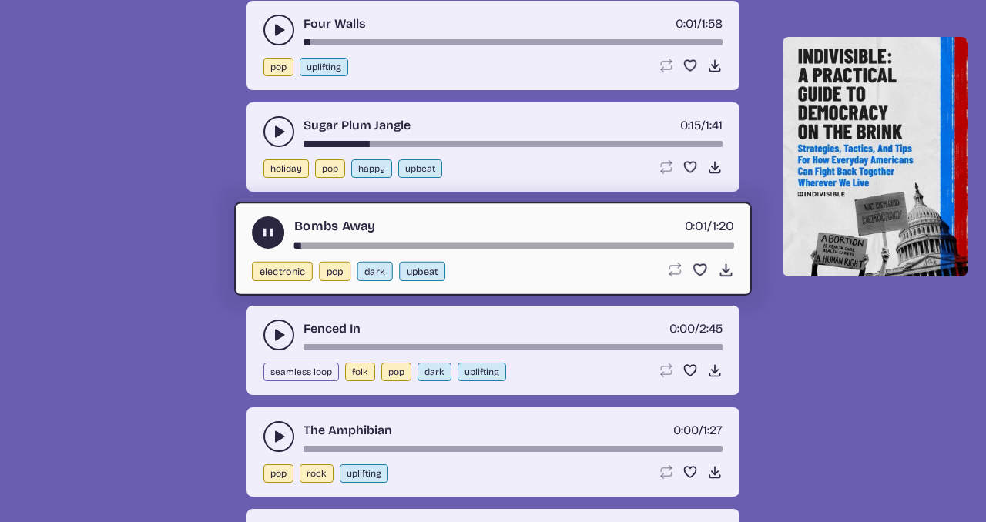
click at [270, 335] on button "play-pause toggle" at bounding box center [278, 335] width 31 height 31
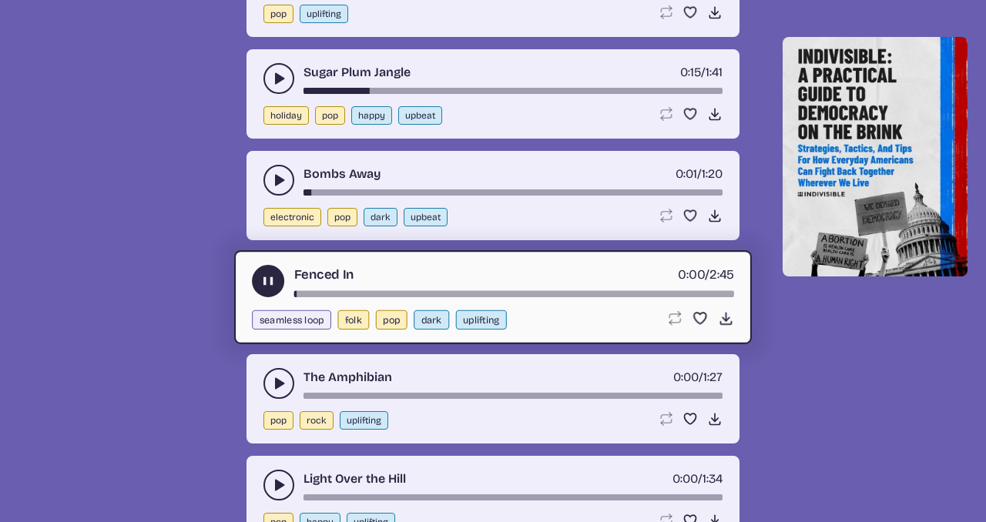
click at [272, 371] on button "play-pause toggle" at bounding box center [278, 383] width 31 height 31
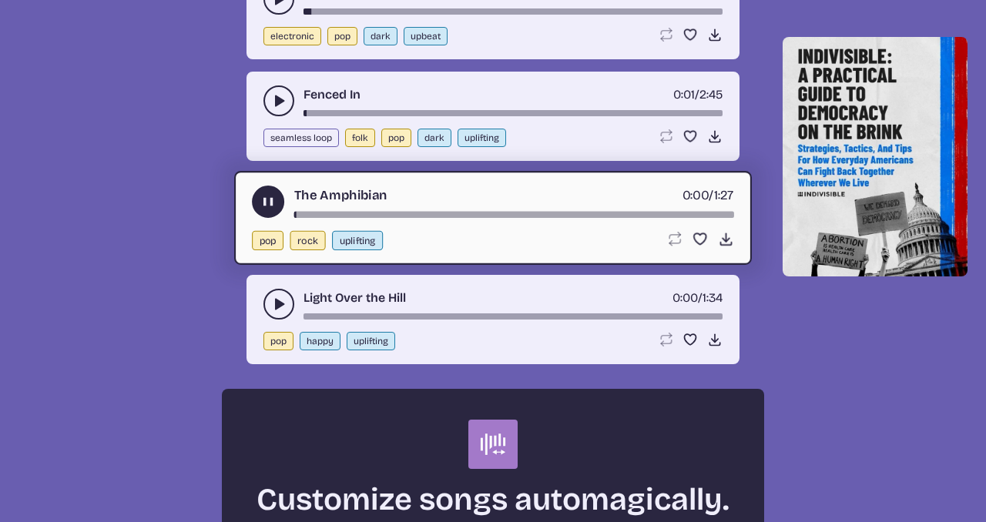
scroll to position [6552, 0]
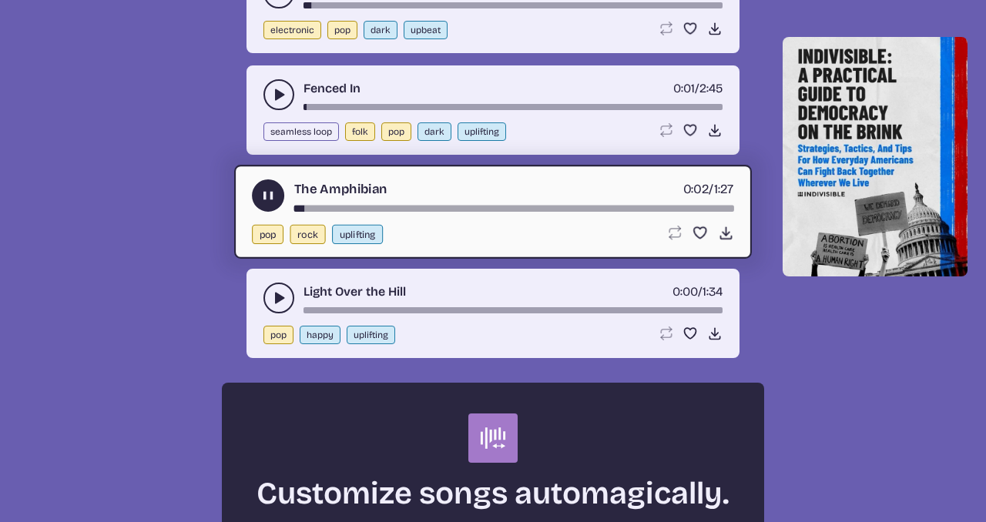
click at [377, 206] on div "song-time-bar" at bounding box center [514, 208] width 440 height 6
click at [398, 206] on div "song-time-bar" at bounding box center [514, 208] width 440 height 6
click at [387, 307] on div "song-time-bar" at bounding box center [513, 310] width 419 height 6
click at [283, 290] on icon "play-pause toggle" at bounding box center [278, 297] width 15 height 15
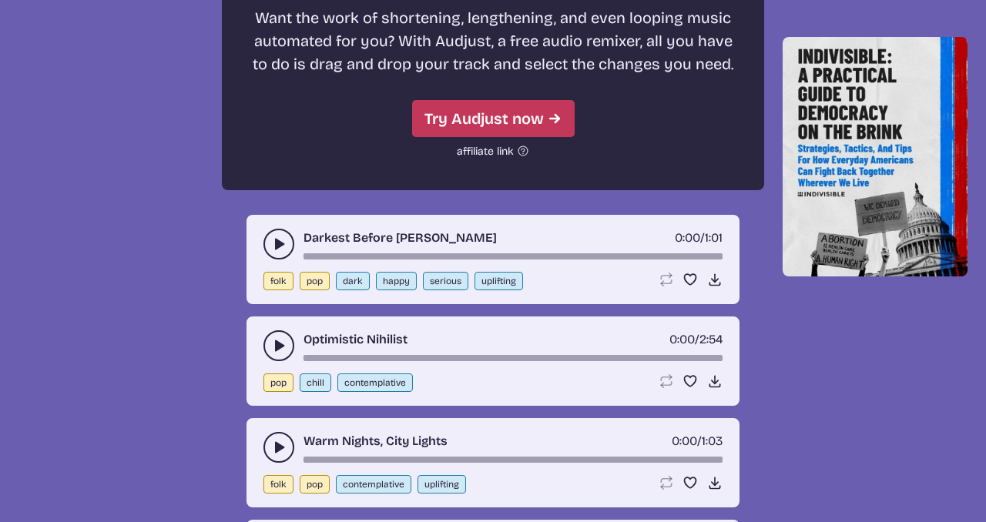
scroll to position [7074, 0]
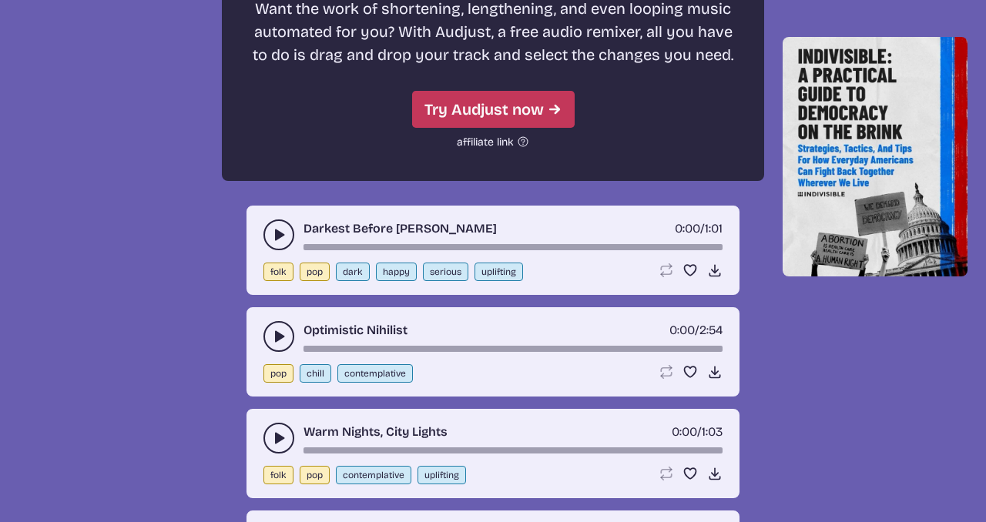
click at [287, 231] on button "play-pause toggle" at bounding box center [278, 235] width 31 height 31
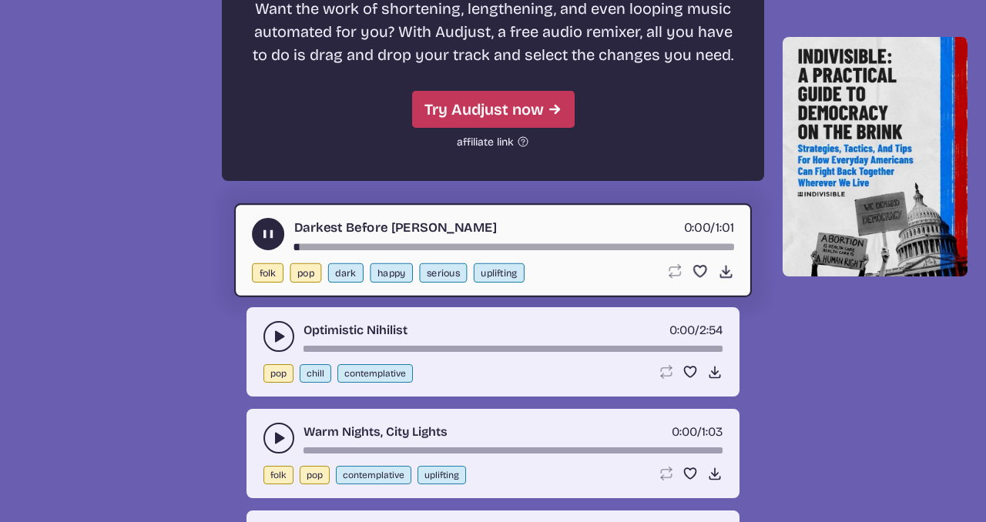
click at [367, 245] on div "song-time-bar" at bounding box center [514, 246] width 440 height 6
click at [405, 247] on div "song-time-bar" at bounding box center [514, 246] width 440 height 6
click at [278, 326] on button "play-pause toggle" at bounding box center [278, 336] width 31 height 31
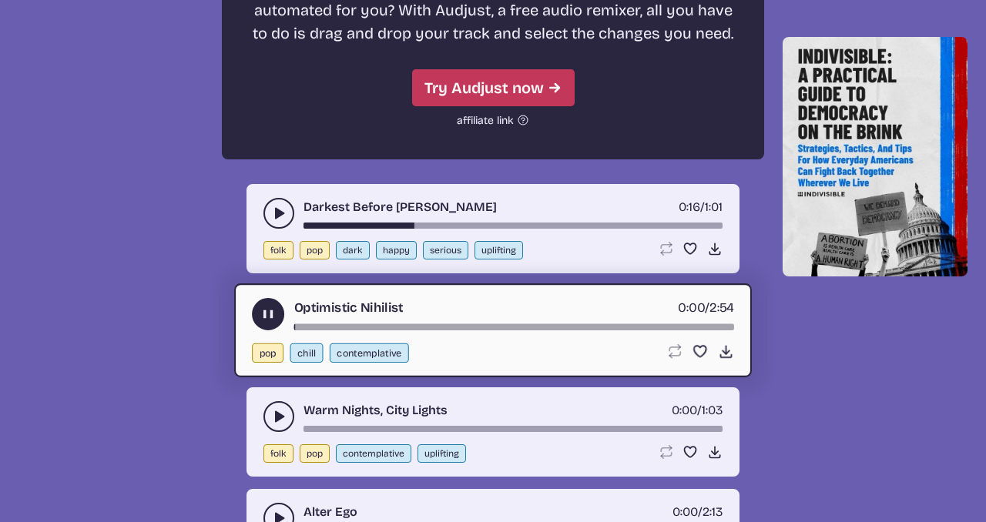
scroll to position [7117, 0]
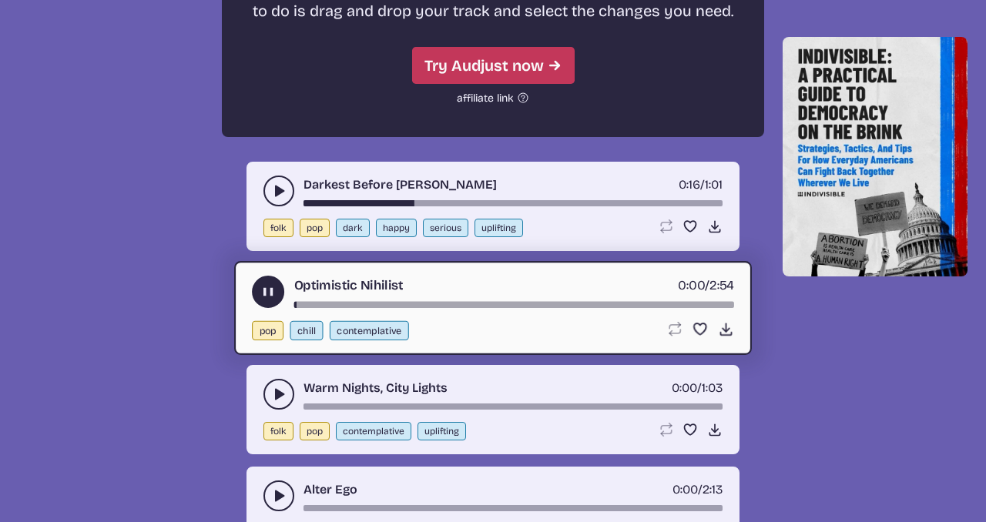
click at [391, 304] on div "song-time-bar" at bounding box center [514, 304] width 440 height 6
click at [416, 303] on div "song-time-bar" at bounding box center [514, 304] width 440 height 6
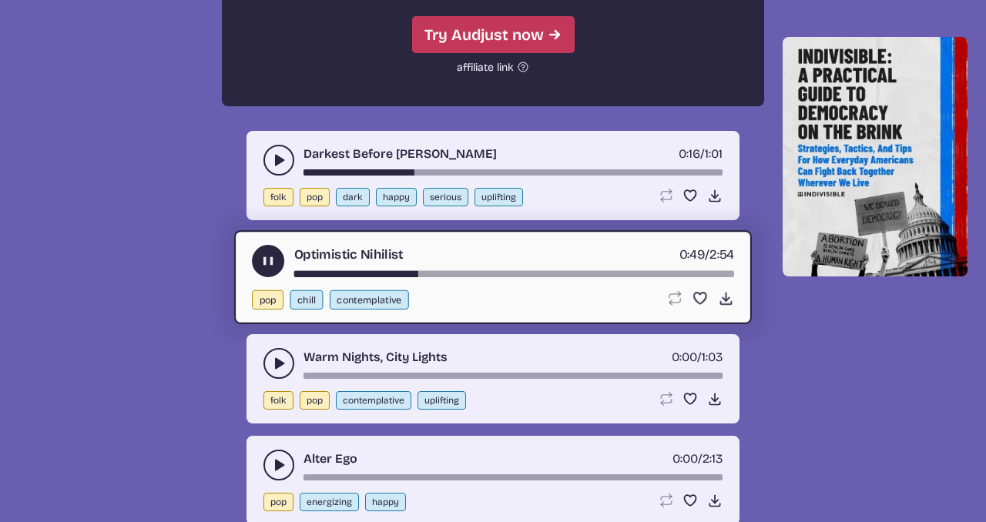
scroll to position [7193, 0]
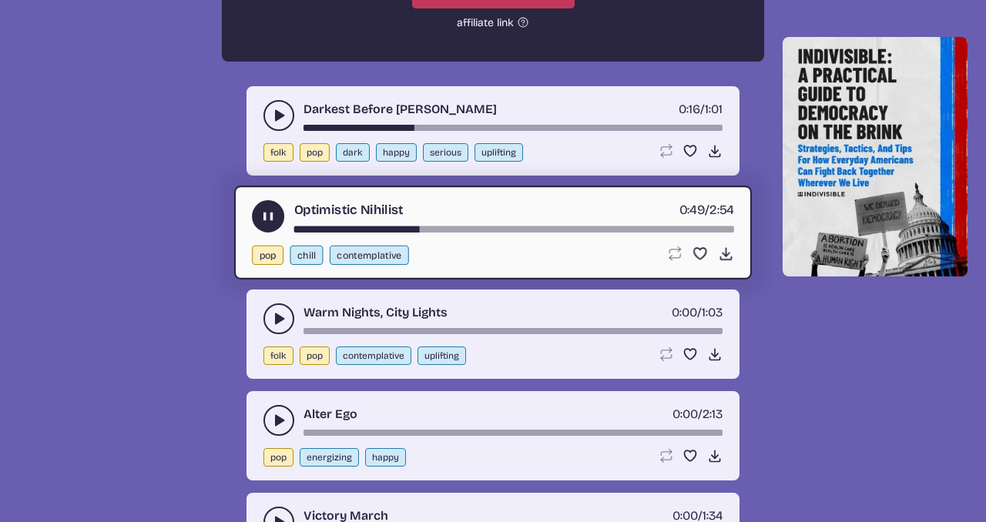
click at [277, 314] on use "play-pause toggle" at bounding box center [278, 318] width 15 height 15
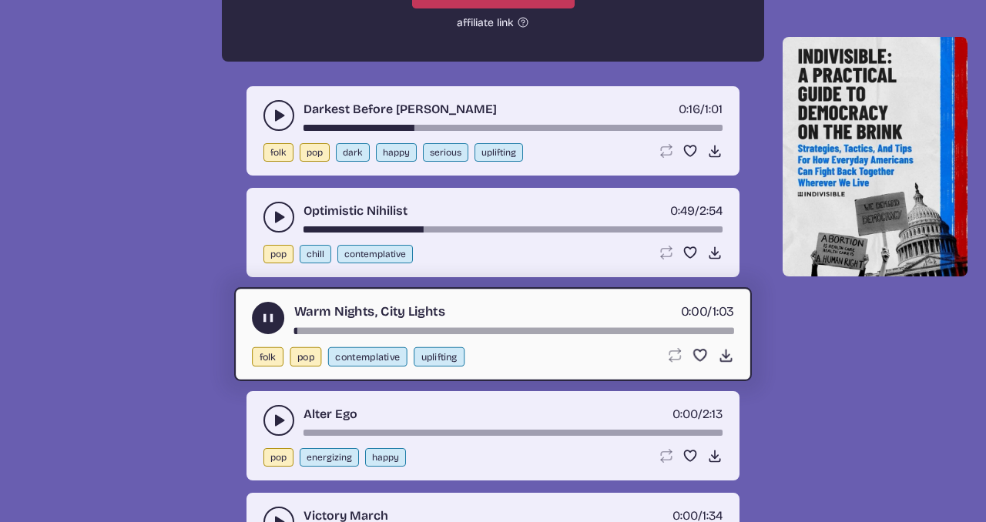
click at [381, 330] on div "song-time-bar" at bounding box center [514, 330] width 440 height 6
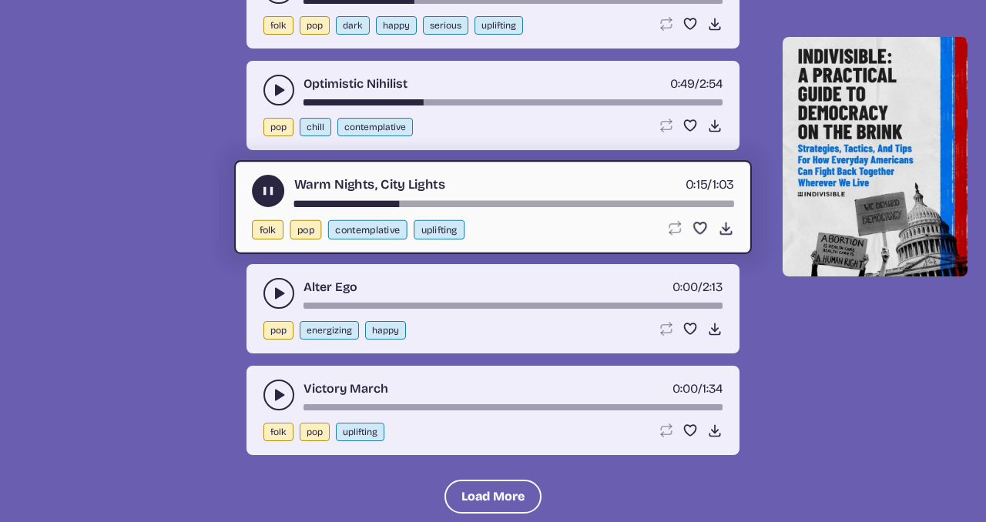
scroll to position [7334, 0]
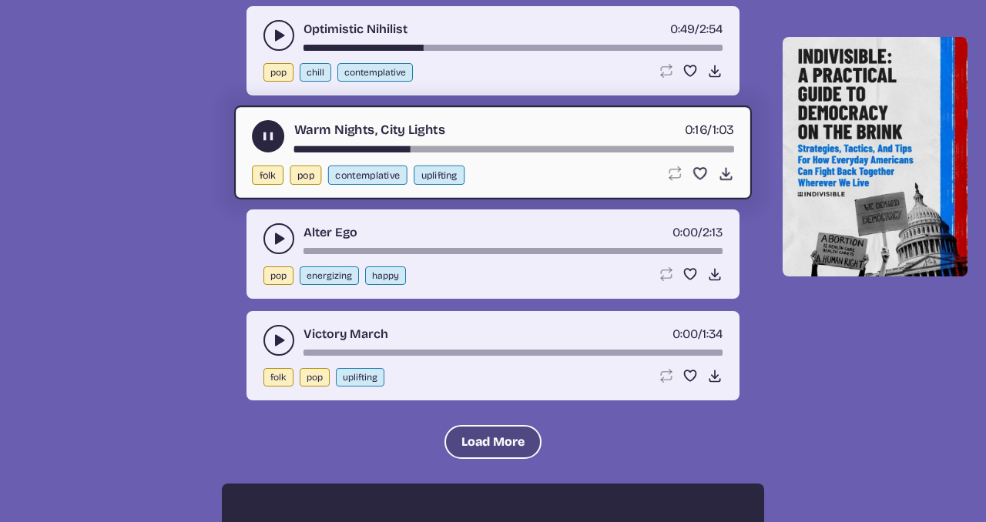
click at [470, 445] on button "Load More" at bounding box center [493, 442] width 97 height 34
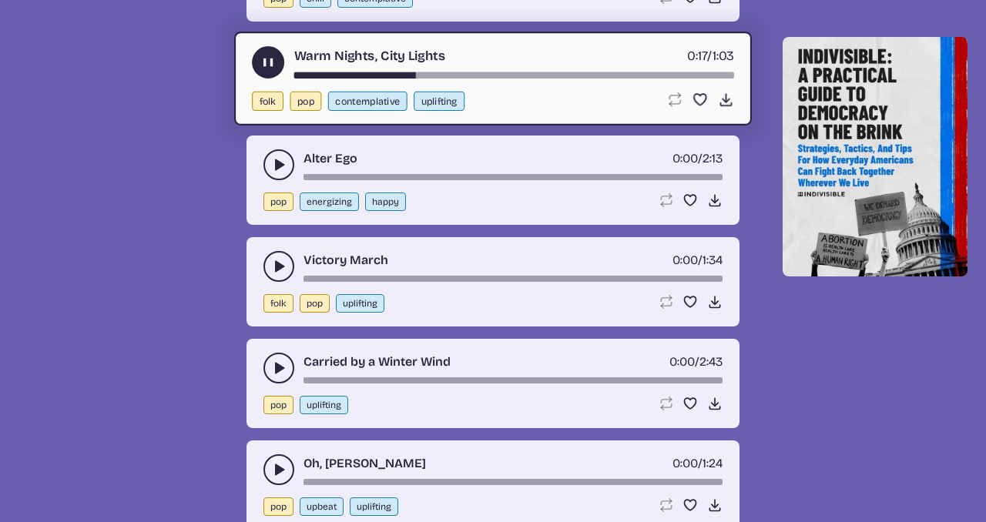
scroll to position [7463, 0]
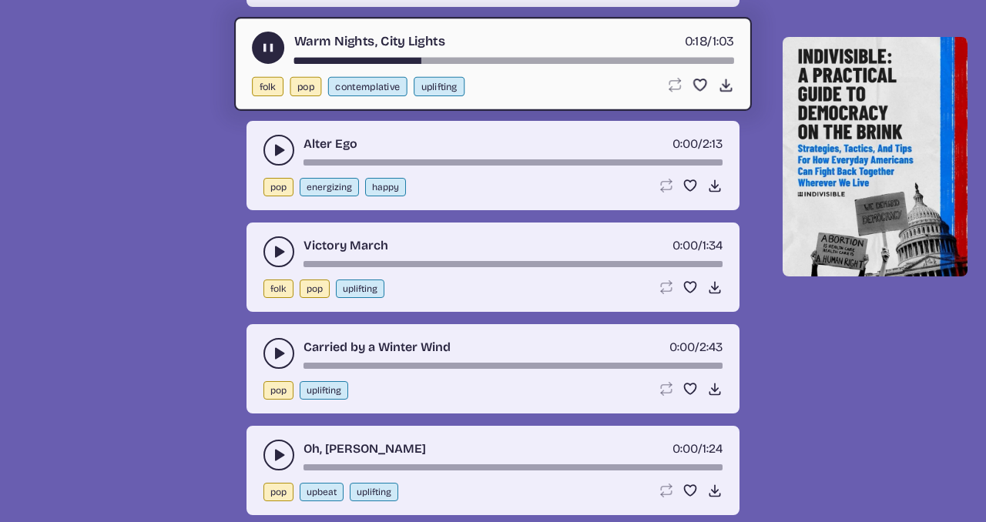
click at [277, 242] on button "play-pause toggle" at bounding box center [278, 252] width 31 height 31
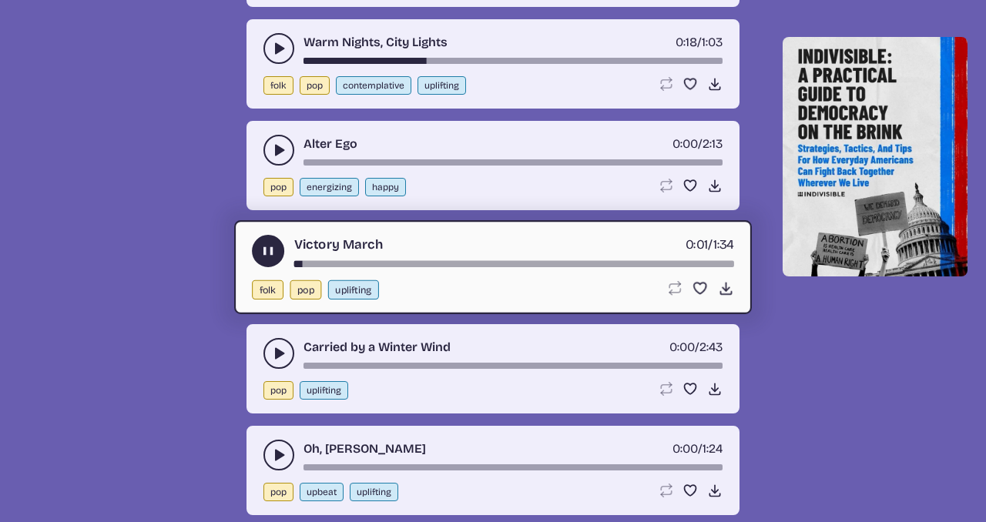
click at [395, 264] on div "song-time-bar" at bounding box center [514, 263] width 440 height 6
click at [278, 348] on icon "play-pause toggle" at bounding box center [278, 353] width 15 height 15
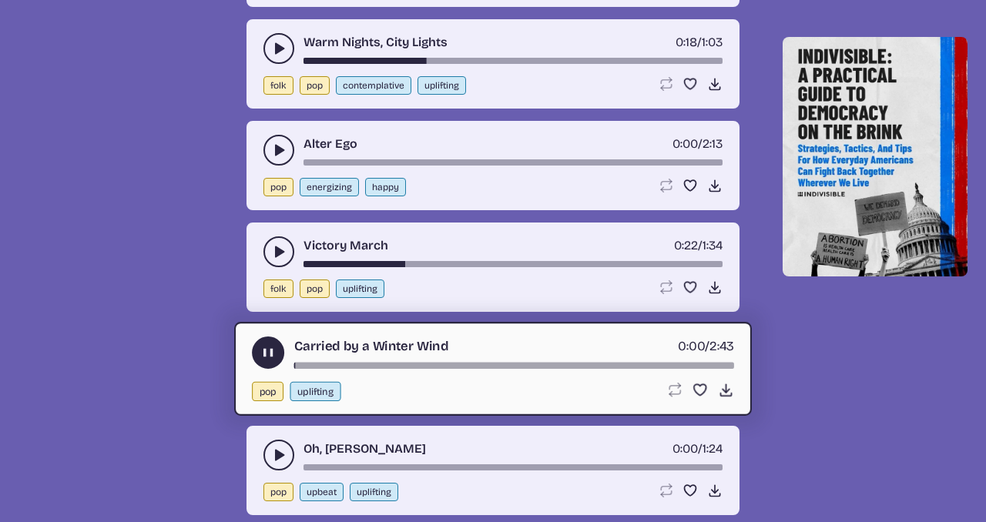
click at [371, 362] on div "song-time-bar" at bounding box center [514, 365] width 440 height 6
click at [431, 367] on div "song-time-bar" at bounding box center [514, 365] width 440 height 6
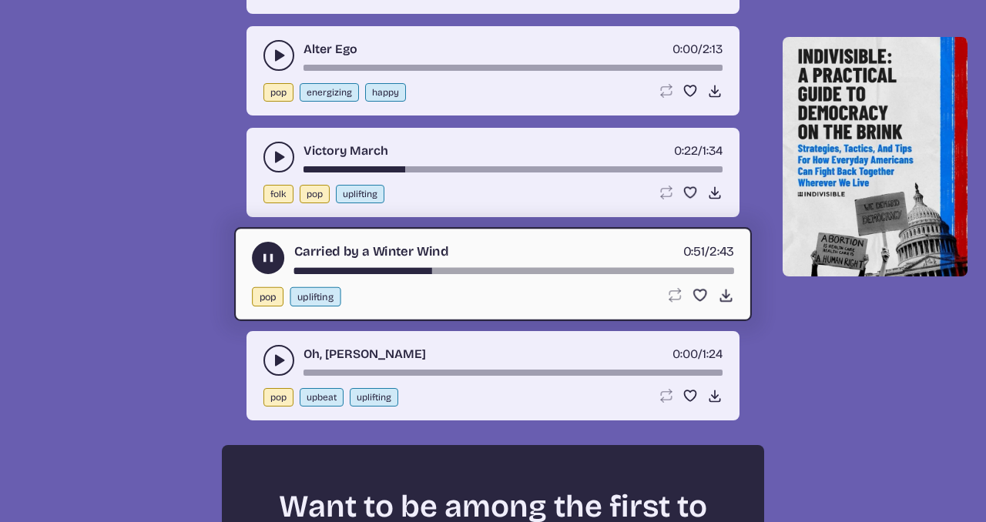
scroll to position [7578, 0]
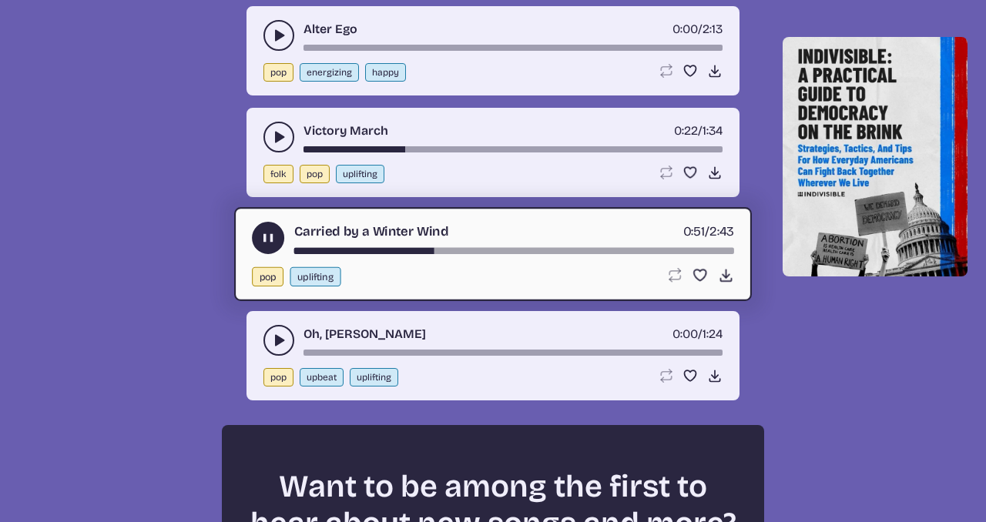
click at [275, 342] on use "play-pause toggle" at bounding box center [278, 340] width 15 height 15
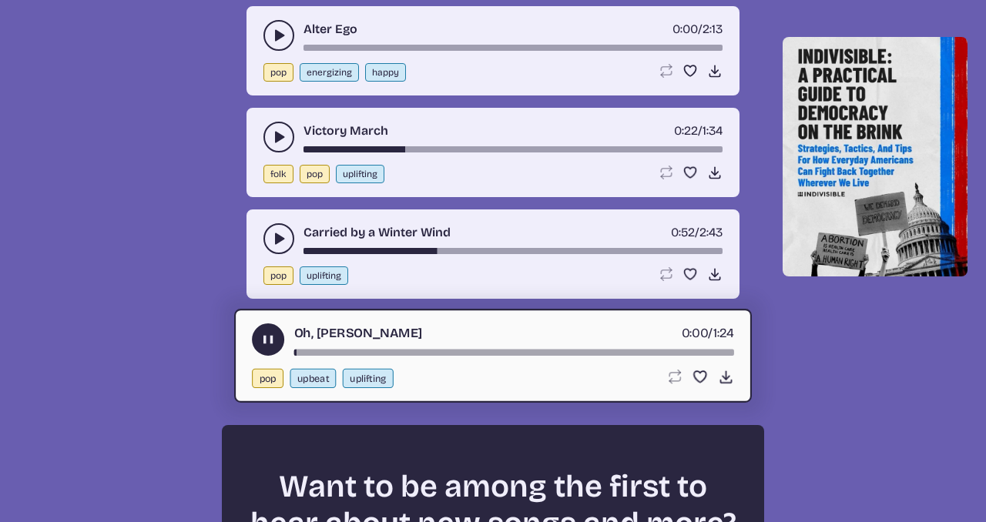
scroll to position [7585, 0]
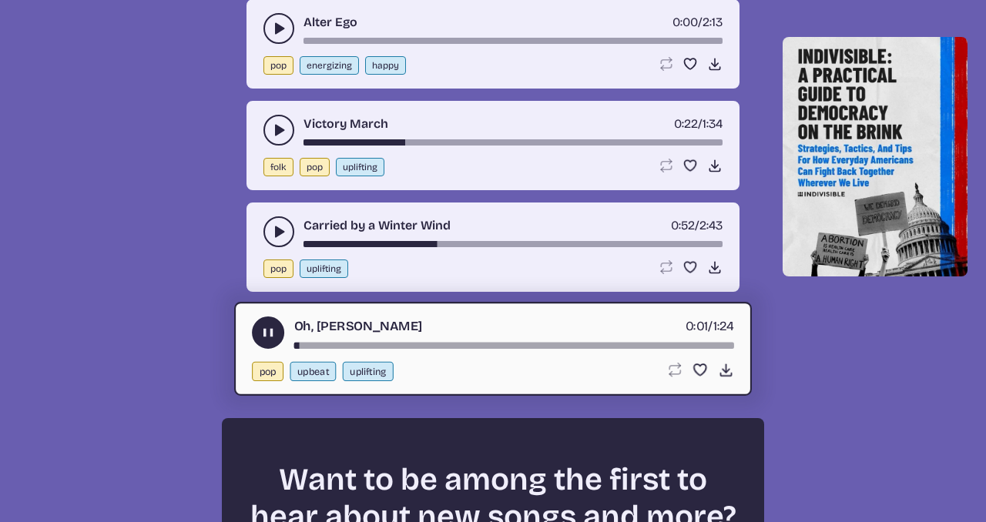
click at [408, 344] on div "song-time-bar" at bounding box center [514, 345] width 440 height 6
click at [444, 345] on div "song-time-bar" at bounding box center [514, 345] width 440 height 6
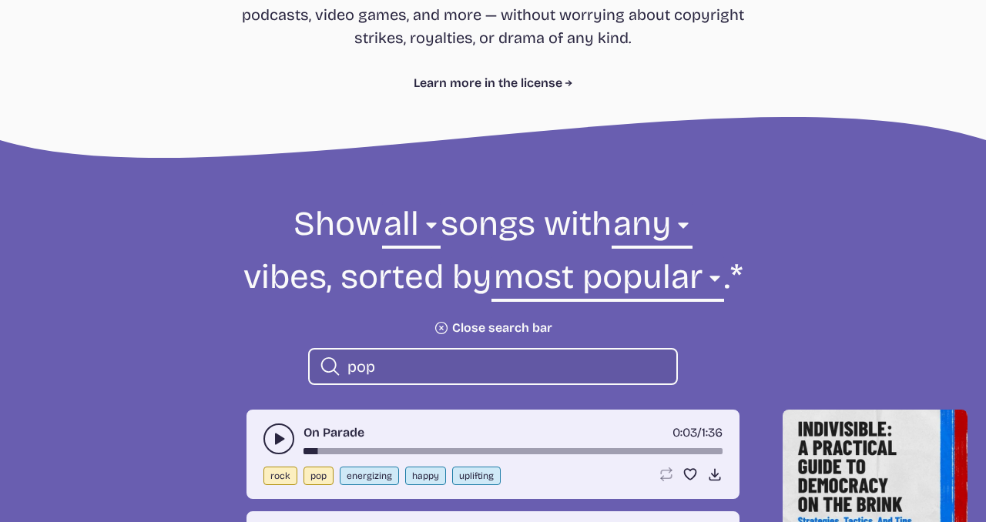
scroll to position [400, 0]
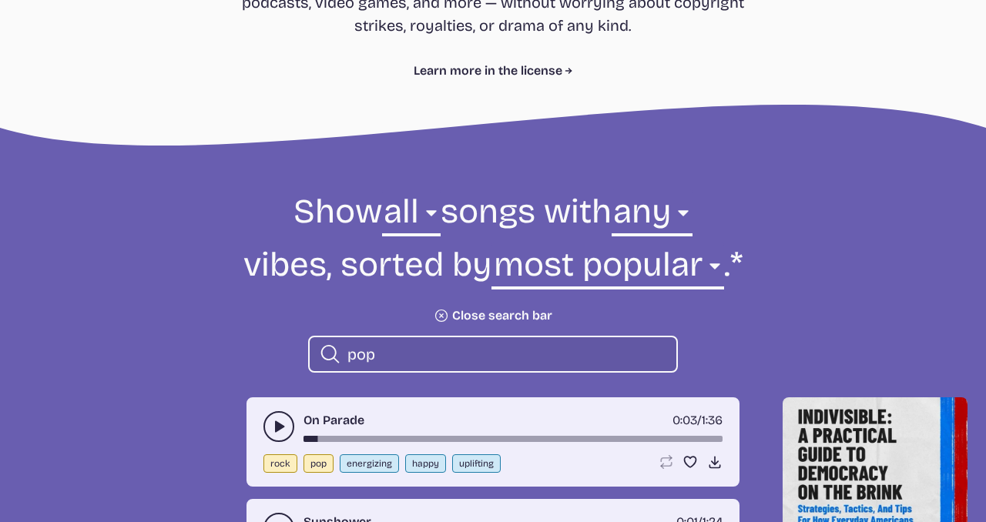
click at [434, 345] on input "pop" at bounding box center [505, 354] width 317 height 20
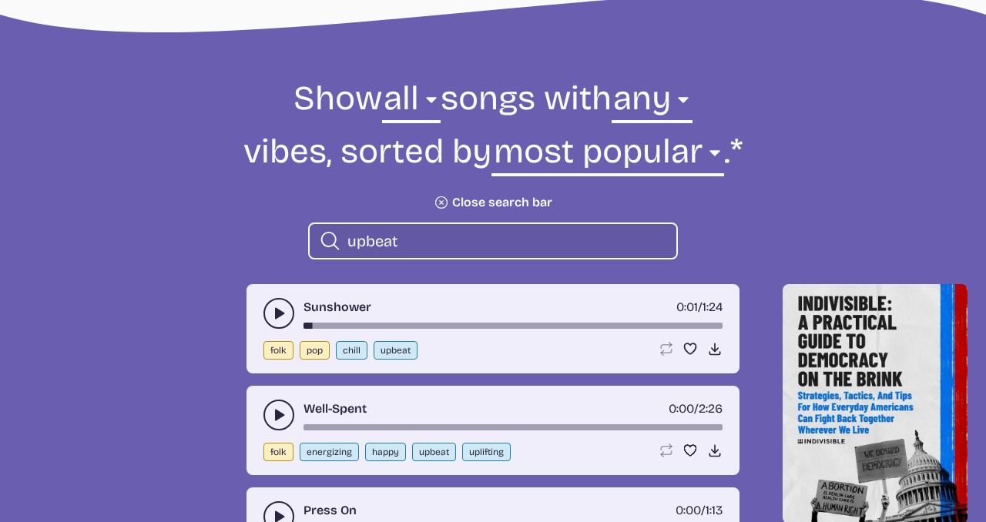
scroll to position [668, 0]
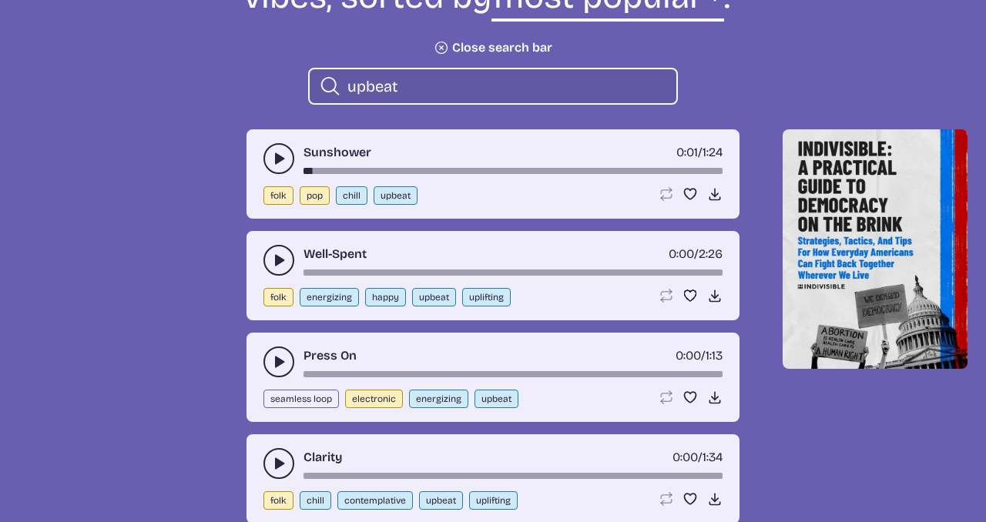
type input "upbeat"
click at [277, 270] on button "play-pause toggle" at bounding box center [278, 260] width 31 height 31
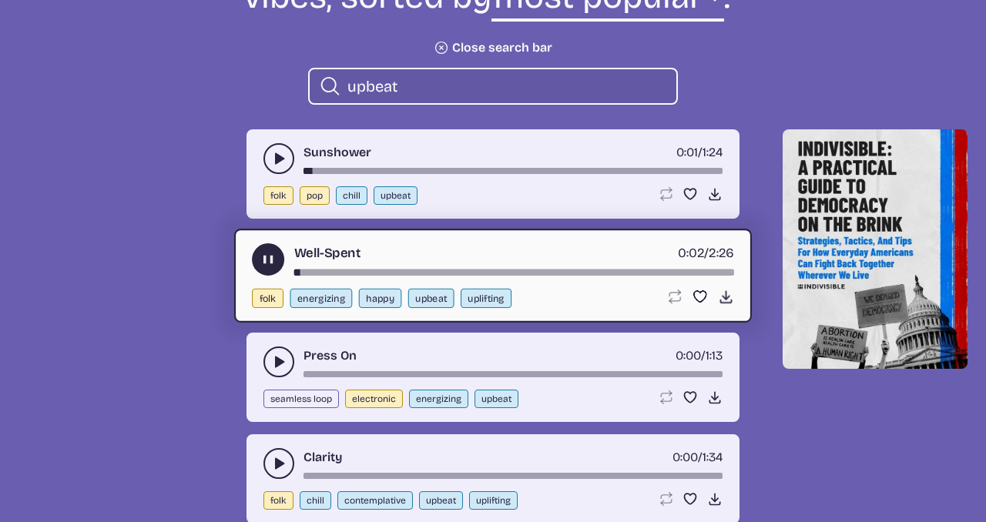
click at [385, 267] on div "Well-Spent 0:02 / 2:26" at bounding box center [493, 259] width 482 height 32
click at [398, 271] on div "song-time-bar" at bounding box center [514, 273] width 440 height 6
click at [277, 363] on use "play-pause toggle" at bounding box center [278, 361] width 15 height 15
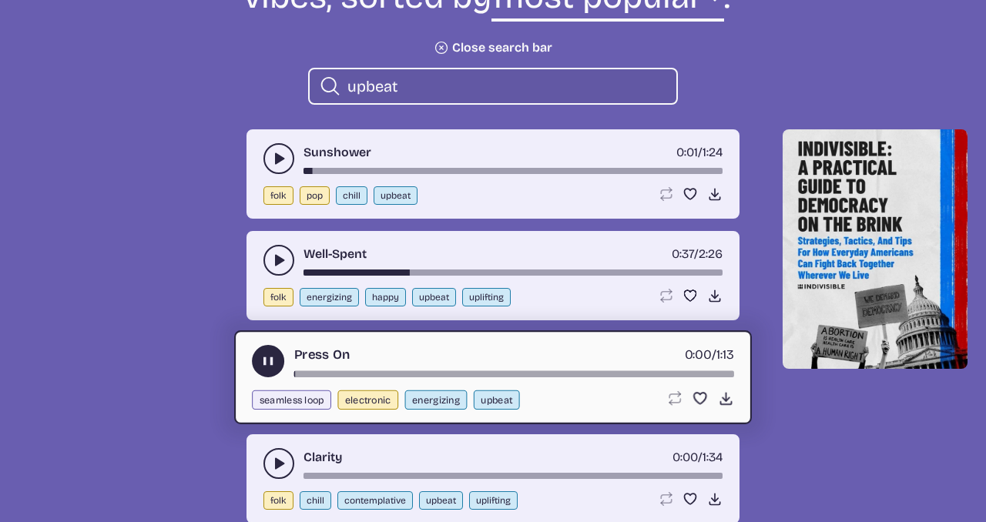
scroll to position [717, 0]
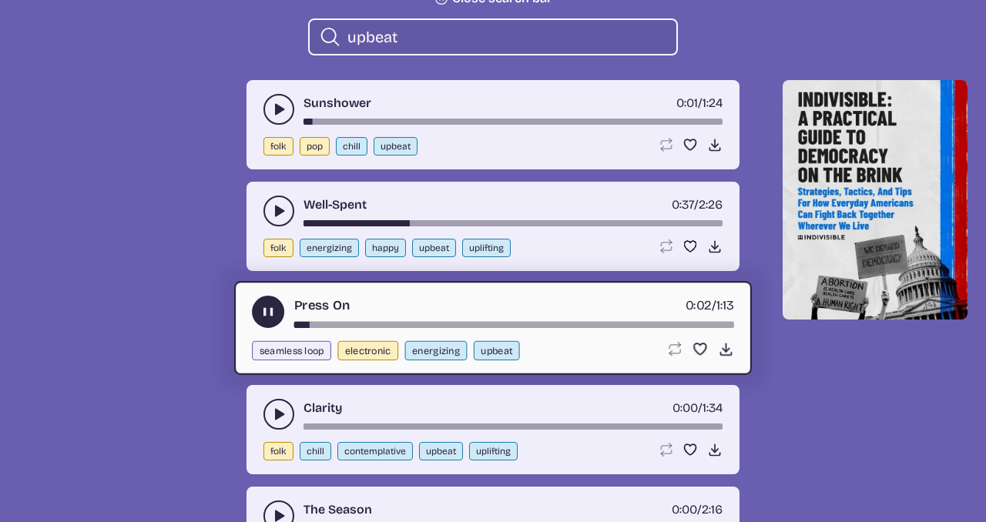
click at [367, 322] on div "song-time-bar" at bounding box center [514, 325] width 440 height 6
click at [398, 322] on div "song-time-bar" at bounding box center [514, 325] width 440 height 6
click at [281, 414] on use "play-pause toggle" at bounding box center [278, 414] width 15 height 15
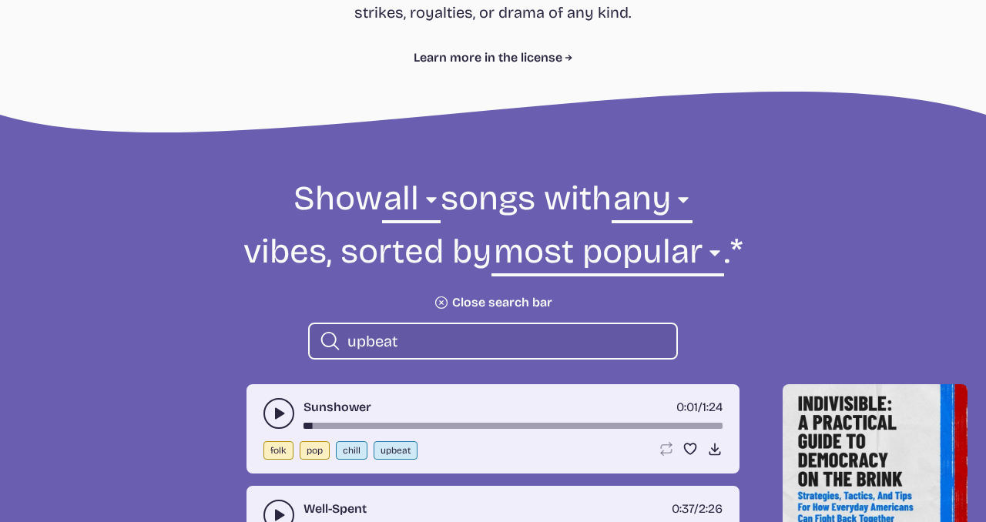
scroll to position [341, 0]
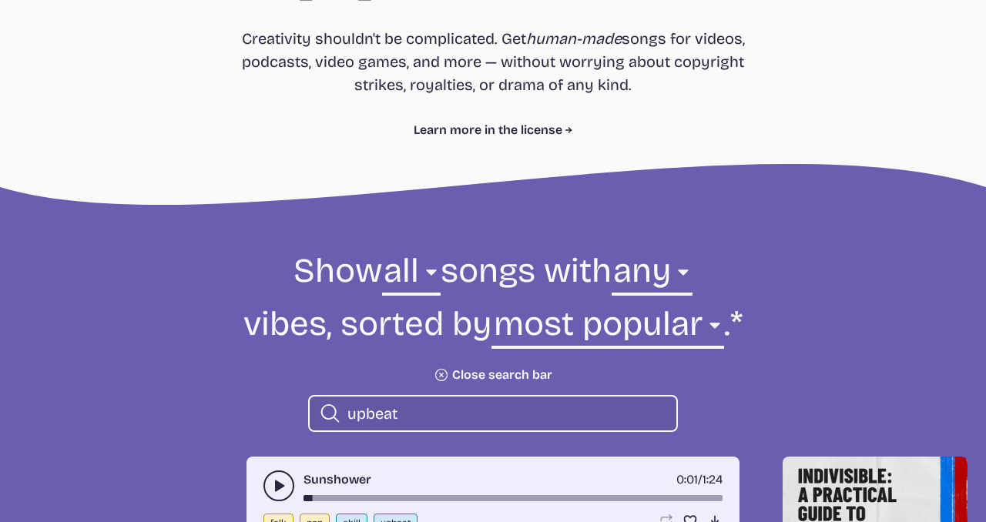
click at [422, 419] on input "upbeat" at bounding box center [505, 414] width 317 height 20
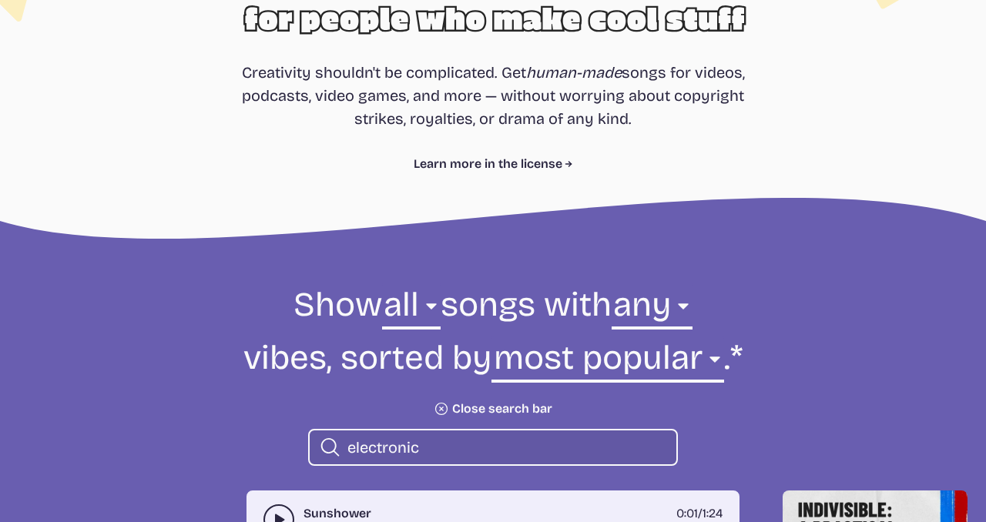
scroll to position [330, 0]
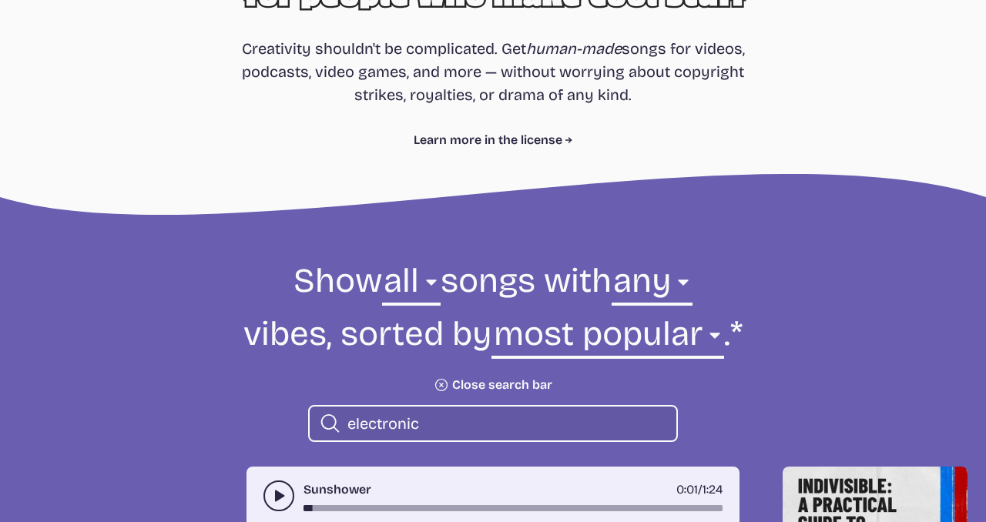
type input "electronic"
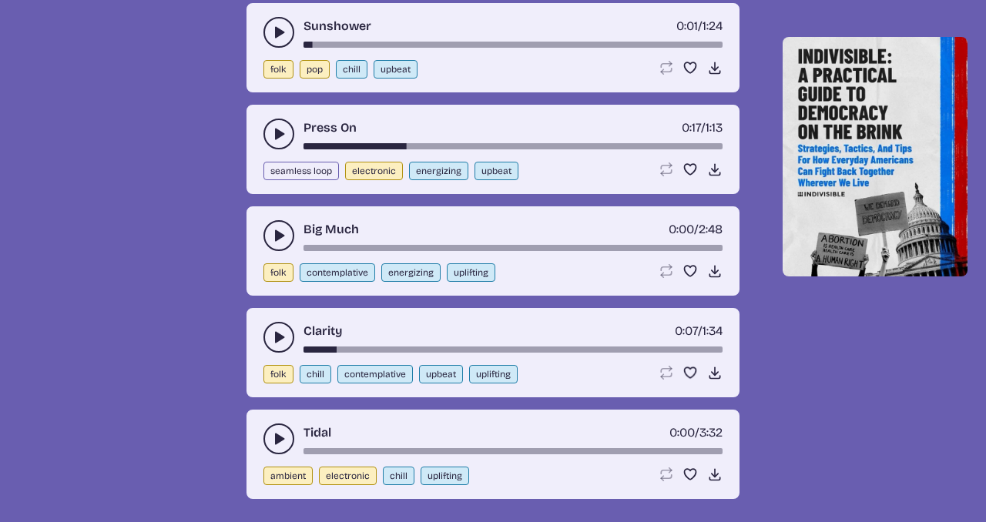
scroll to position [797, 0]
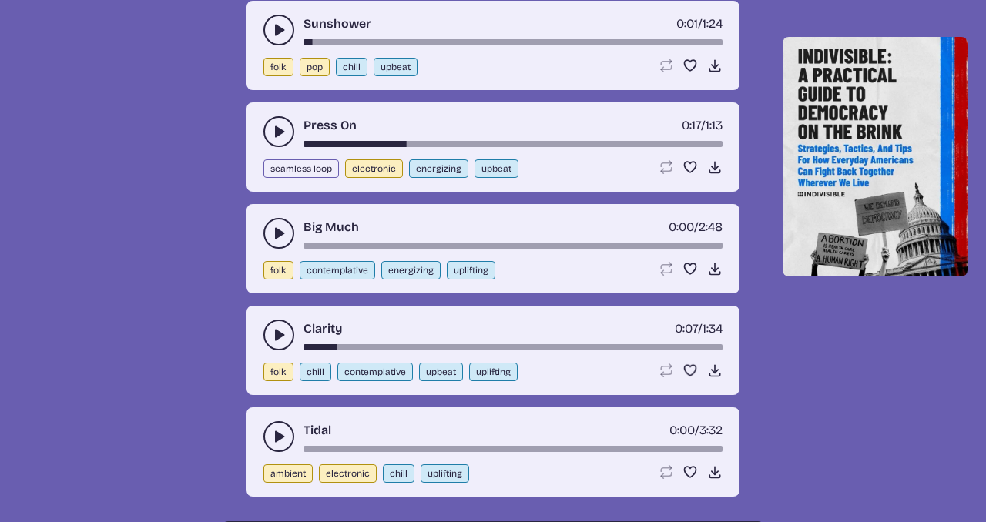
click at [290, 240] on button "play-pause toggle" at bounding box center [278, 233] width 31 height 31
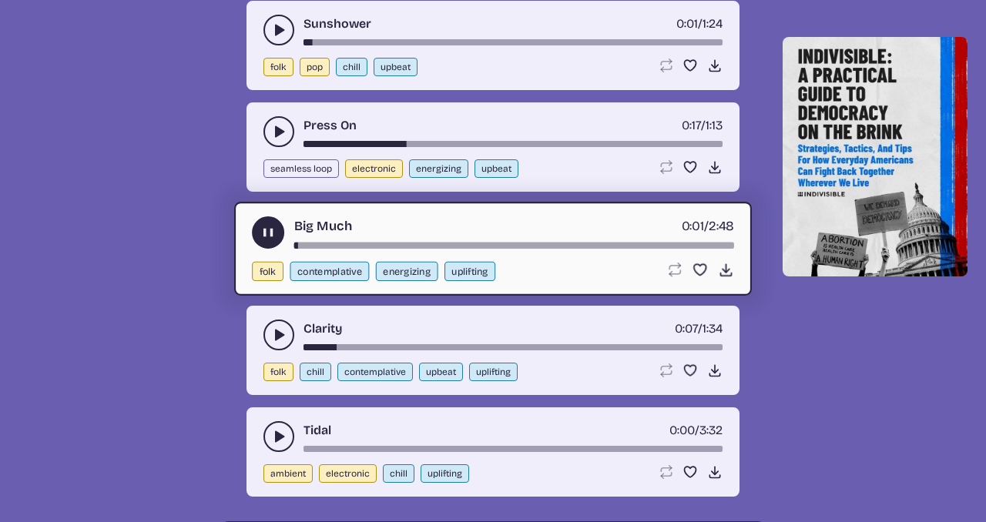
click at [372, 236] on div "Big Much 0:01 / 2:48" at bounding box center [493, 232] width 482 height 32
click at [395, 247] on div "song-time-bar" at bounding box center [514, 246] width 440 height 6
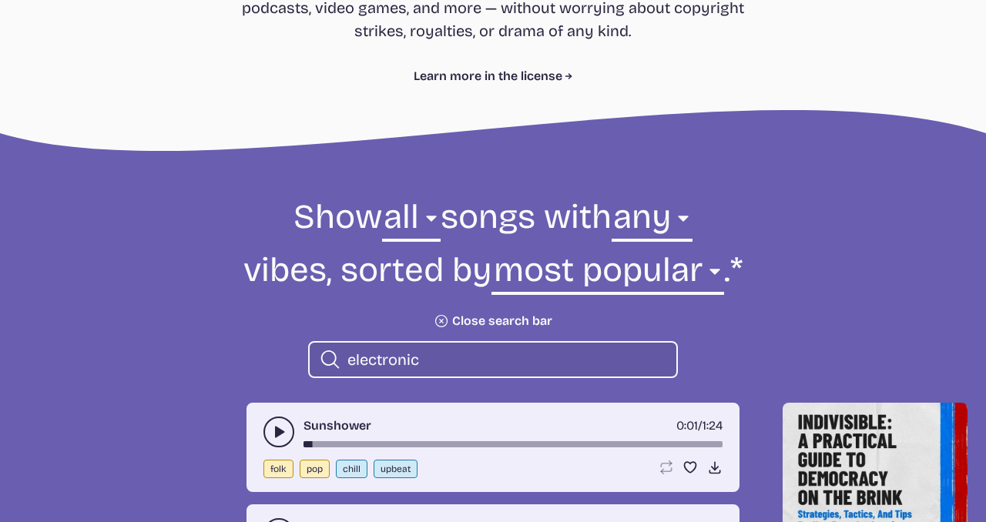
scroll to position [330, 0]
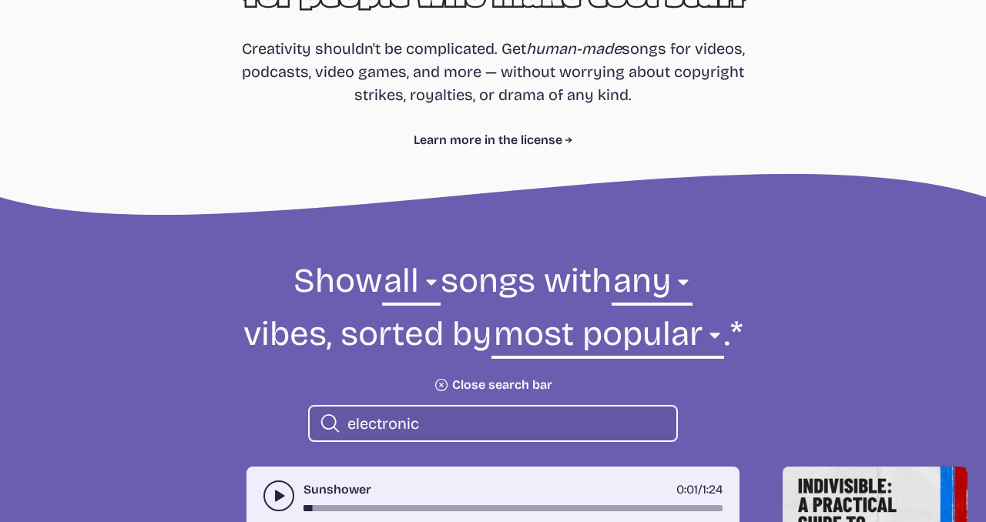
click at [475, 414] on input "electronic" at bounding box center [505, 424] width 317 height 20
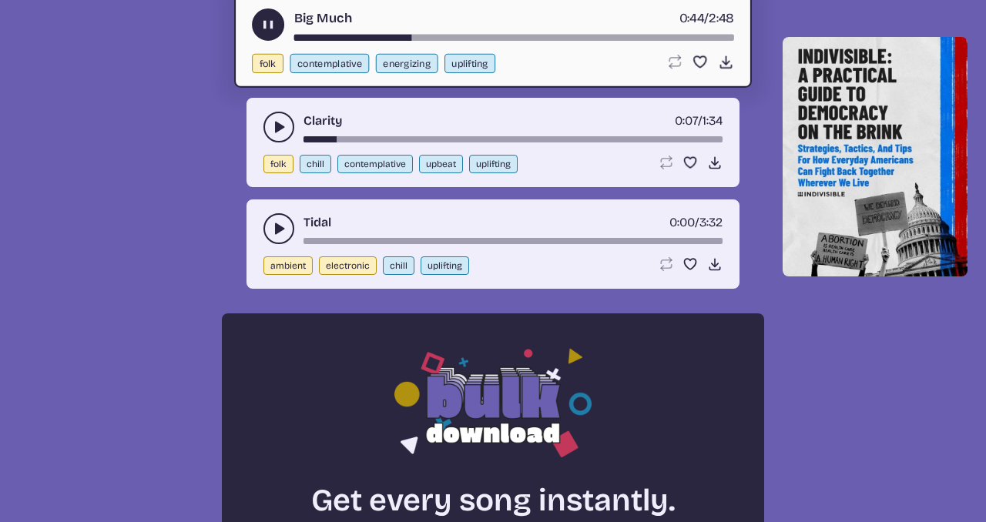
scroll to position [1006, 0]
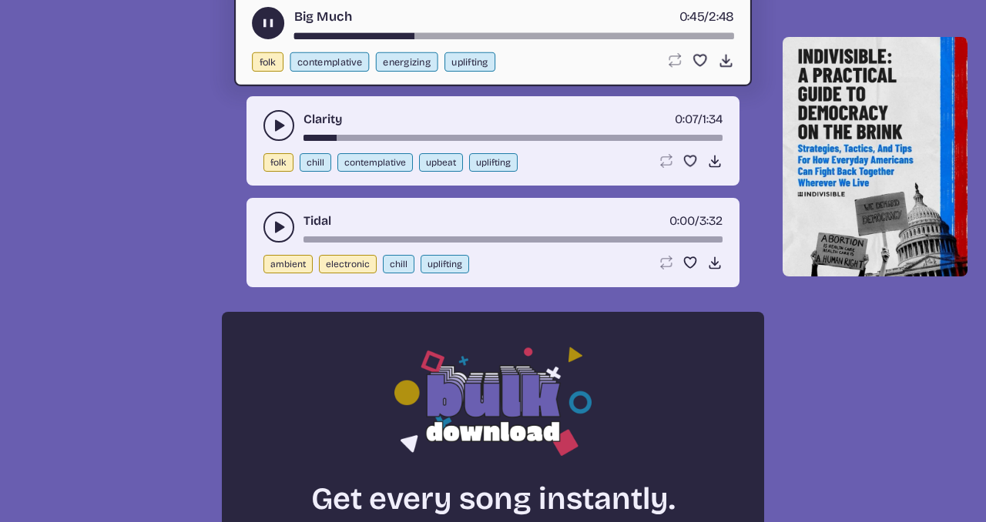
click at [290, 214] on div "Tidal 0:00 / 3:32" at bounding box center [492, 227] width 459 height 31
click at [277, 219] on button "play-pause toggle" at bounding box center [278, 227] width 31 height 31
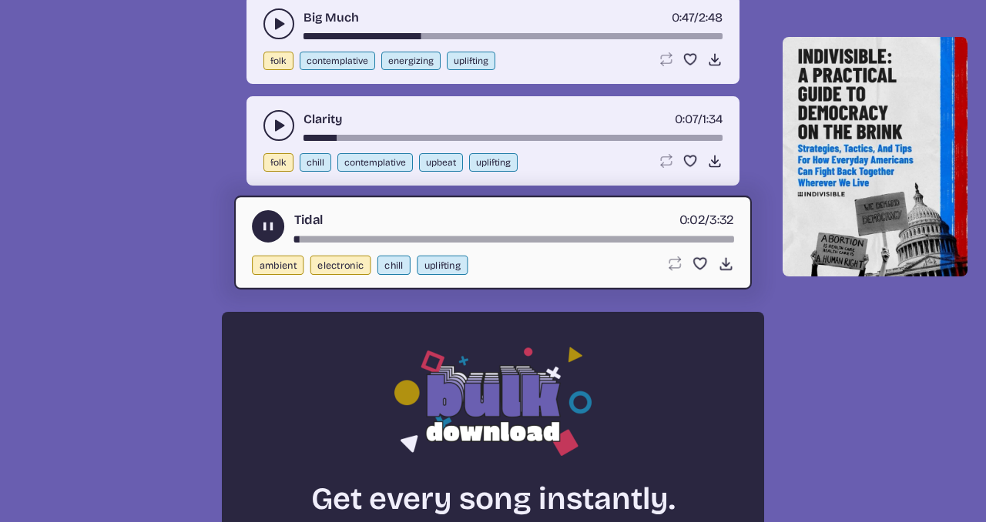
click at [377, 235] on div "Tidal 0:02 / 3:32" at bounding box center [493, 226] width 482 height 32
click at [394, 244] on div "Tidal 0:03 / 3:32 ambient electronic chill uplifting Loop song Loop this song. …" at bounding box center [493, 243] width 518 height 94
click at [402, 237] on div "song-time-bar" at bounding box center [514, 240] width 440 height 6
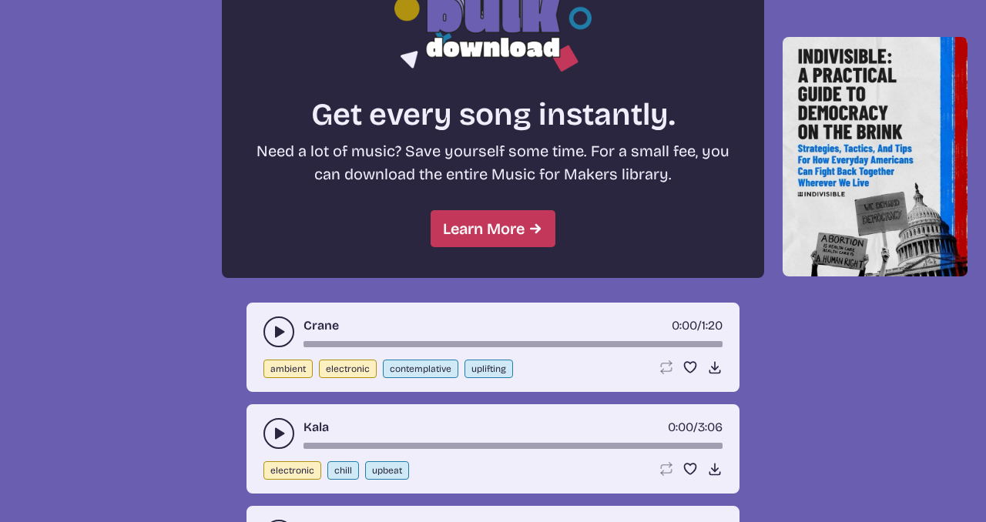
scroll to position [1443, 0]
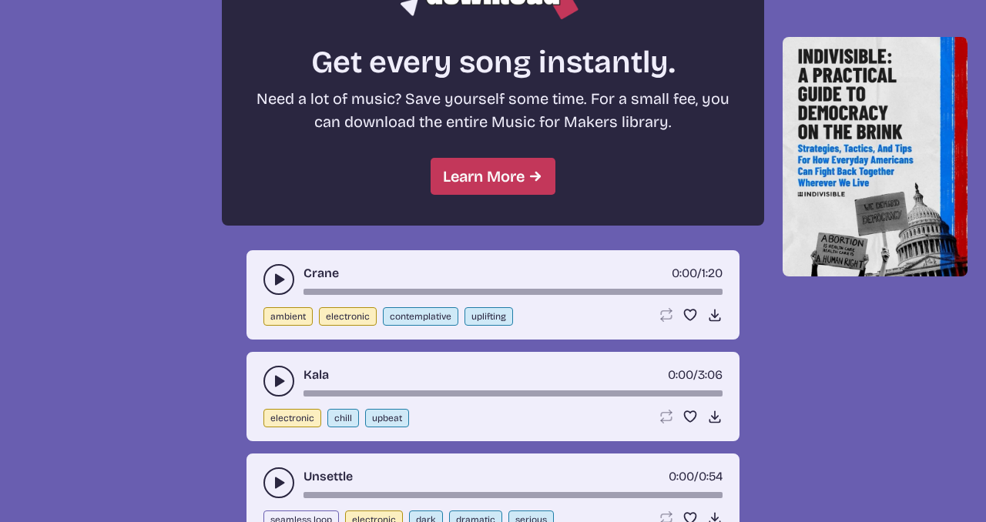
click at [277, 273] on icon "play-pause toggle" at bounding box center [278, 279] width 15 height 15
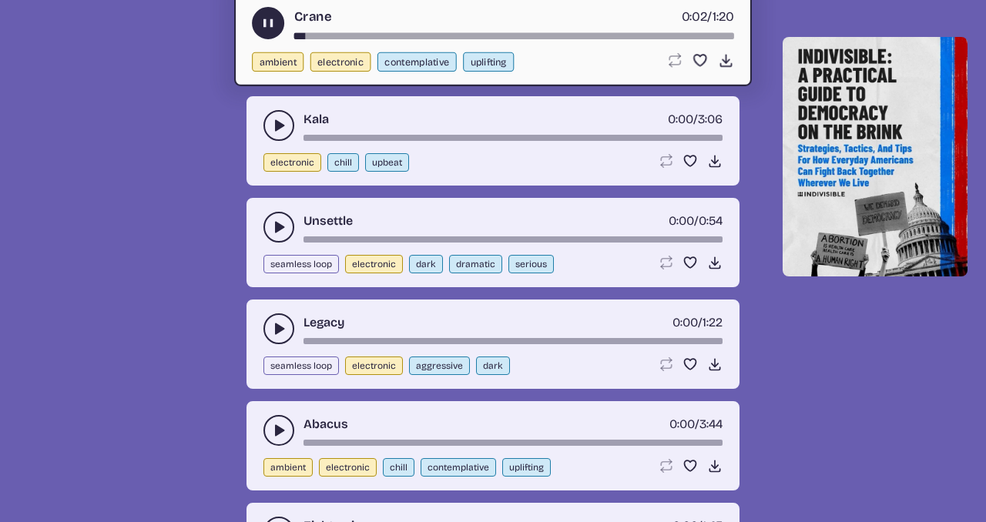
scroll to position [1700, 0]
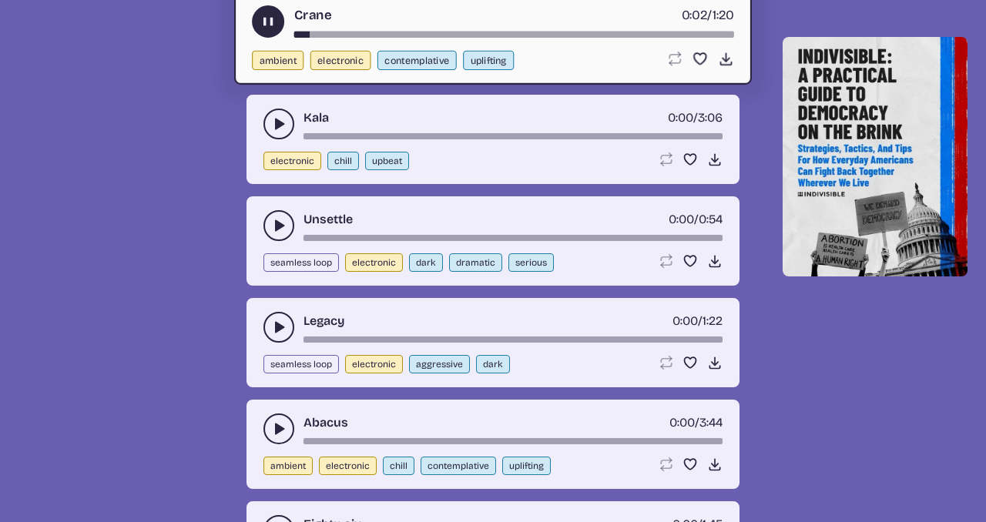
click at [272, 326] on icon "play-pause toggle" at bounding box center [278, 327] width 15 height 15
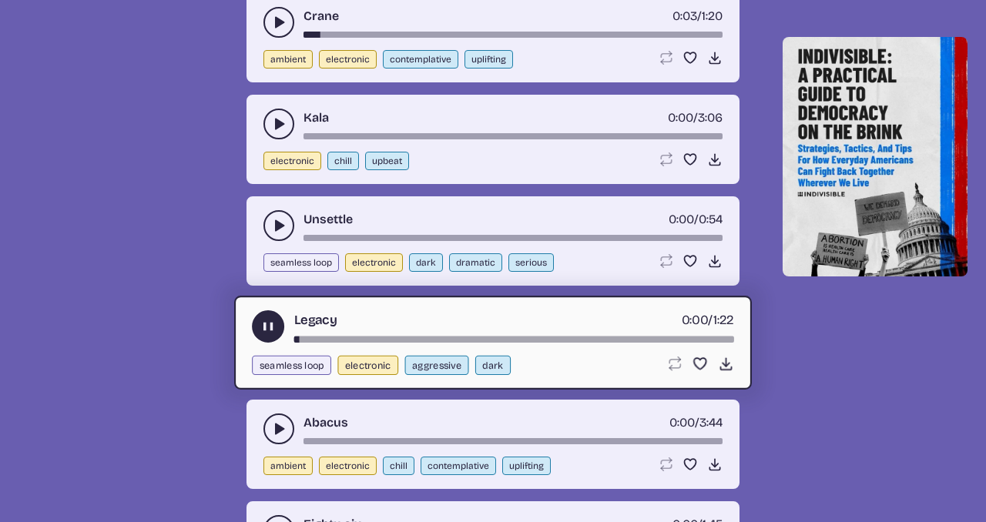
click at [368, 337] on div "song-time-bar" at bounding box center [514, 340] width 440 height 6
click at [279, 218] on icon "play-pause toggle" at bounding box center [278, 225] width 15 height 15
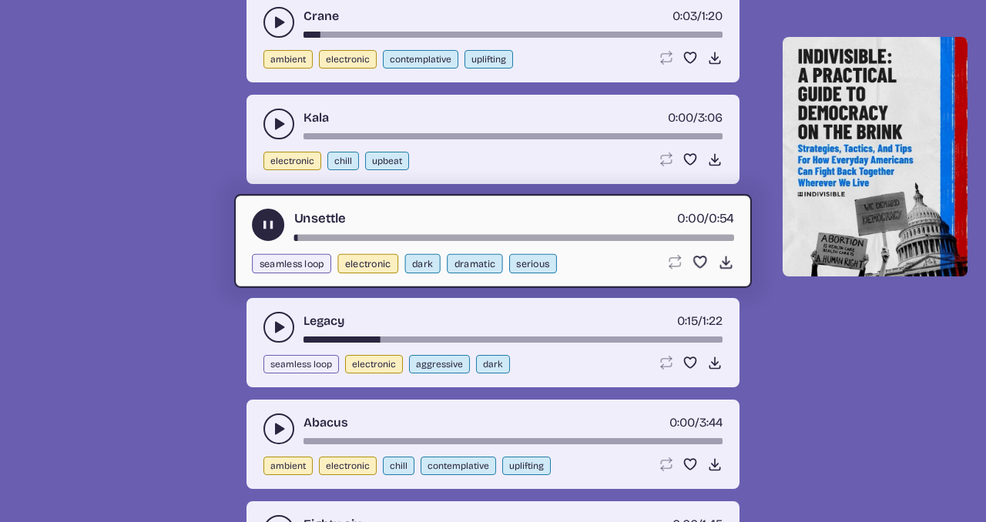
click at [401, 237] on div "song-time-bar" at bounding box center [514, 238] width 440 height 6
click at [279, 117] on icon "play-pause toggle" at bounding box center [278, 123] width 15 height 15
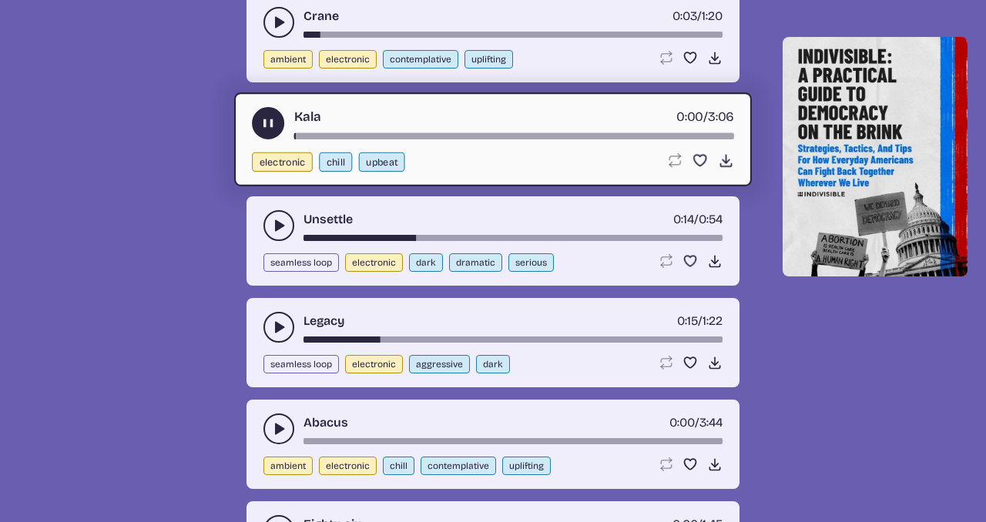
click at [409, 133] on div "song-time-bar" at bounding box center [514, 136] width 440 height 6
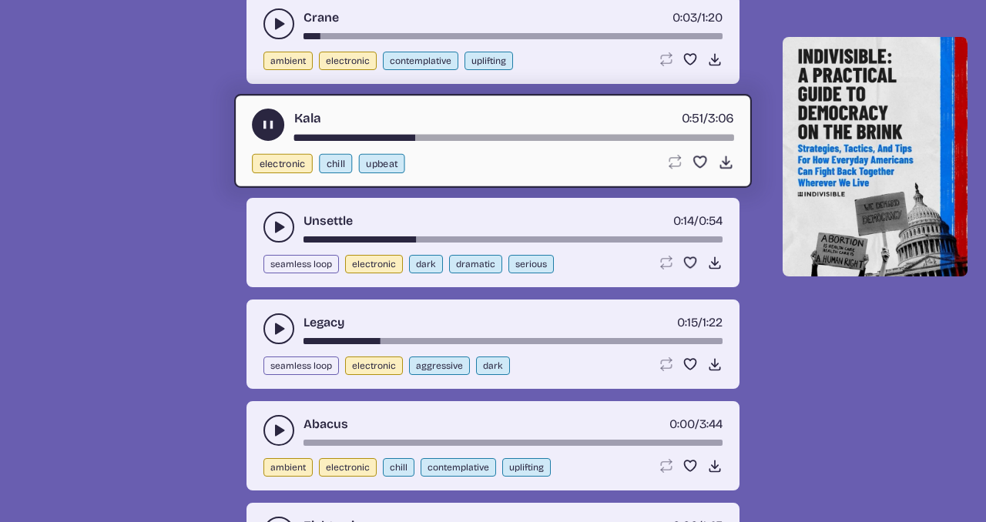
scroll to position [1645, 0]
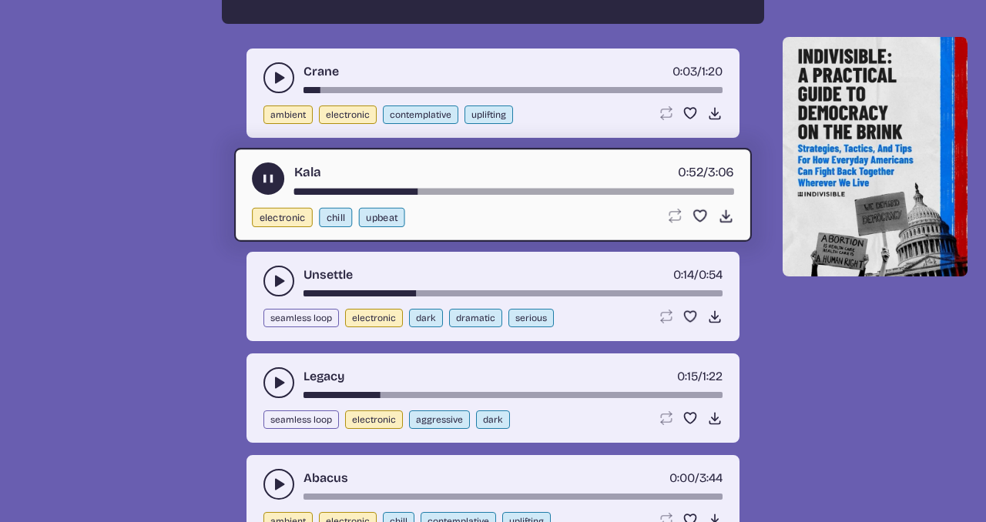
click at [716, 213] on div "Loop song Loop this song. Favorite song Save this song to your favorites. Downl…" at bounding box center [700, 216] width 68 height 16
click at [723, 215] on use at bounding box center [726, 216] width 16 height 16
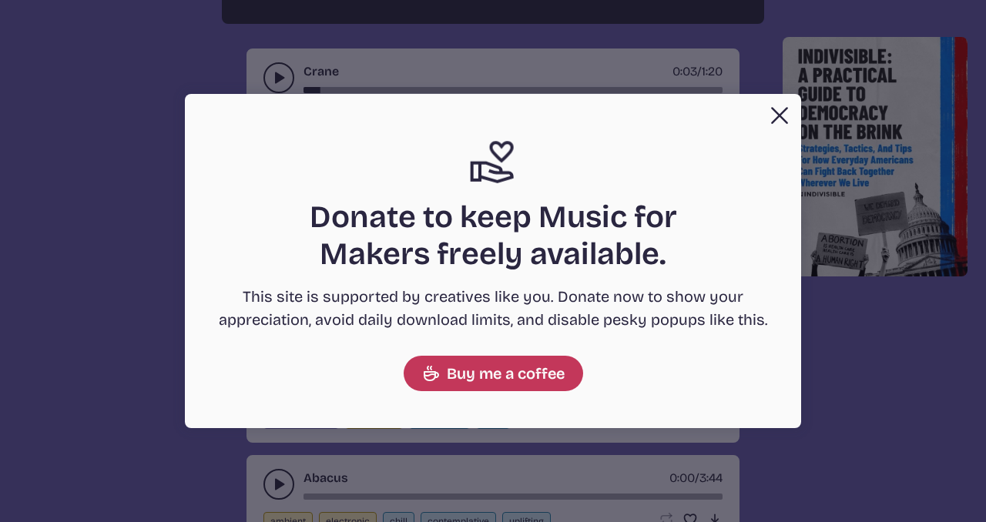
click at [786, 119] on button "Close" at bounding box center [779, 115] width 31 height 31
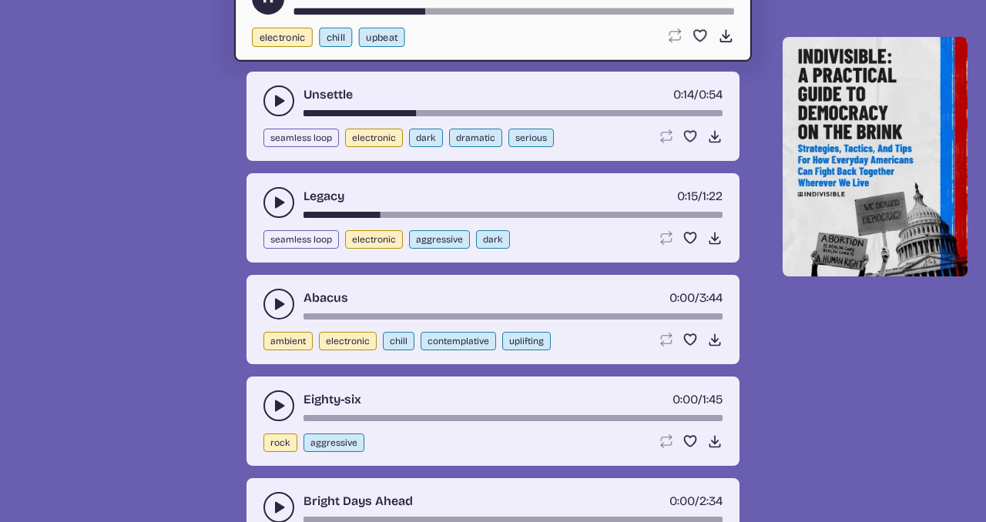
scroll to position [1840, 0]
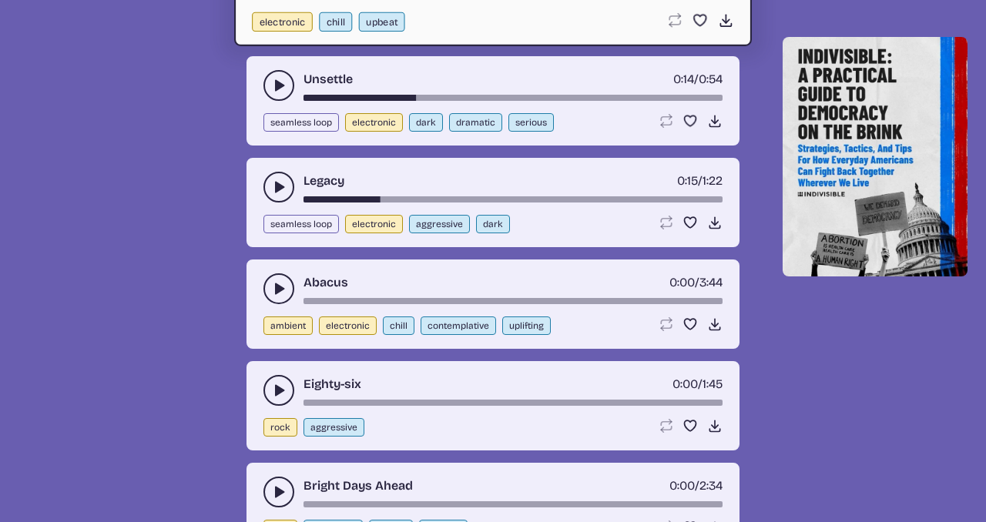
click at [263, 386] on div "Eighty-six 0:00 / 1:45" at bounding box center [492, 390] width 459 height 31
click at [277, 385] on icon "play-pause toggle" at bounding box center [278, 390] width 15 height 15
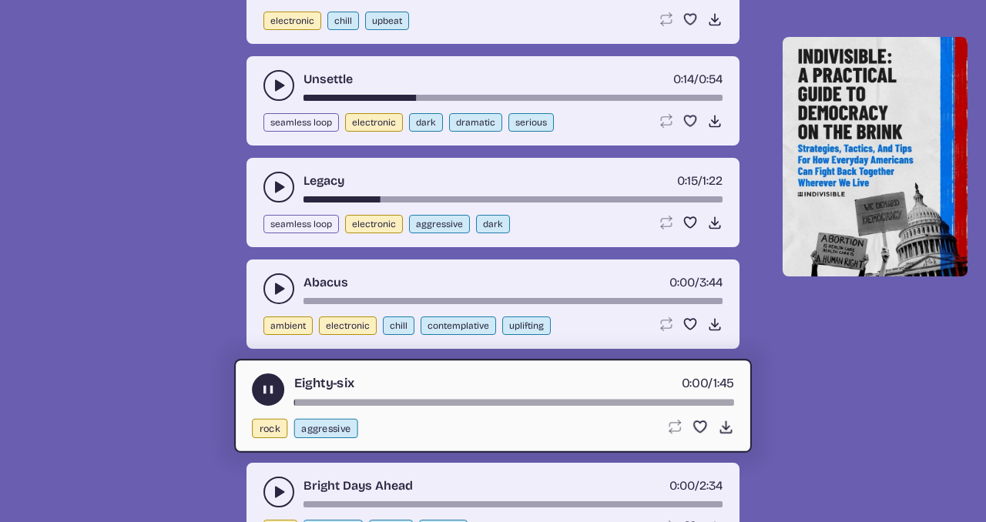
scroll to position [1924, 0]
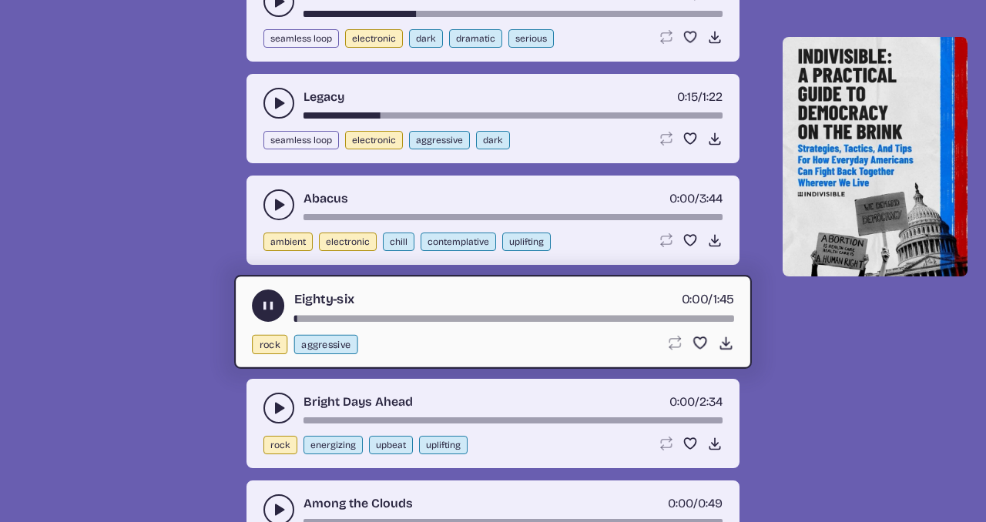
click at [279, 401] on icon "play-pause toggle" at bounding box center [278, 408] width 15 height 15
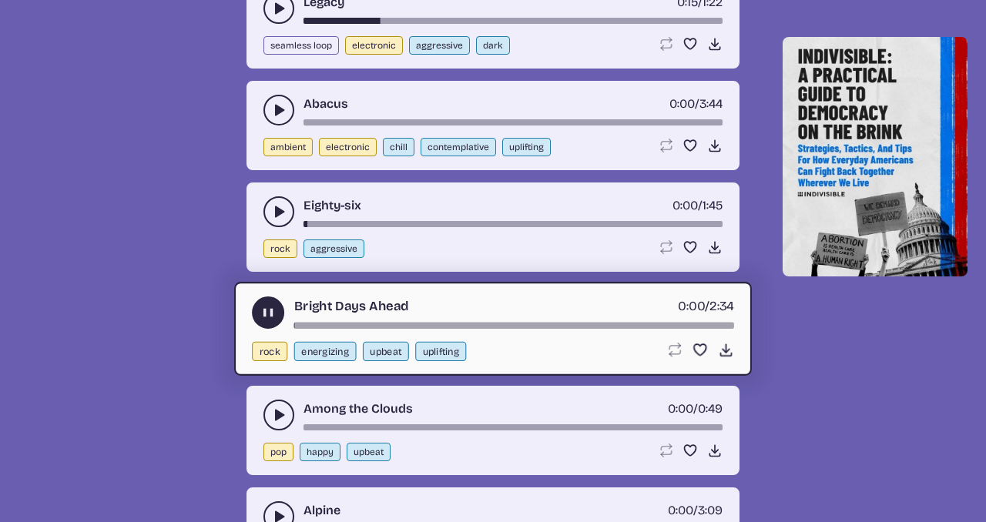
scroll to position [2034, 0]
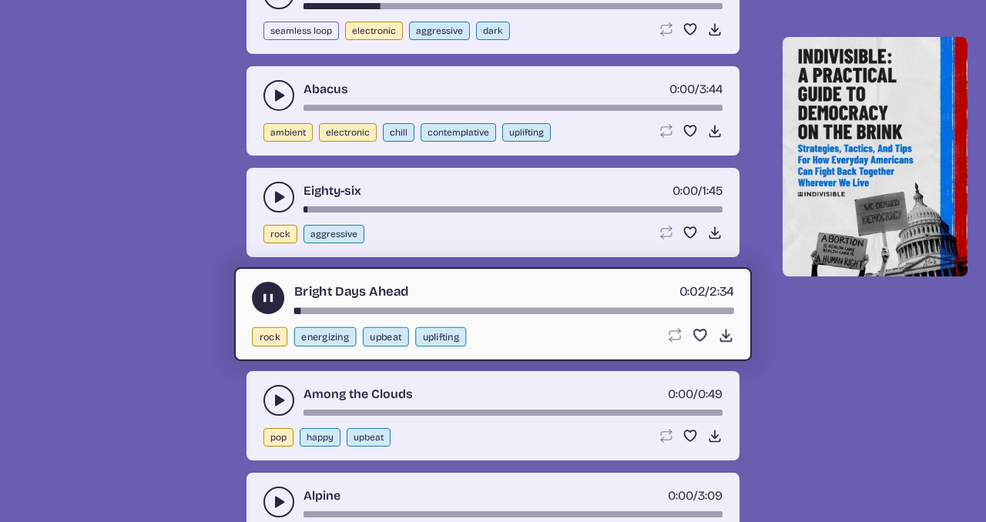
click at [421, 307] on div "Bright Days Ahead 0:02 / 2:34" at bounding box center [493, 298] width 482 height 32
click at [421, 307] on div "Bright Days Ahead 0:03 / 2:34" at bounding box center [493, 298] width 482 height 32
click at [416, 307] on div "Bright Days Ahead 0:03 / 2:34" at bounding box center [493, 298] width 482 height 32
click at [407, 309] on div "song-time-bar" at bounding box center [514, 311] width 440 height 6
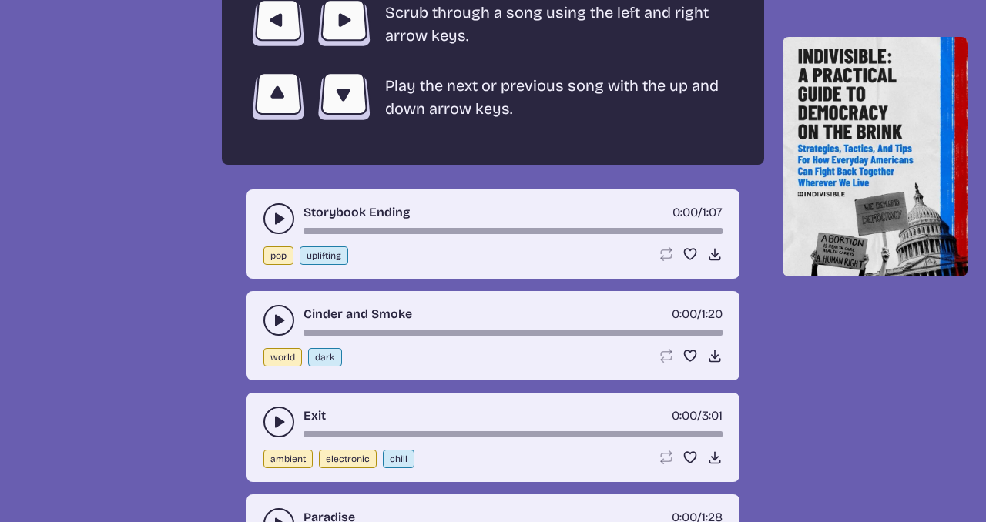
scroll to position [2944, 0]
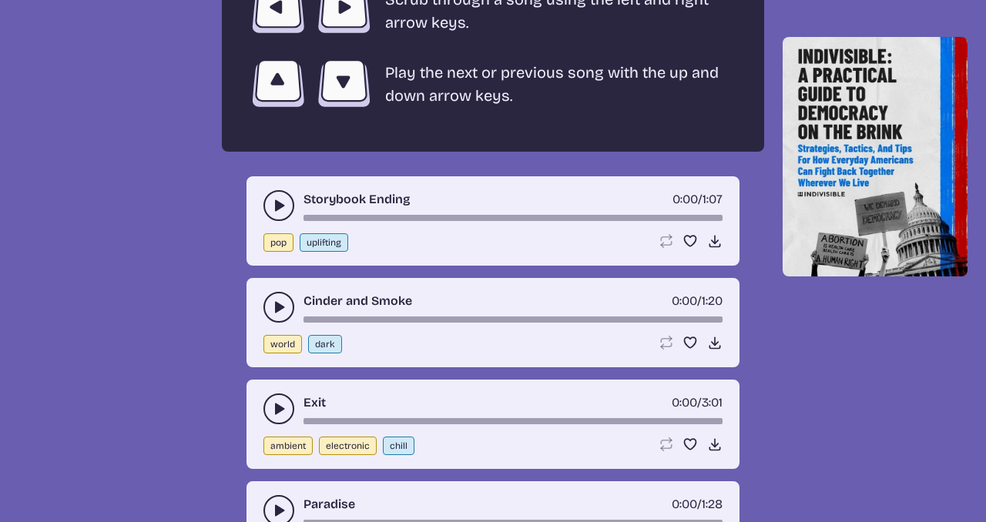
click at [277, 198] on icon "play-pause toggle" at bounding box center [278, 205] width 15 height 15
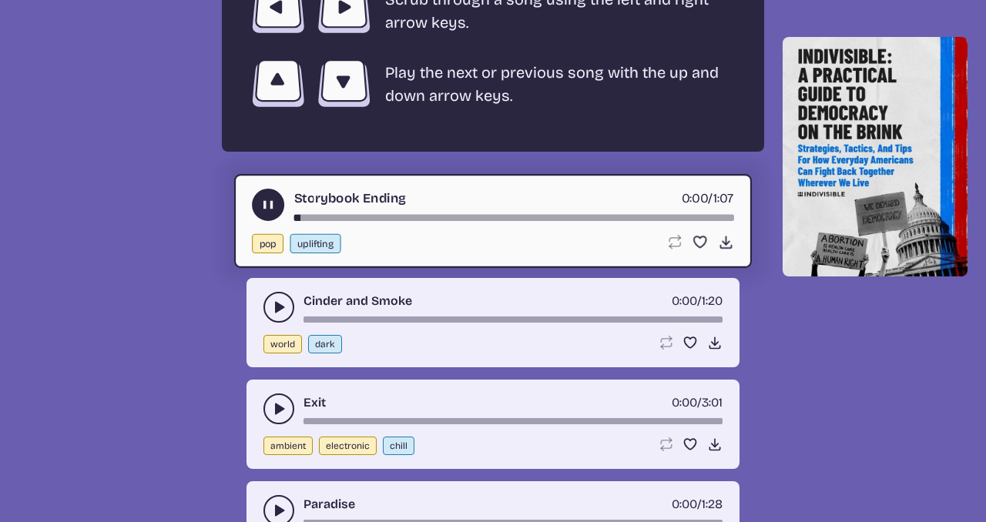
click at [273, 300] on icon "play-pause toggle" at bounding box center [278, 307] width 15 height 15
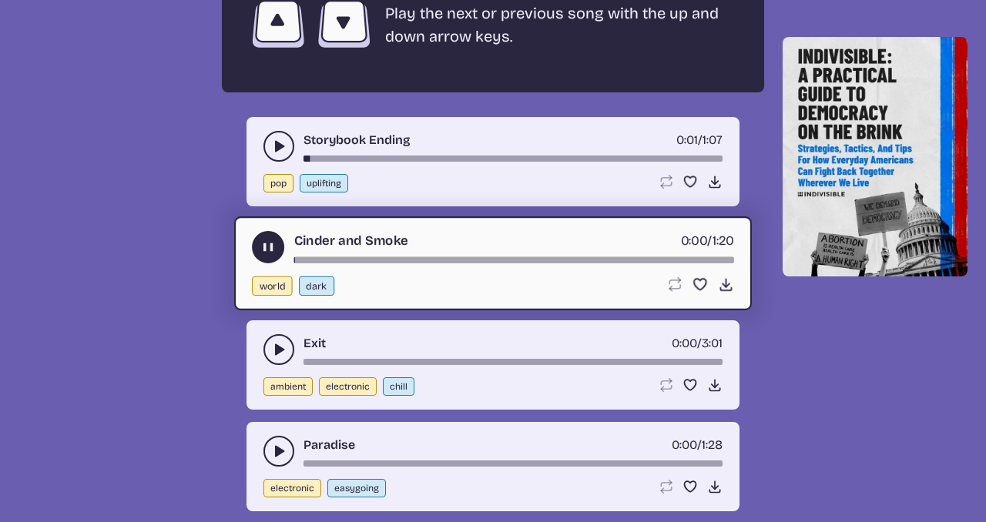
scroll to position [3045, 0]
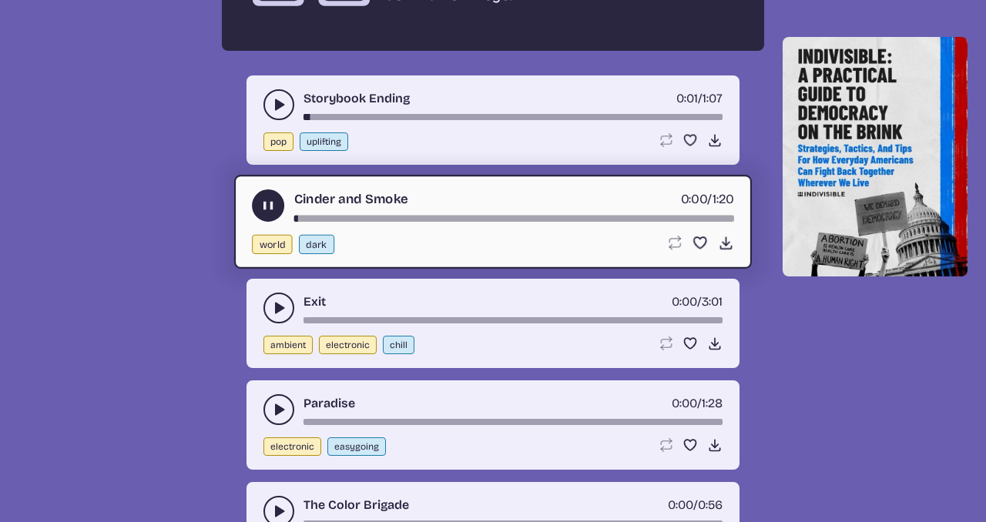
click at [273, 314] on icon "play-pause toggle" at bounding box center [278, 307] width 15 height 15
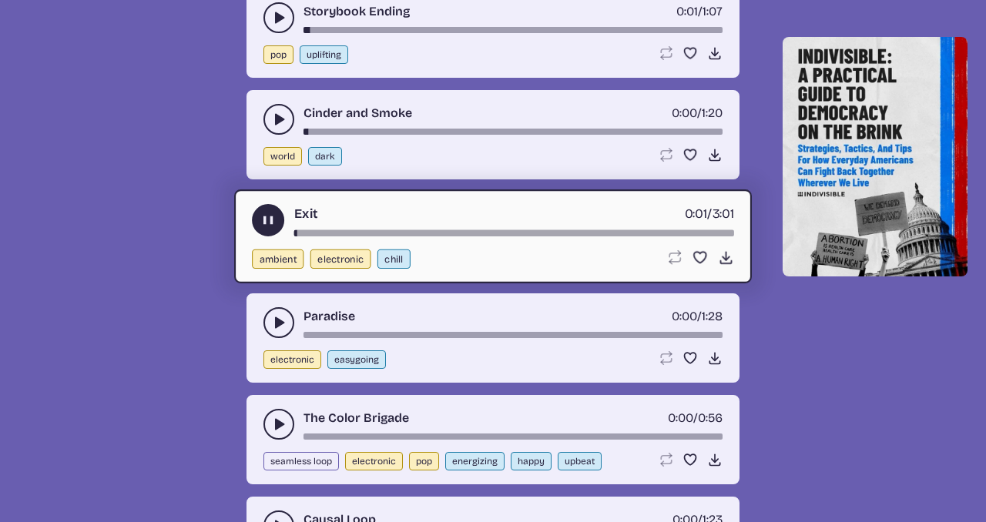
scroll to position [3147, 0]
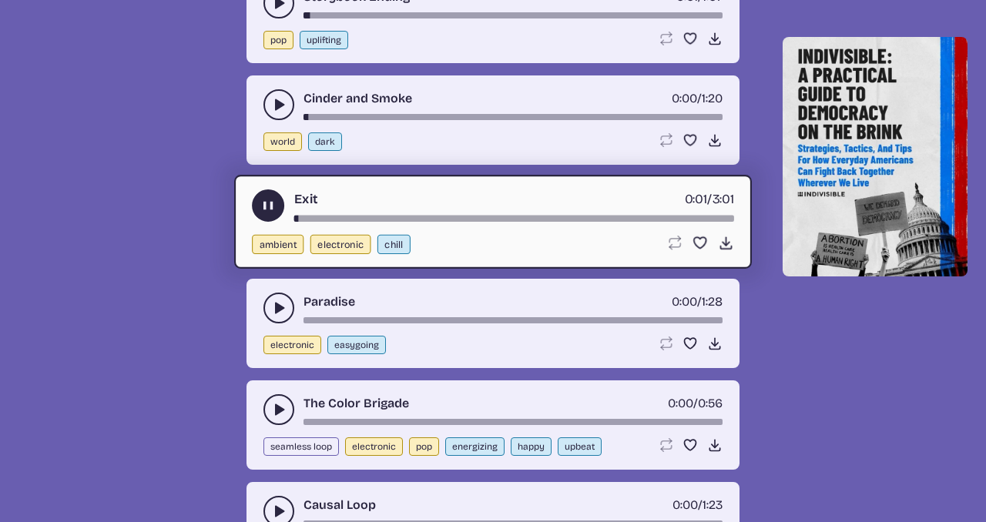
click at [271, 313] on icon "play-pause toggle" at bounding box center [278, 307] width 15 height 15
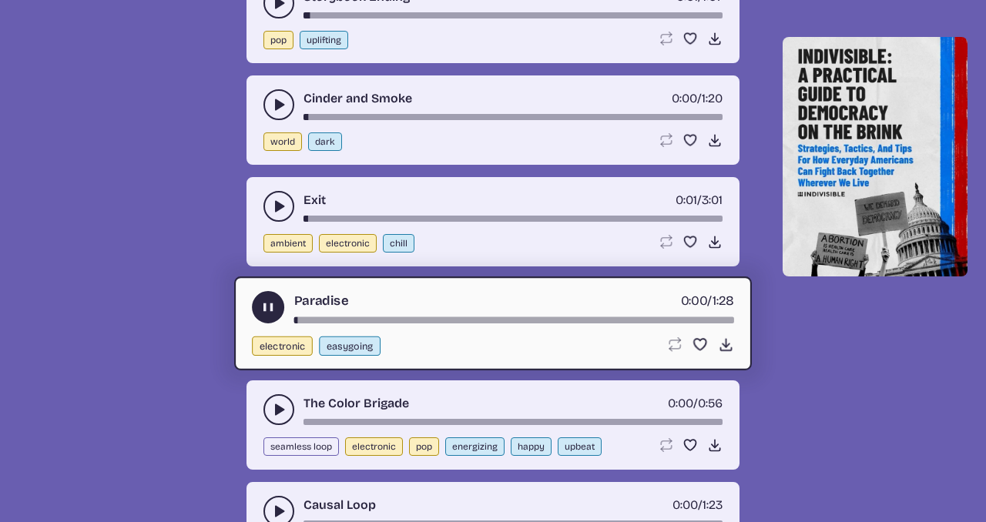
click at [351, 320] on div "song-time-bar" at bounding box center [514, 320] width 440 height 6
click at [378, 318] on div "song-time-bar" at bounding box center [514, 320] width 440 height 6
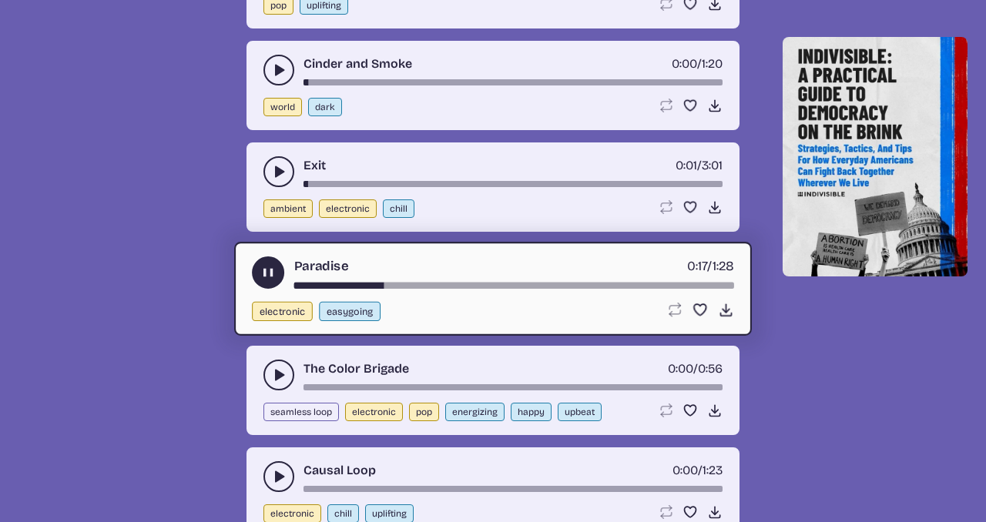
scroll to position [3253, 0]
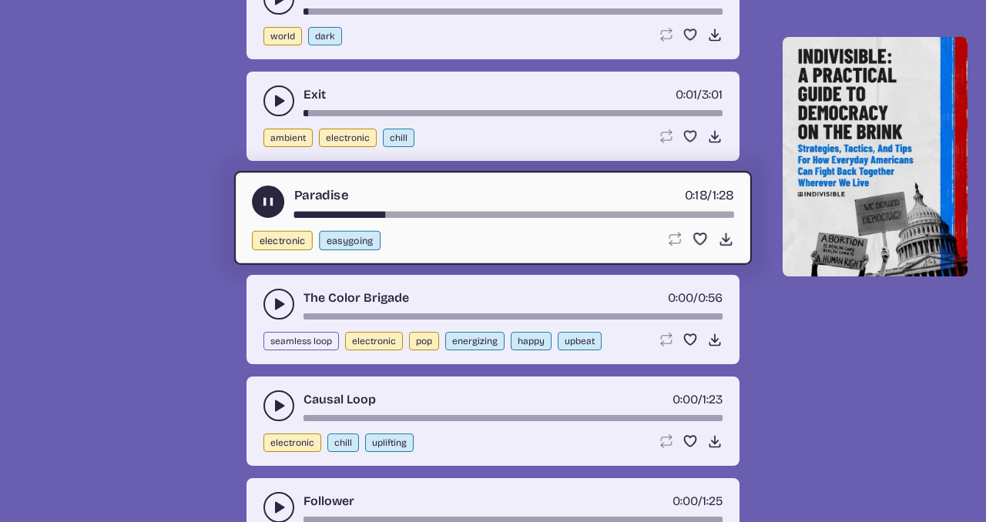
click at [277, 299] on use "play-pause toggle" at bounding box center [278, 304] width 15 height 15
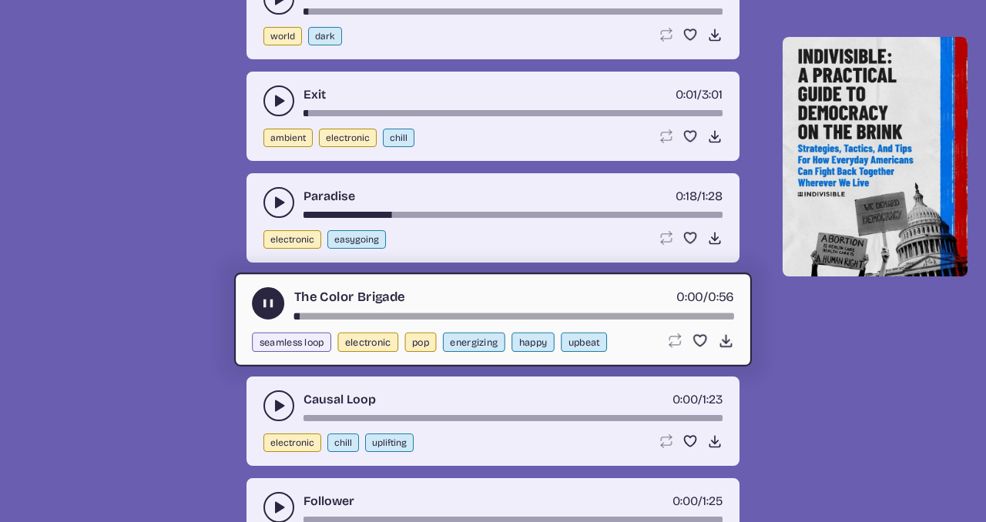
click at [391, 316] on div "song-time-bar" at bounding box center [514, 317] width 440 height 6
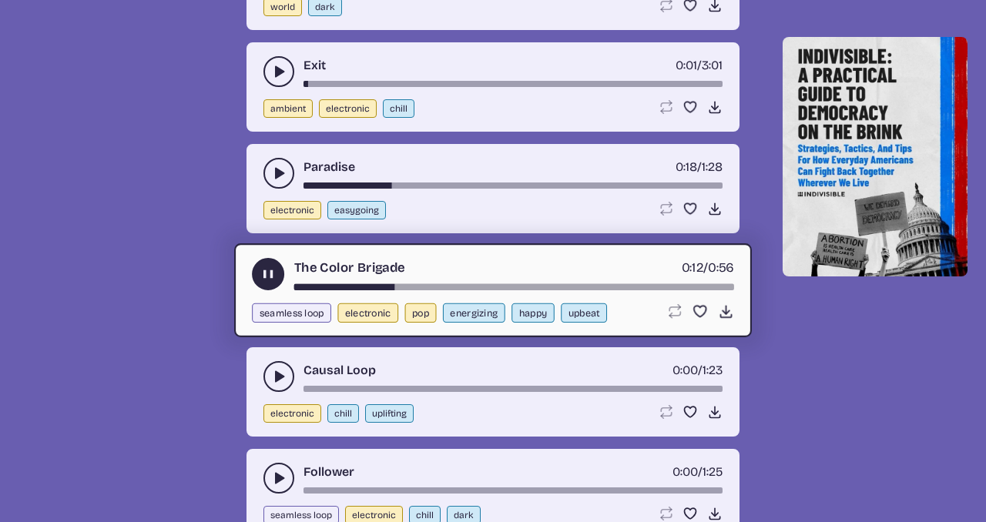
scroll to position [3294, 0]
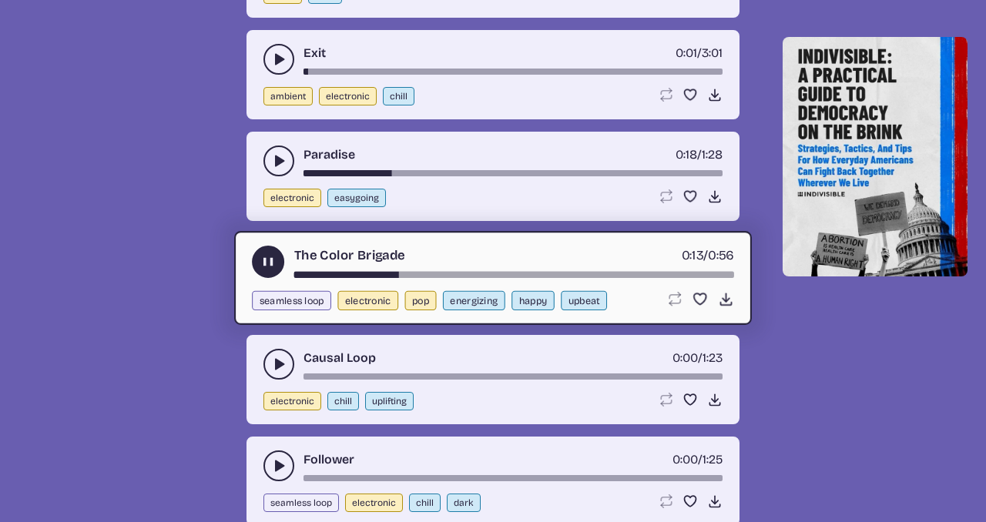
click at [277, 358] on icon "play-pause toggle" at bounding box center [278, 364] width 15 height 15
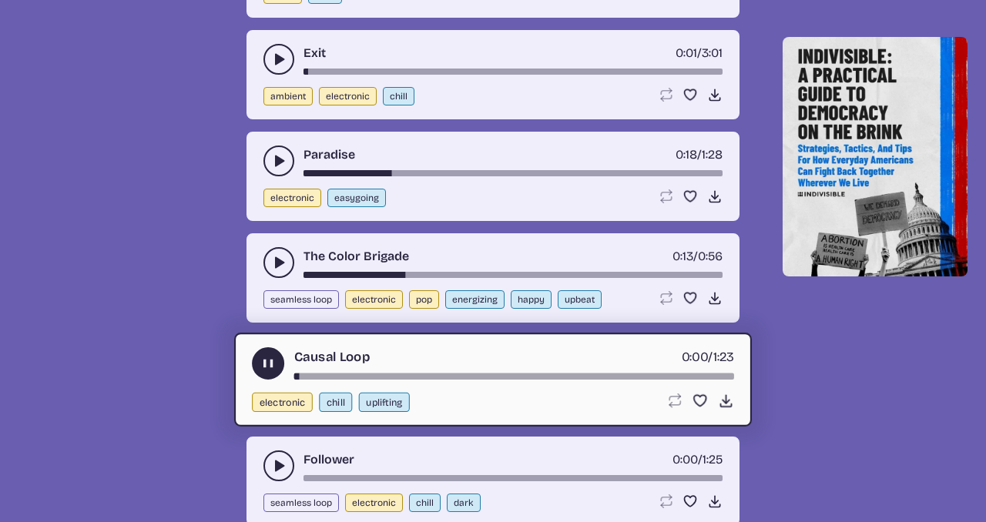
click at [384, 374] on div "song-time-bar" at bounding box center [514, 377] width 440 height 6
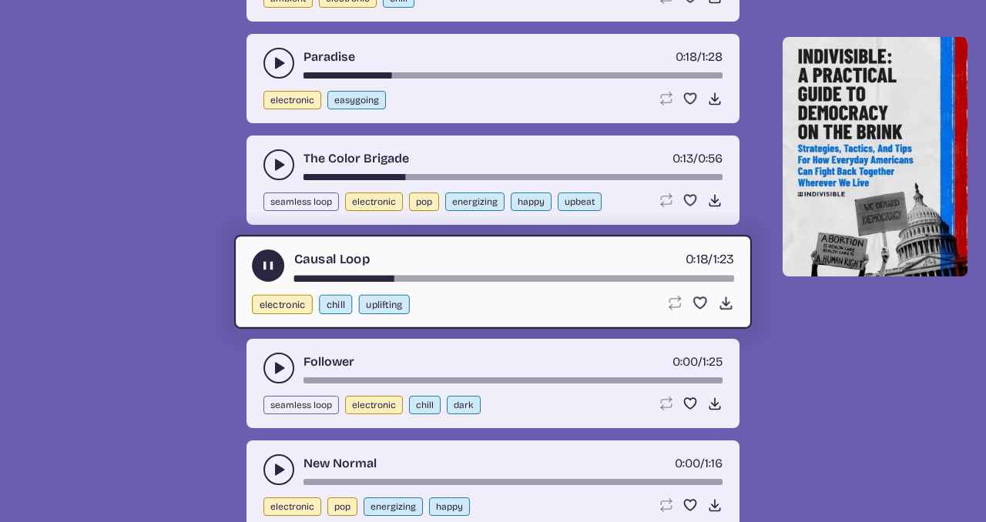
click at [287, 361] on button "play-pause toggle" at bounding box center [278, 368] width 31 height 31
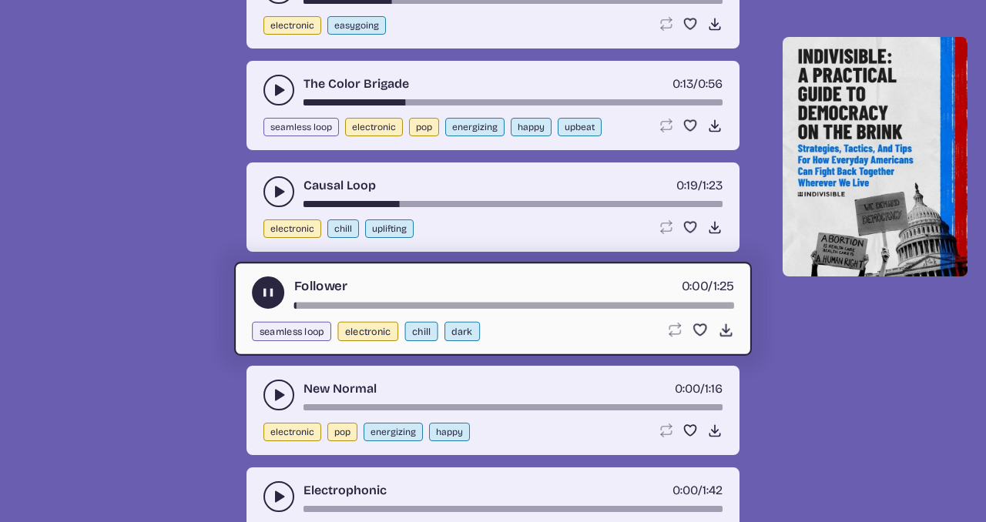
scroll to position [3479, 0]
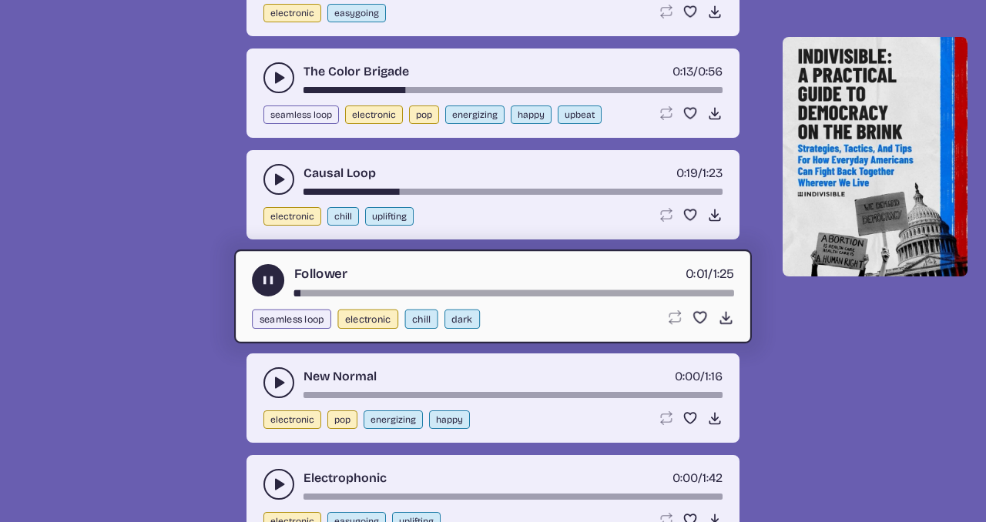
click at [283, 383] on use "play-pause toggle" at bounding box center [278, 382] width 15 height 15
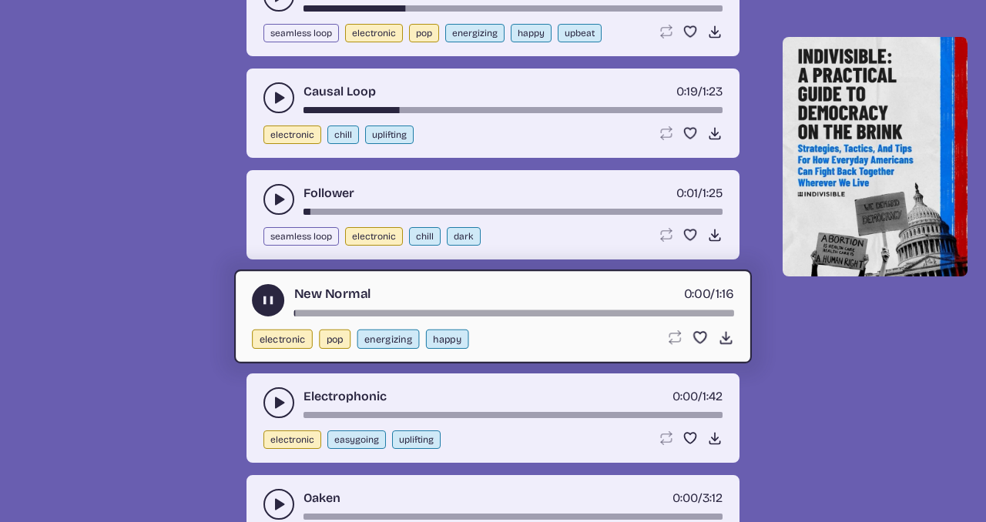
scroll to position [3568, 0]
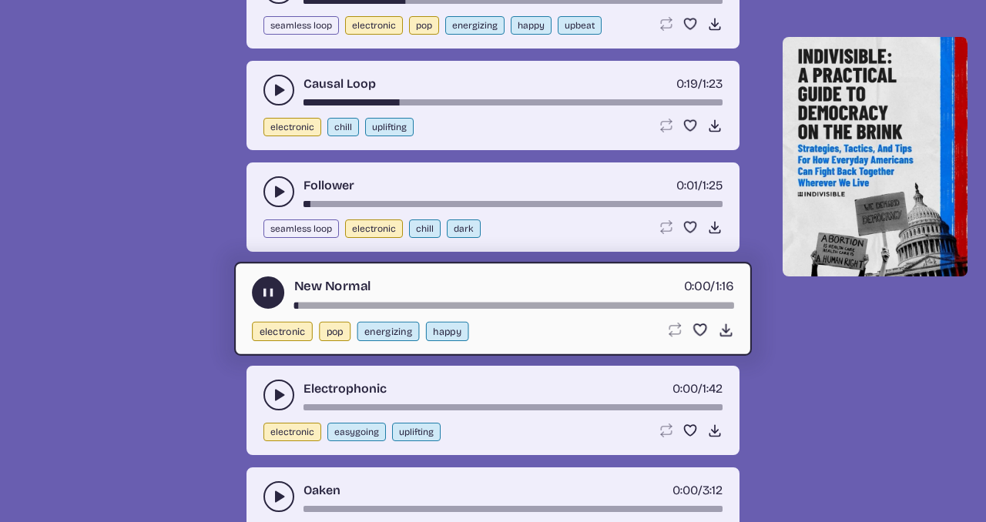
click at [280, 401] on icon "play-pause toggle" at bounding box center [278, 394] width 15 height 15
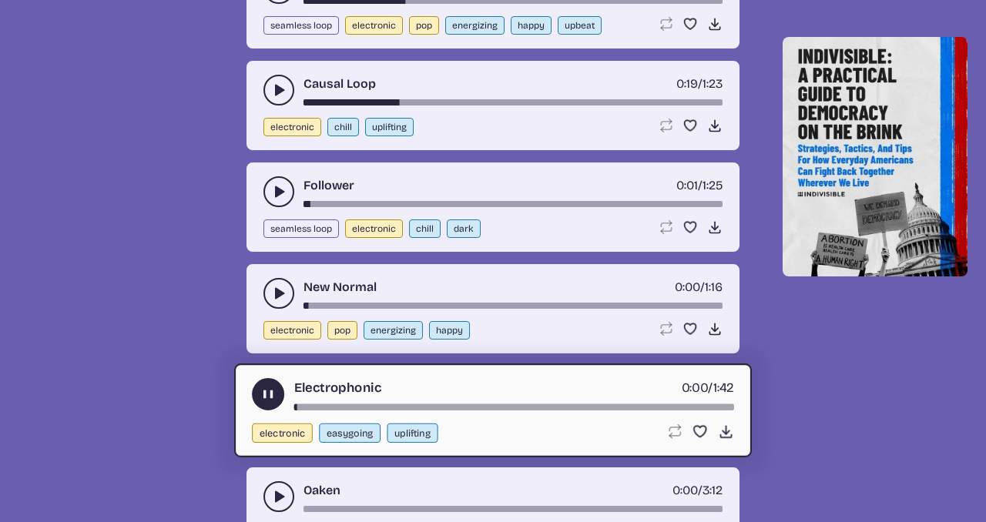
click at [351, 404] on div "song-time-bar" at bounding box center [514, 407] width 440 height 6
click at [394, 404] on div "song-time-bar" at bounding box center [514, 407] width 440 height 6
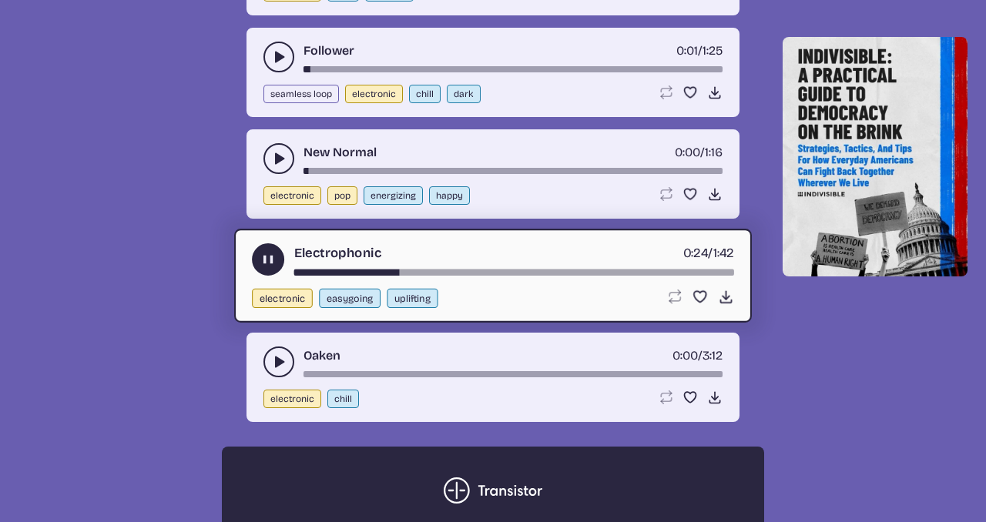
click at [279, 359] on use "play-pause toggle" at bounding box center [278, 361] width 15 height 15
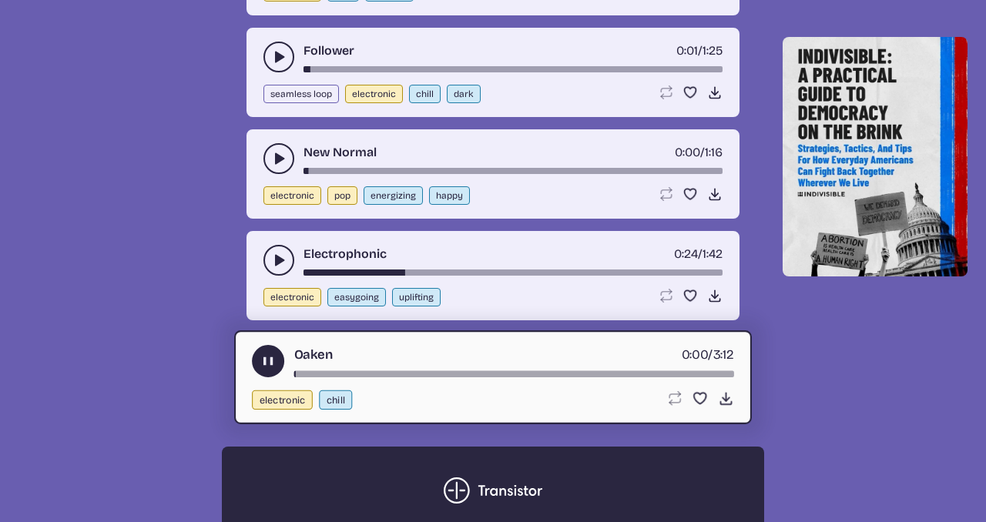
click at [391, 374] on div "song-time-bar" at bounding box center [514, 374] width 440 height 6
